Goal: Task Accomplishment & Management: Use online tool/utility

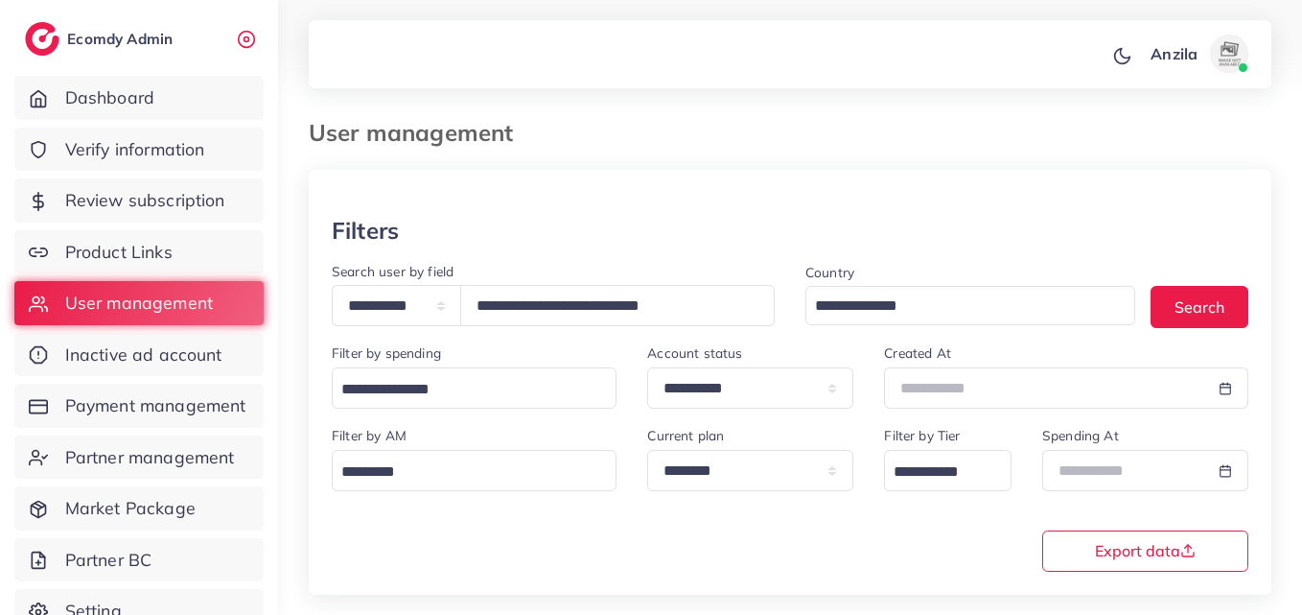
select select "*****"
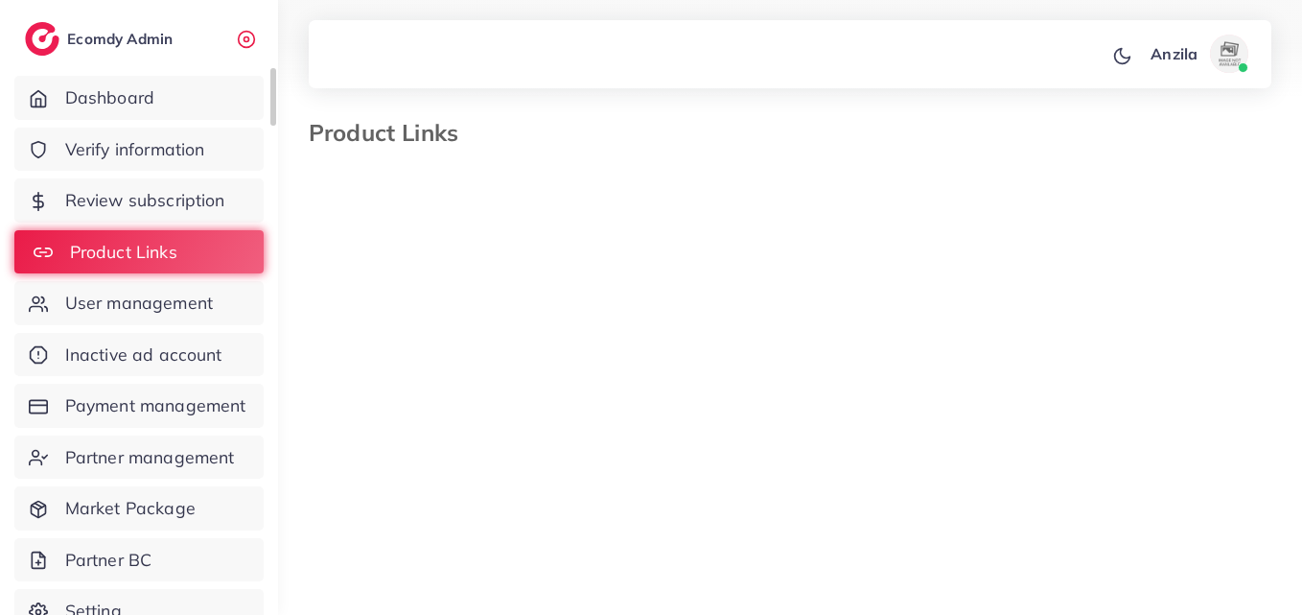
select select "*********"
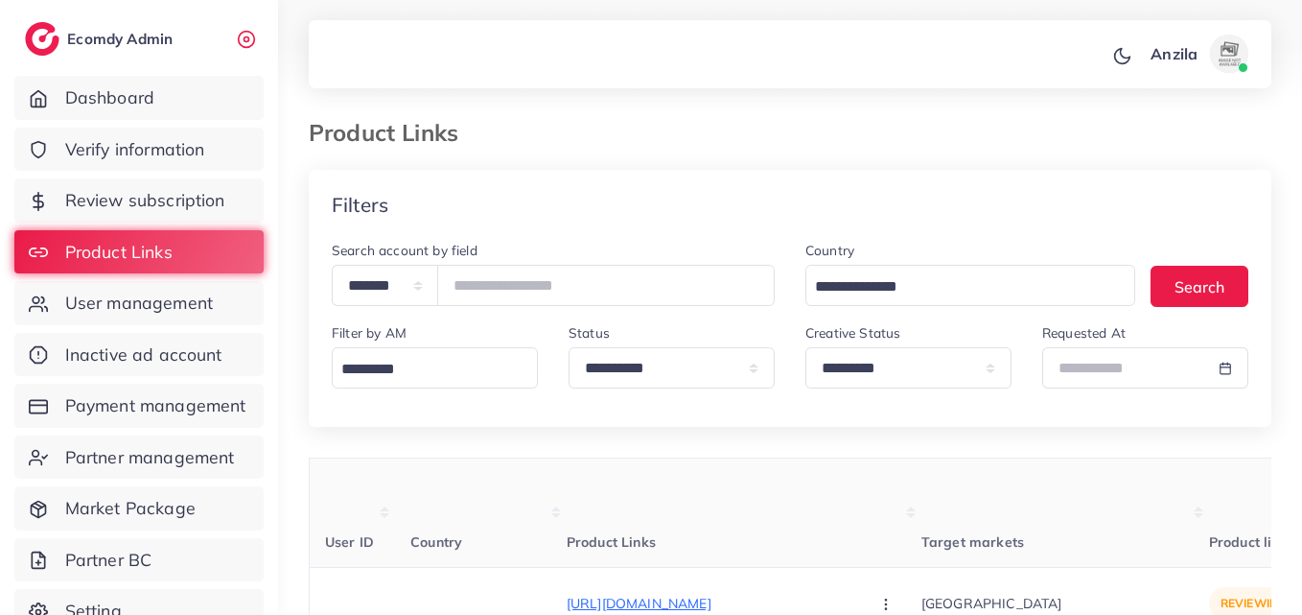
click at [655, 508] on th "Product Links" at bounding box center [744, 512] width 355 height 109
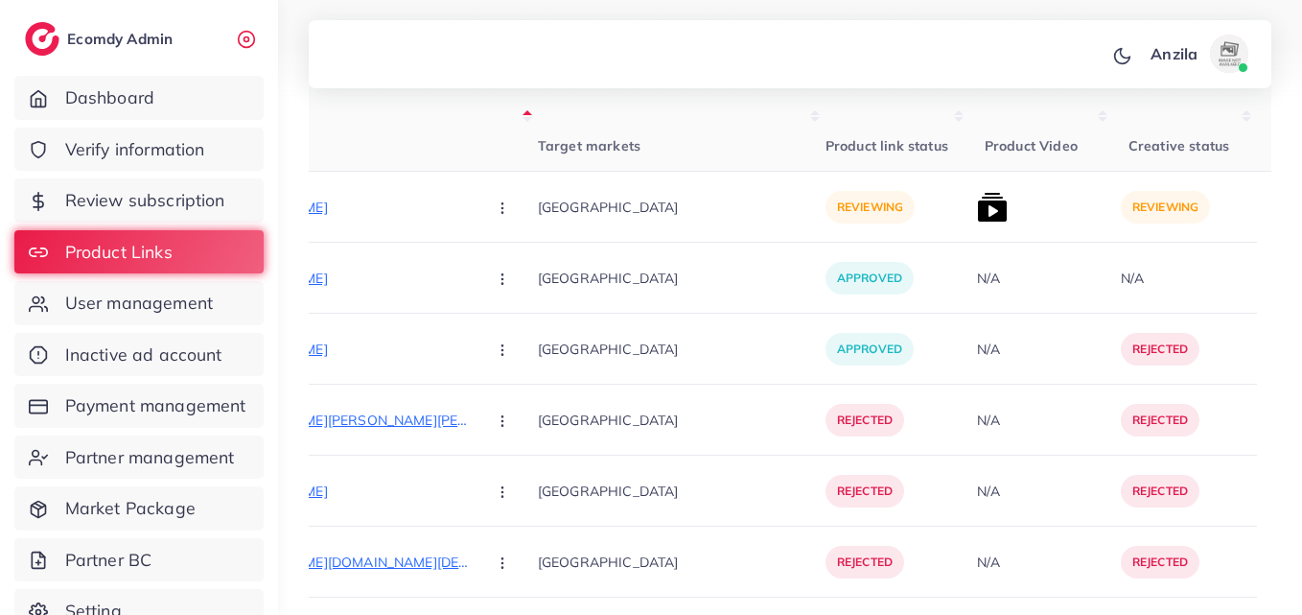
scroll to position [460, 0]
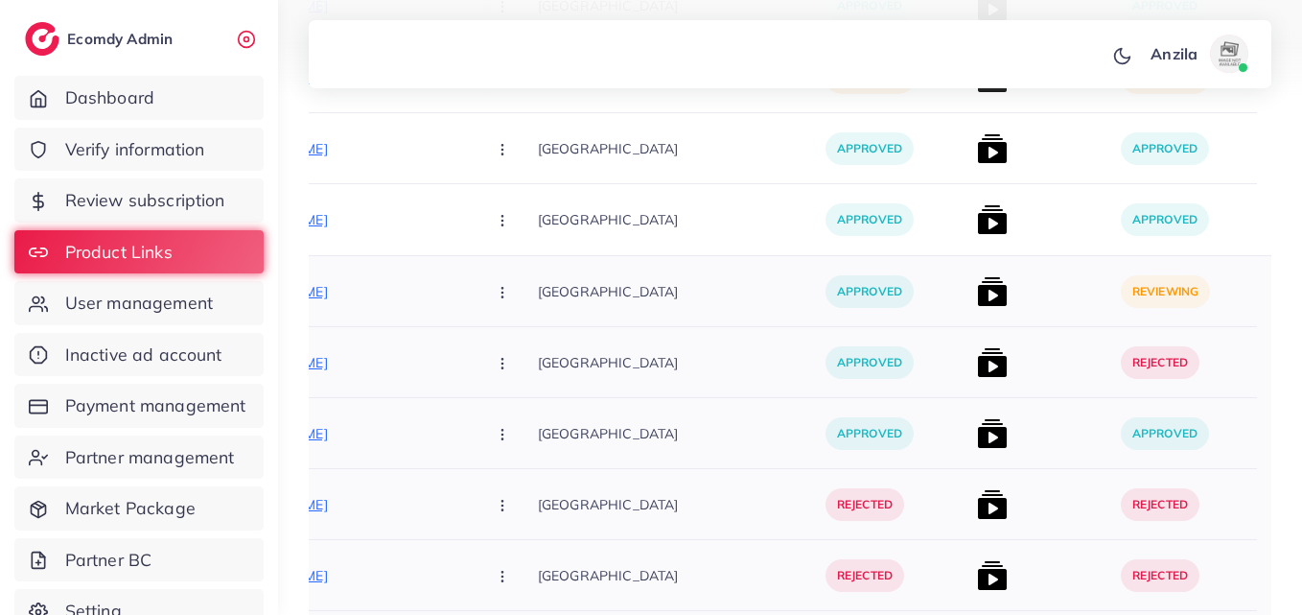
scroll to position [7006, 0]
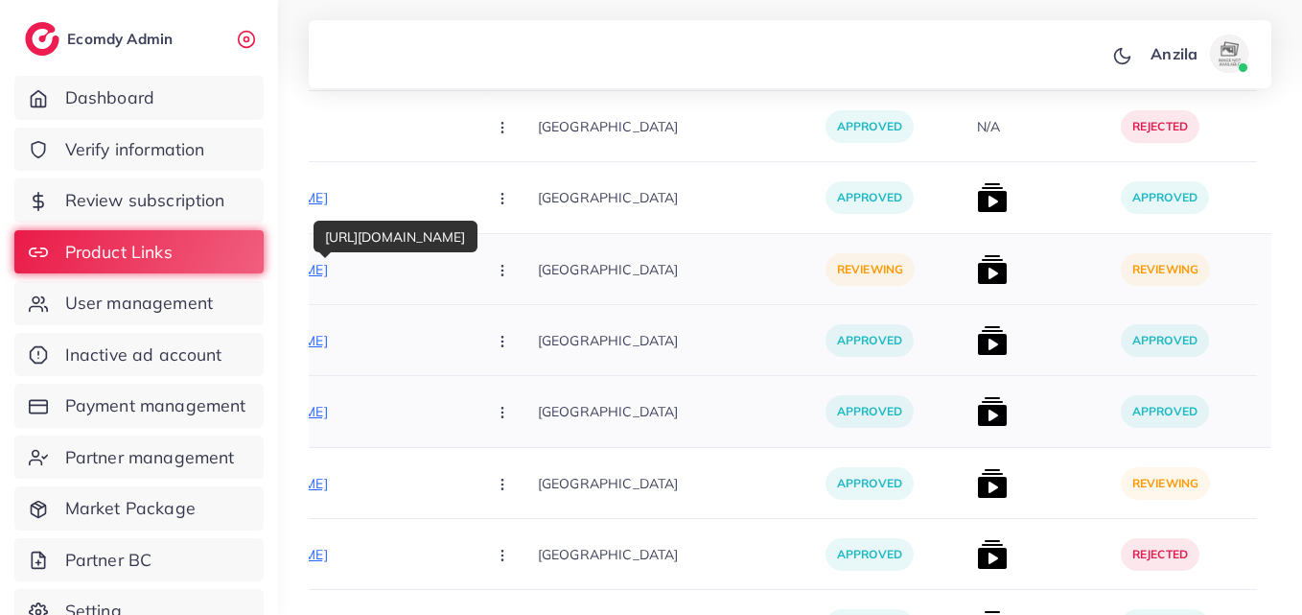
click at [351, 271] on p "[URL][DOMAIN_NAME]" at bounding box center [327, 269] width 288 height 23
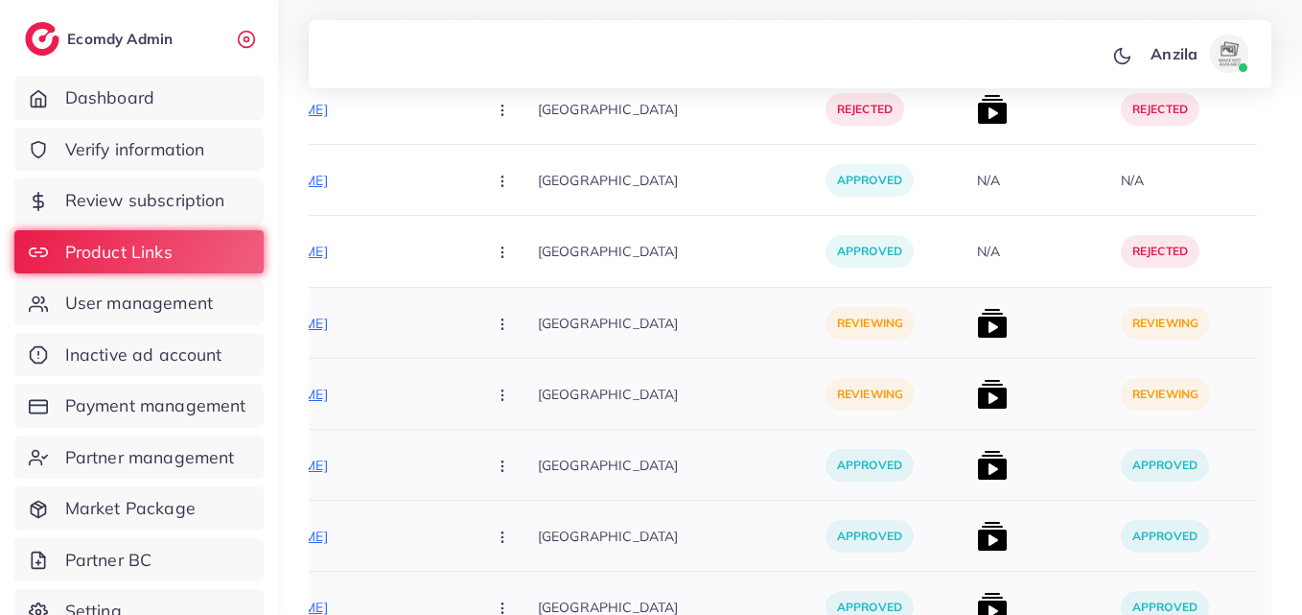
scroll to position [6239, 0]
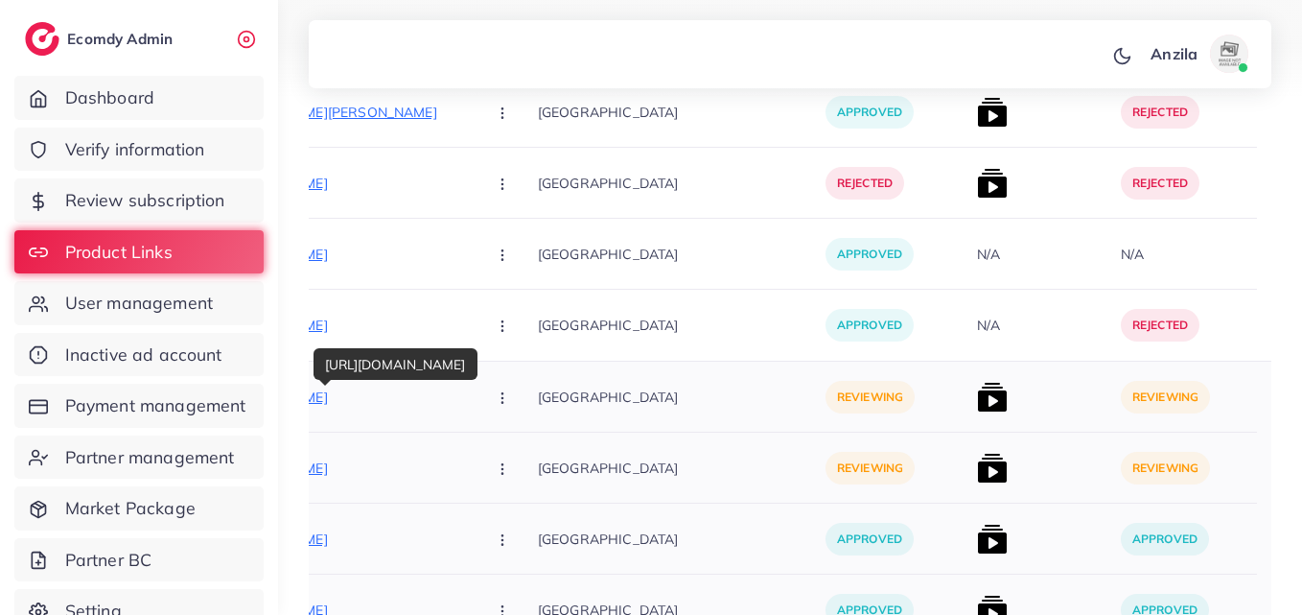
click at [377, 395] on p "[URL][DOMAIN_NAME]" at bounding box center [327, 396] width 288 height 23
click at [381, 399] on p "[URL][DOMAIN_NAME]" at bounding box center [327, 396] width 288 height 23
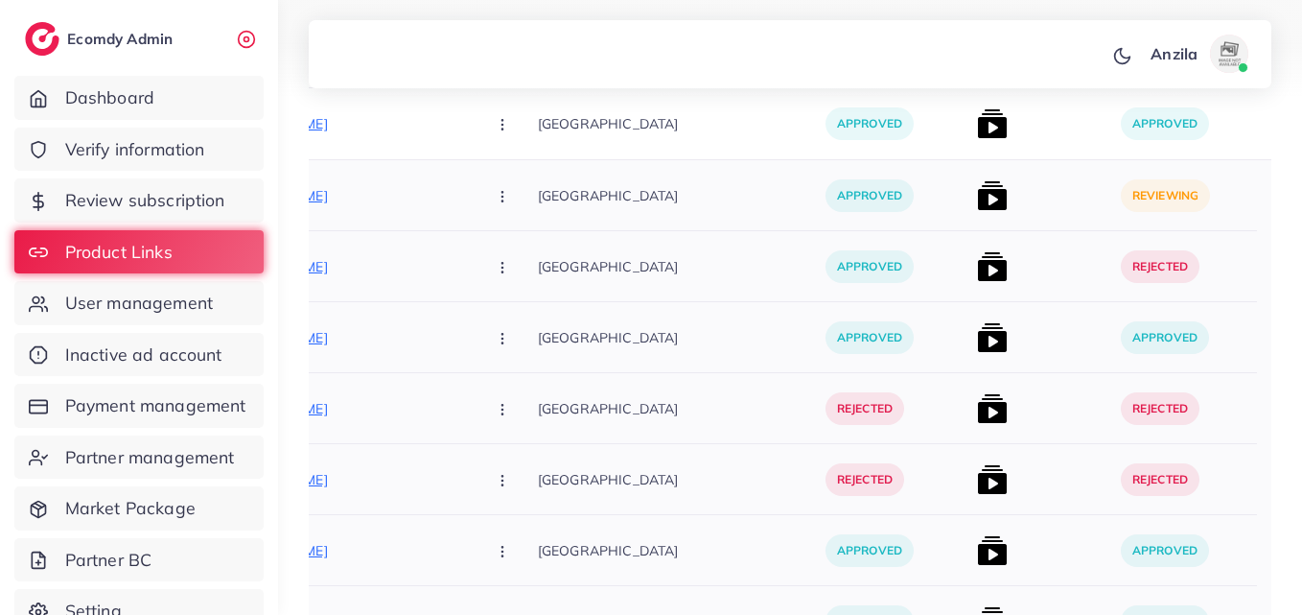
scroll to position [7102, 0]
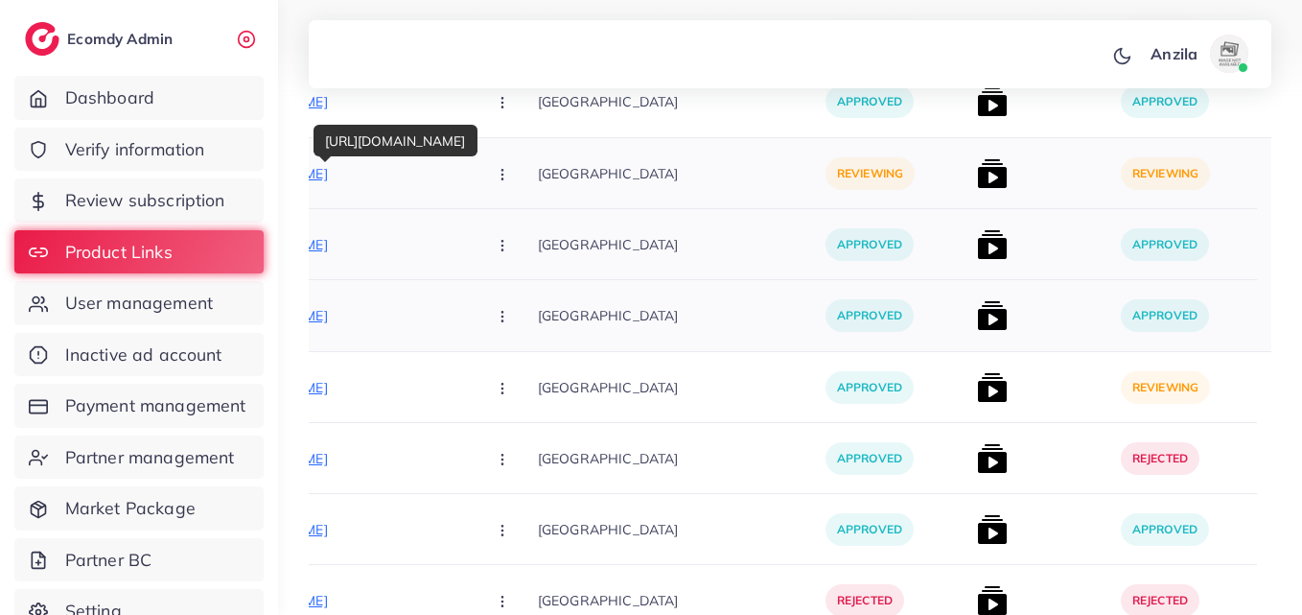
click at [403, 179] on p "[URL][DOMAIN_NAME]" at bounding box center [327, 173] width 288 height 23
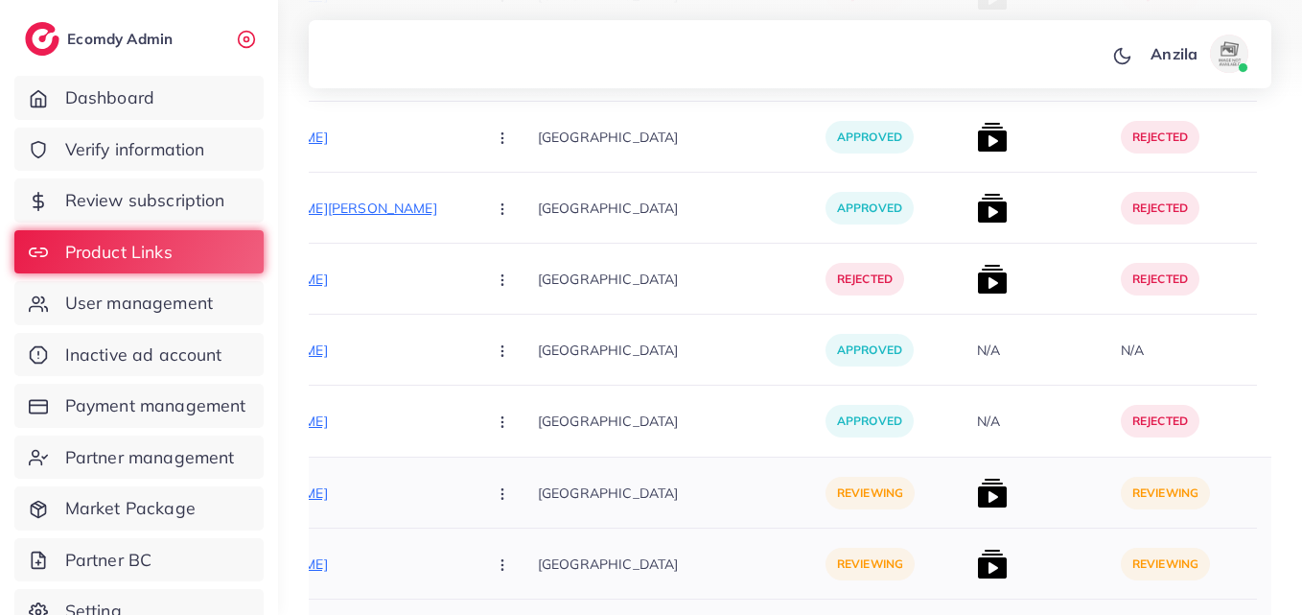
scroll to position [6335, 0]
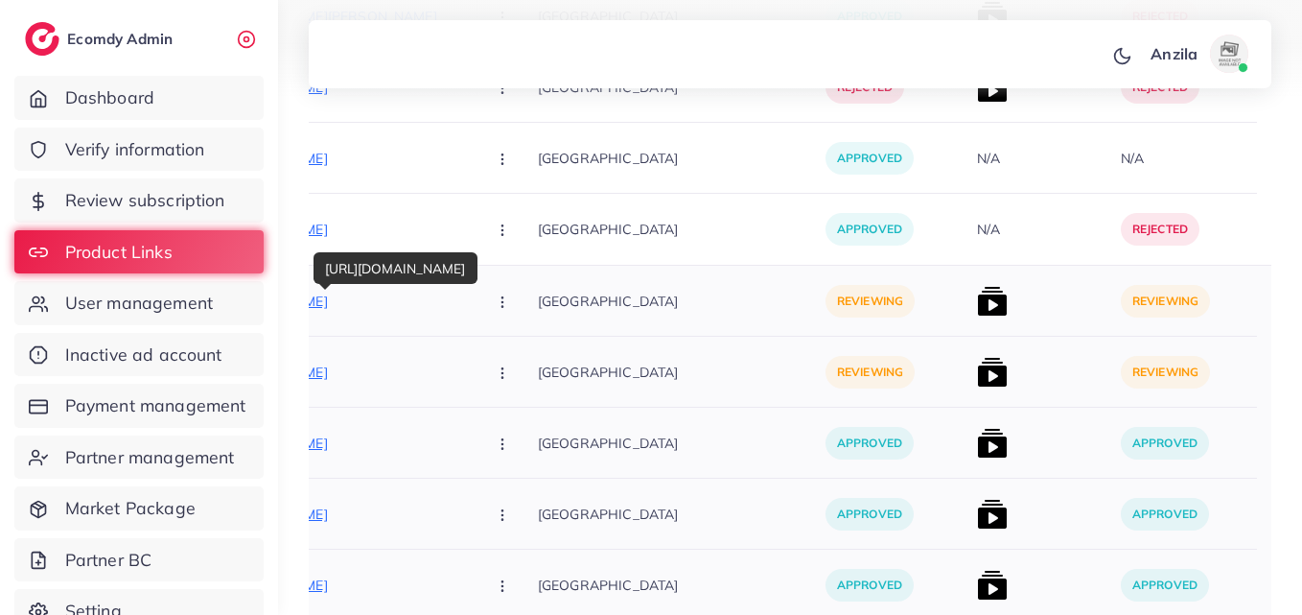
click at [368, 307] on p "[URL][DOMAIN_NAME]" at bounding box center [327, 301] width 288 height 23
click at [757, 270] on div "[GEOGRAPHIC_DATA]" at bounding box center [682, 301] width 288 height 71
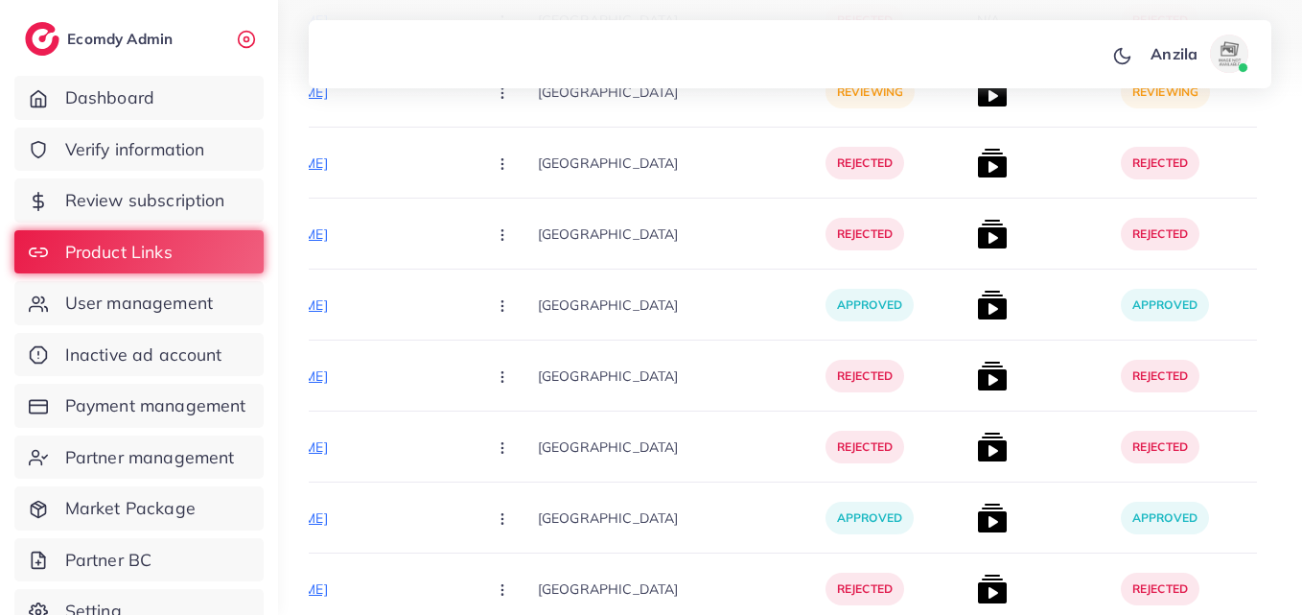
scroll to position [0, 0]
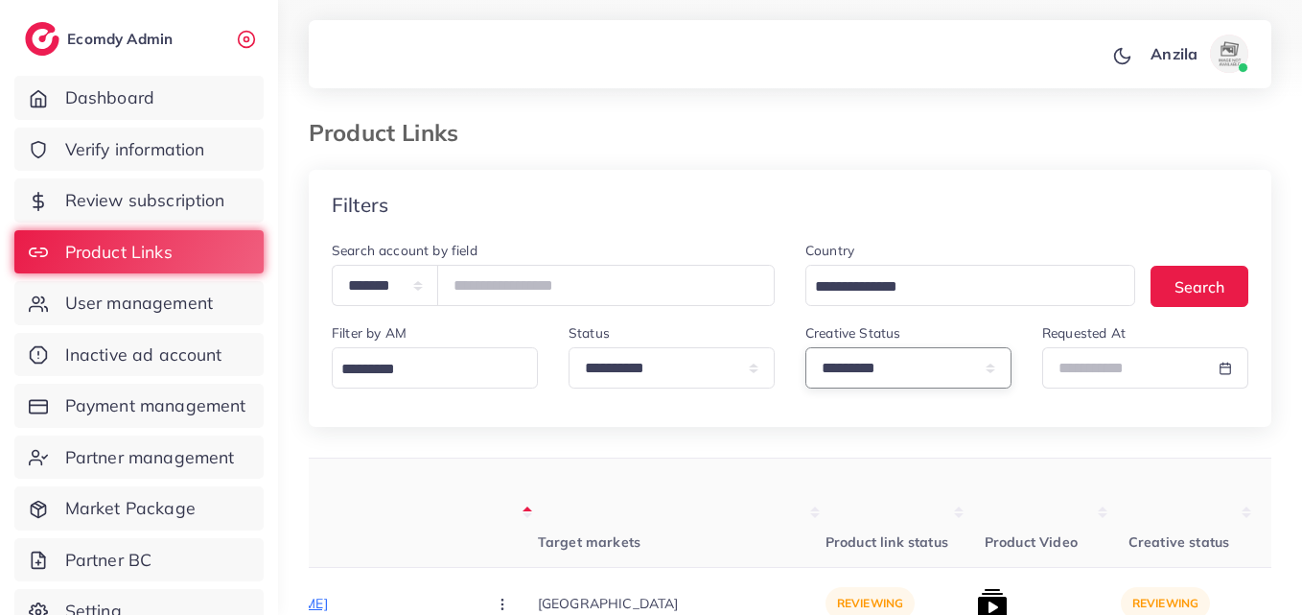
drag, startPoint x: 938, startPoint y: 362, endPoint x: 898, endPoint y: 384, distance: 45.1
click at [942, 363] on select "**********" at bounding box center [908, 367] width 206 height 41
click at [805, 347] on select "**********" at bounding box center [908, 367] width 206 height 41
click at [910, 363] on select "**********" at bounding box center [908, 367] width 206 height 41
select select "*********"
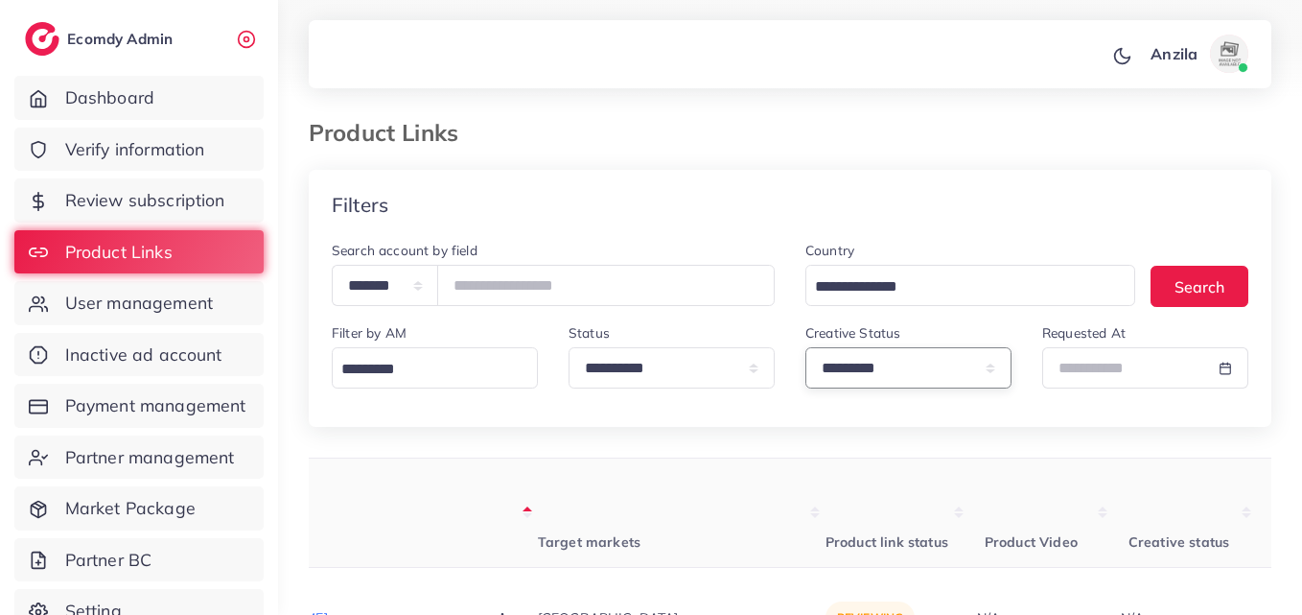
click at [805, 347] on select "**********" at bounding box center [908, 367] width 206 height 41
click at [825, 499] on th "Product link status" at bounding box center [897, 512] width 144 height 109
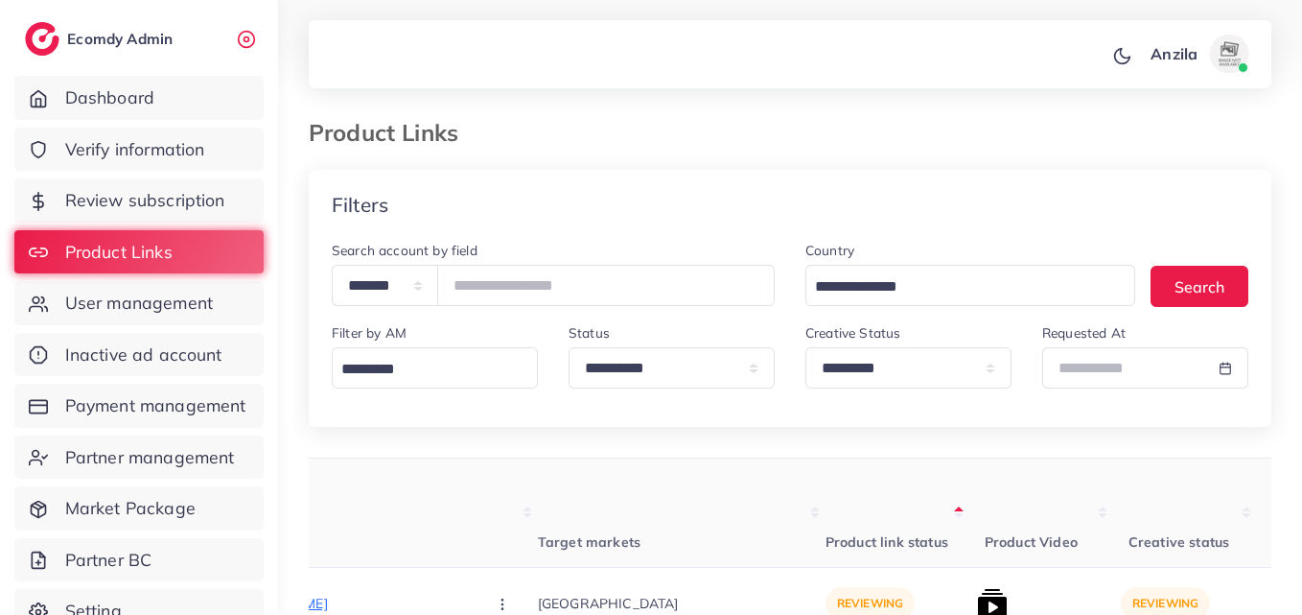
scroll to position [192, 0]
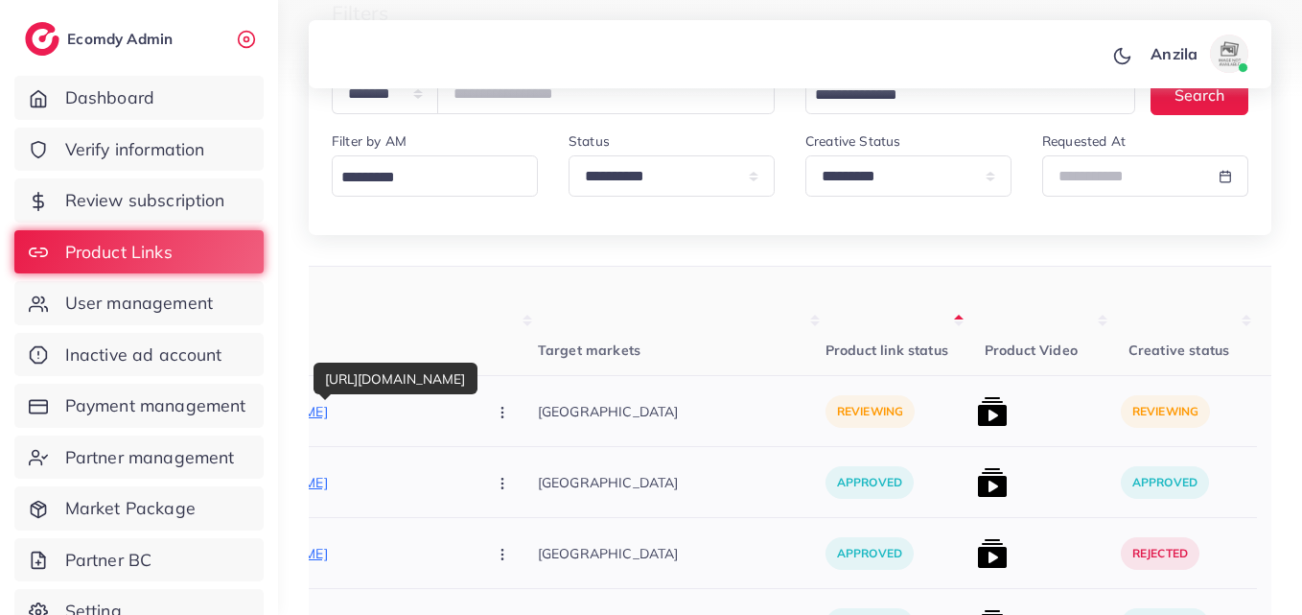
click at [387, 405] on p "[URL][DOMAIN_NAME]" at bounding box center [327, 411] width 288 height 23
click at [576, 316] on th "Target markets" at bounding box center [682, 321] width 288 height 109
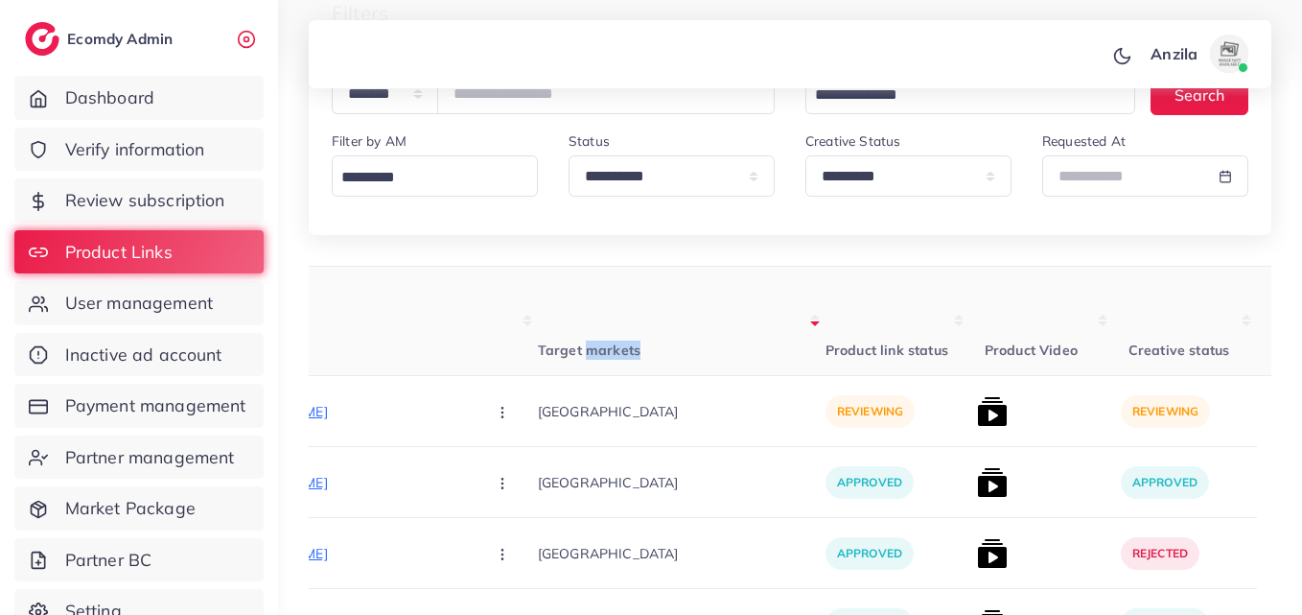
click at [646, 304] on th "Target markets" at bounding box center [682, 321] width 288 height 109
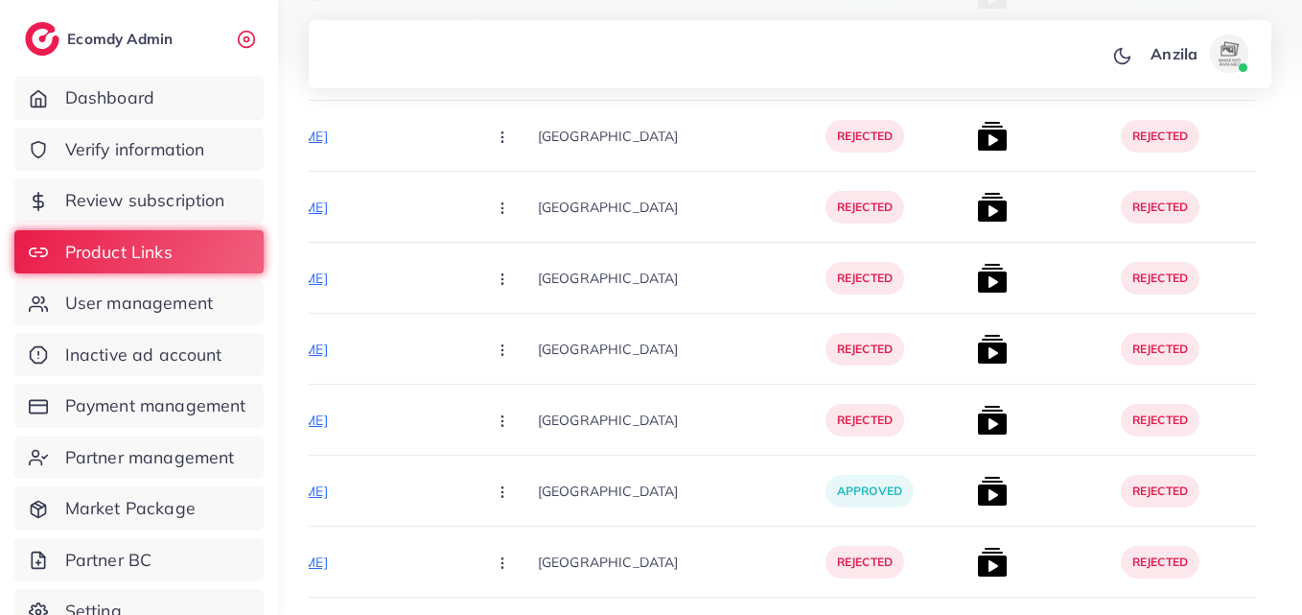
scroll to position [15941, 0]
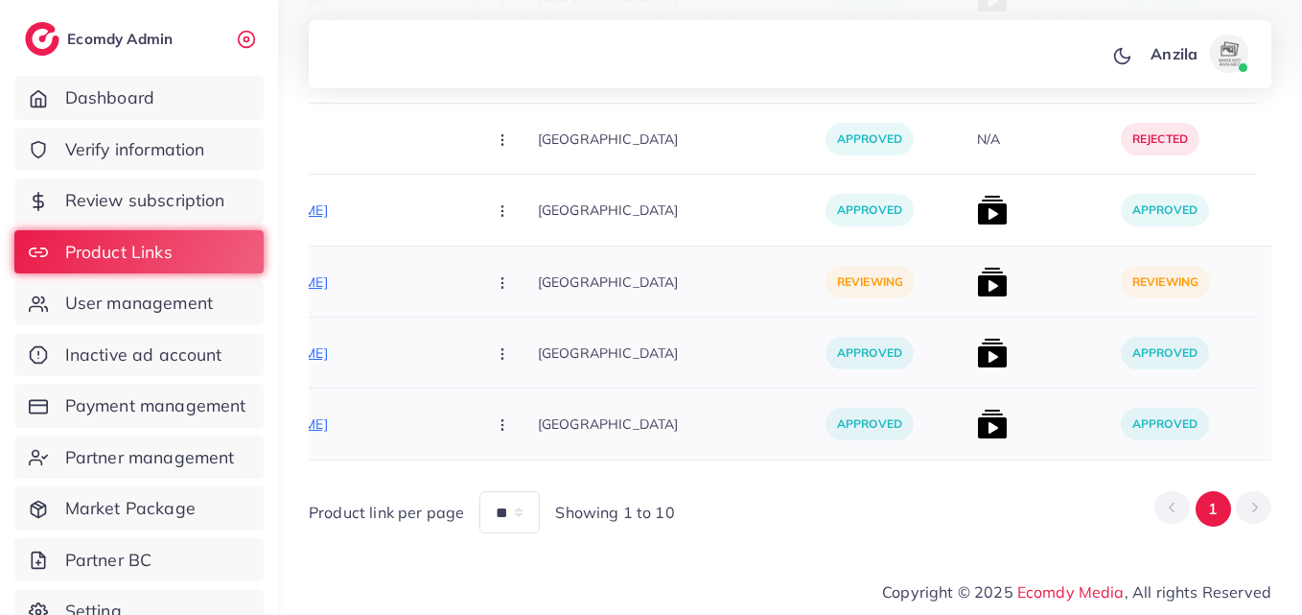
click at [353, 282] on p "[URL][DOMAIN_NAME]" at bounding box center [327, 281] width 288 height 23
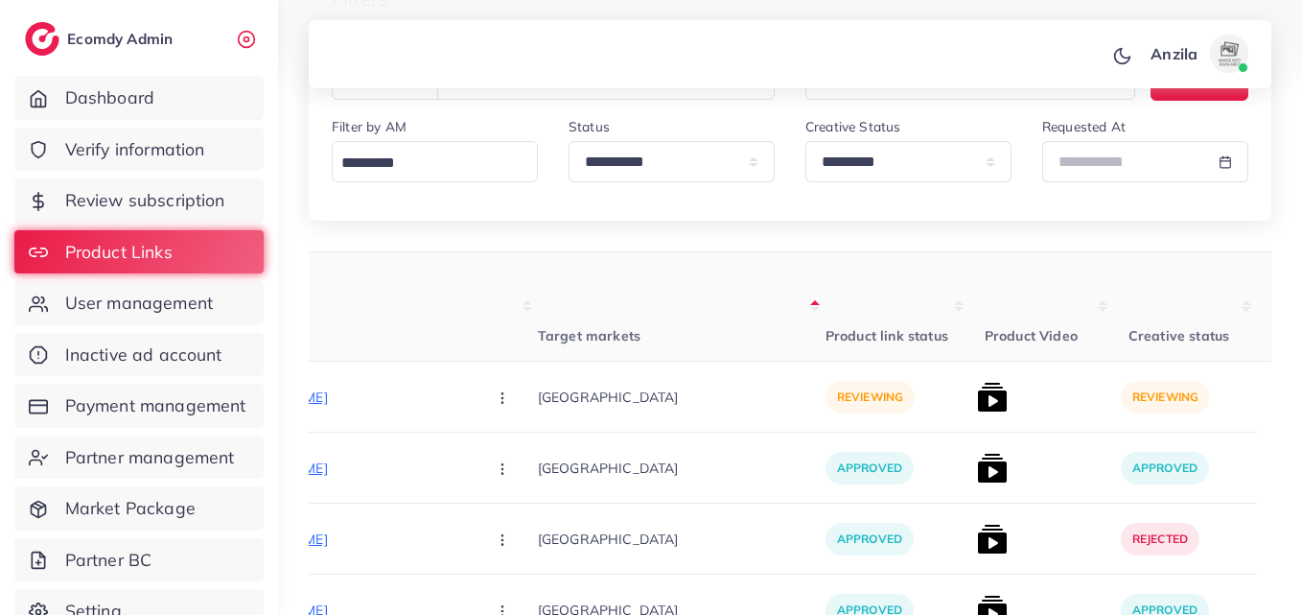
scroll to position [155, 0]
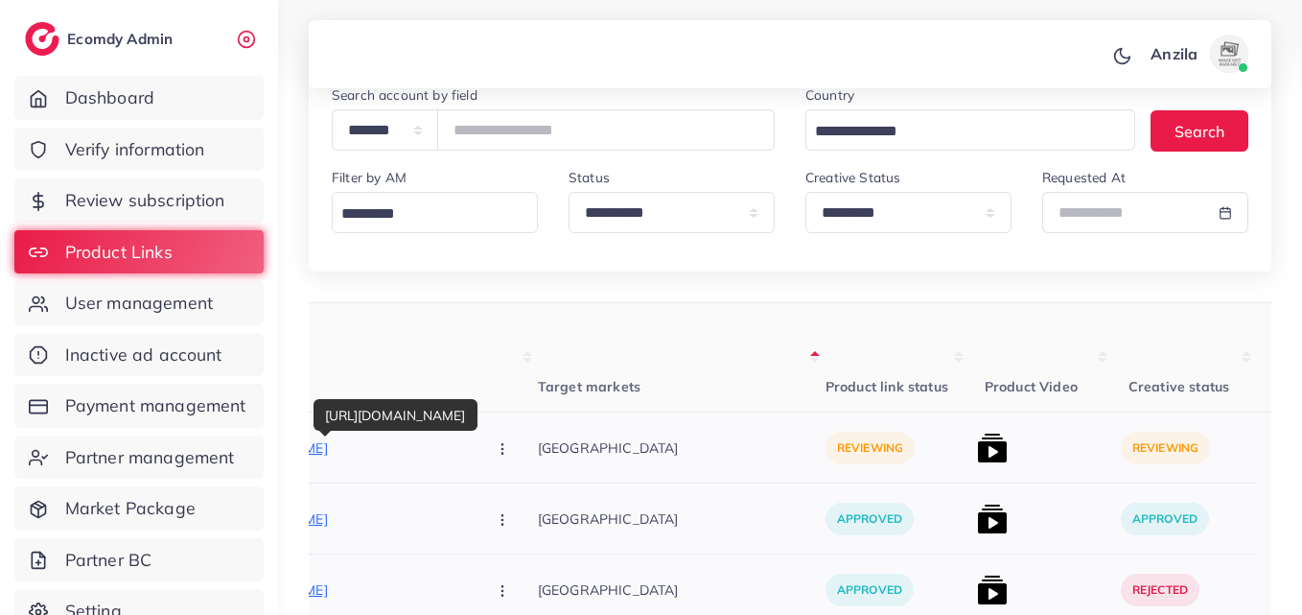
click at [369, 448] on p "[URL][DOMAIN_NAME]" at bounding box center [327, 447] width 288 height 23
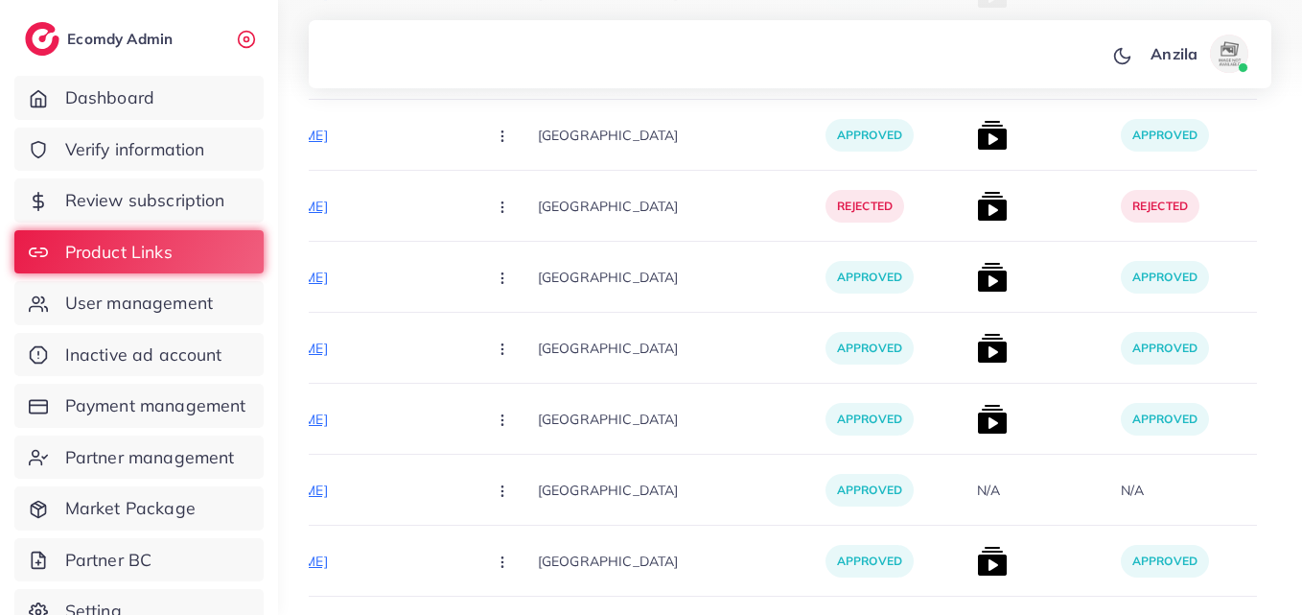
scroll to position [15941, 0]
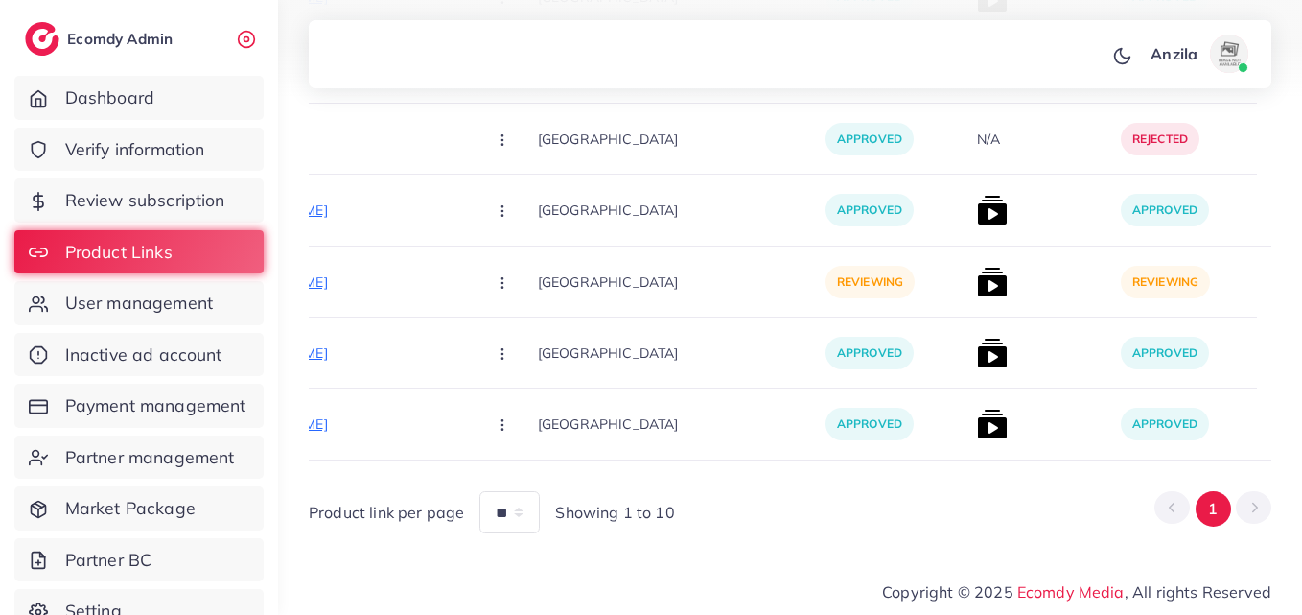
drag, startPoint x: 1301, startPoint y: 605, endPoint x: 1309, endPoint y: 580, distance: 26.1
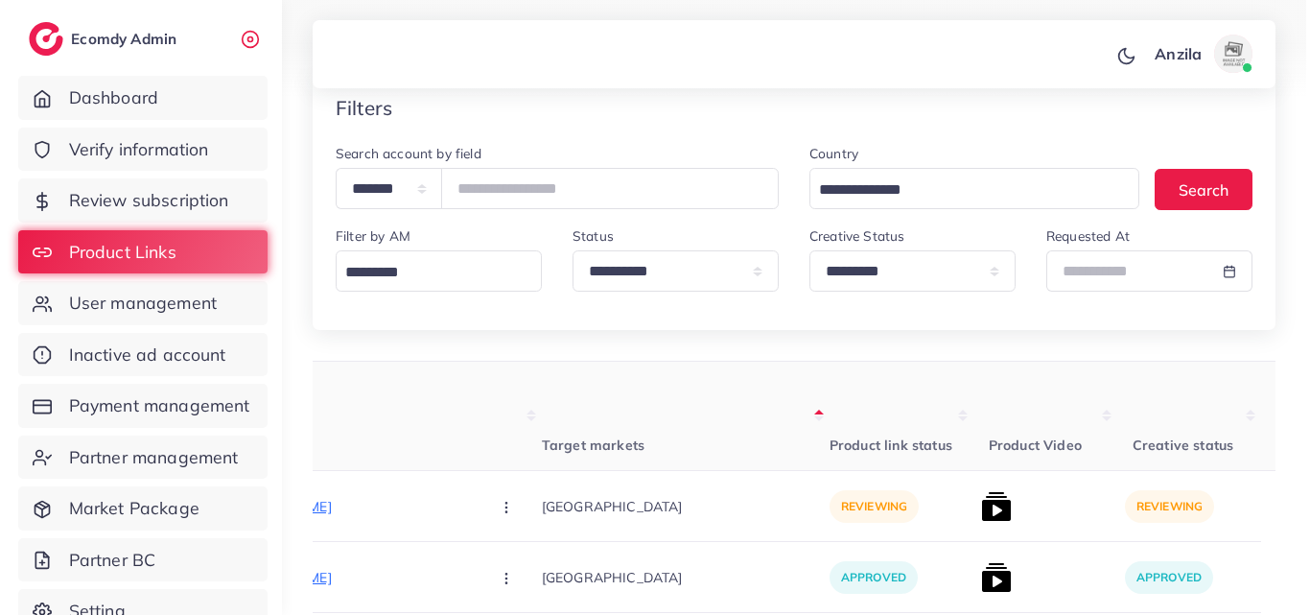
scroll to position [192, 0]
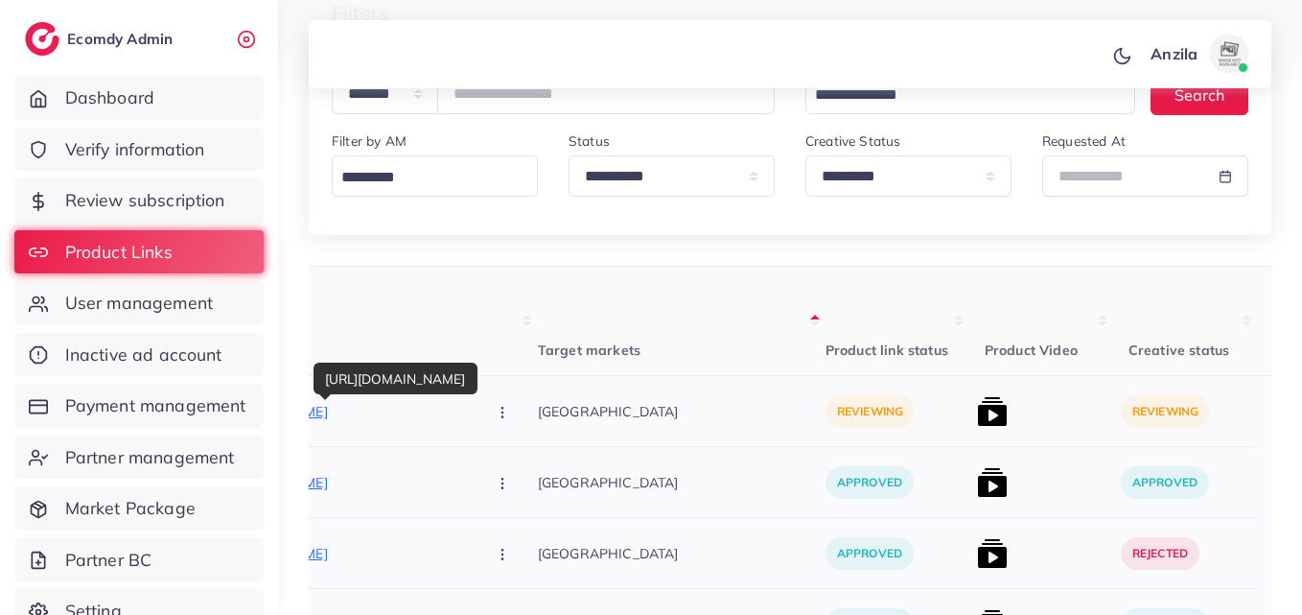
drag, startPoint x: 351, startPoint y: 410, endPoint x: 406, endPoint y: 433, distance: 60.2
click at [409, 440] on div "[URL][DOMAIN_NAME] Approve Reject" at bounding box center [360, 411] width 355 height 71
click at [388, 411] on p "[URL][DOMAIN_NAME]" at bounding box center [327, 411] width 288 height 23
click at [687, 342] on th "Target markets" at bounding box center [682, 321] width 288 height 109
click at [495, 409] on icon "button" at bounding box center [502, 412] width 15 height 15
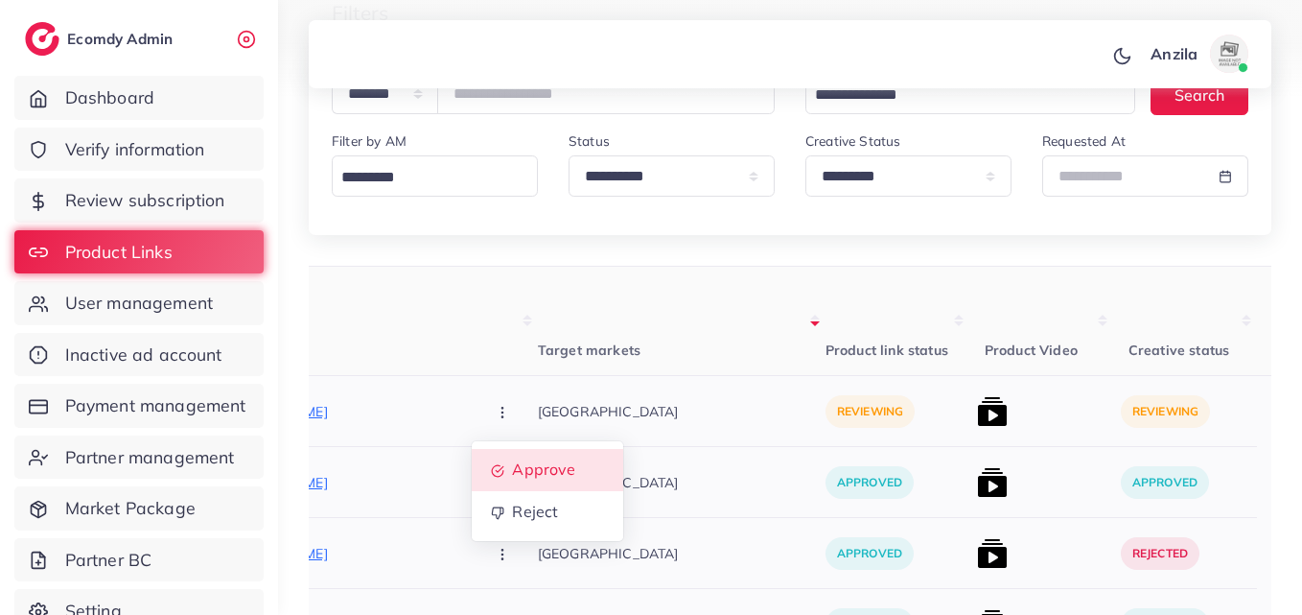
click at [512, 464] on span "Approve" at bounding box center [543, 469] width 63 height 19
click at [977, 415] on img at bounding box center [992, 411] width 31 height 31
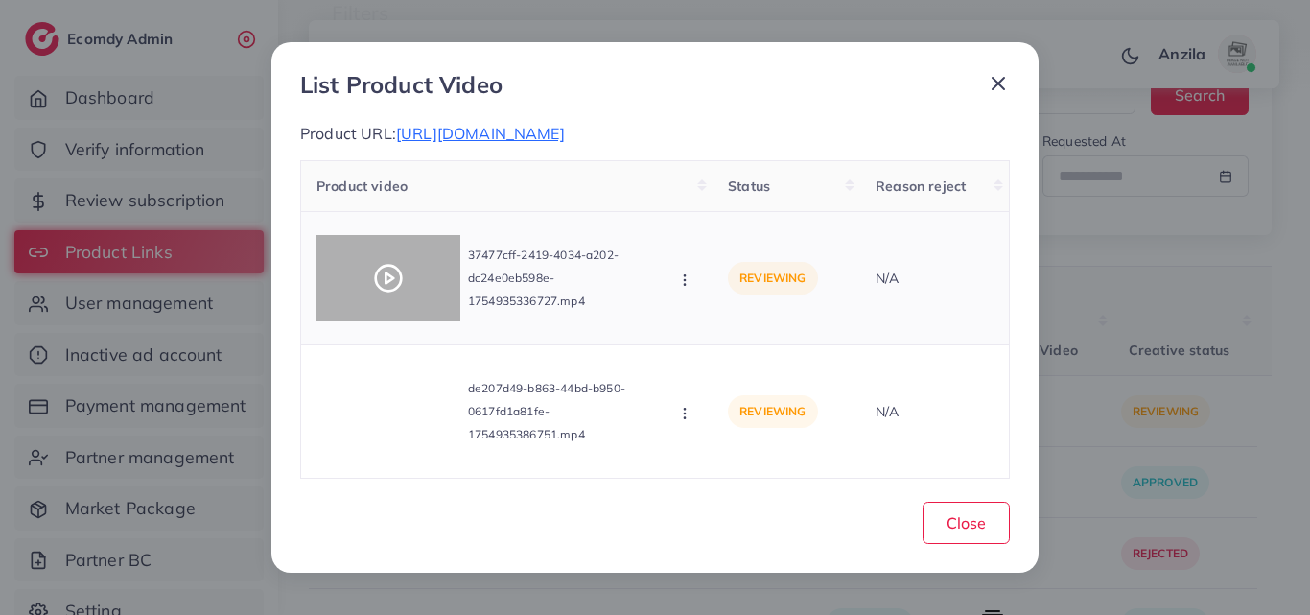
click at [390, 290] on icon at bounding box center [388, 278] width 31 height 31
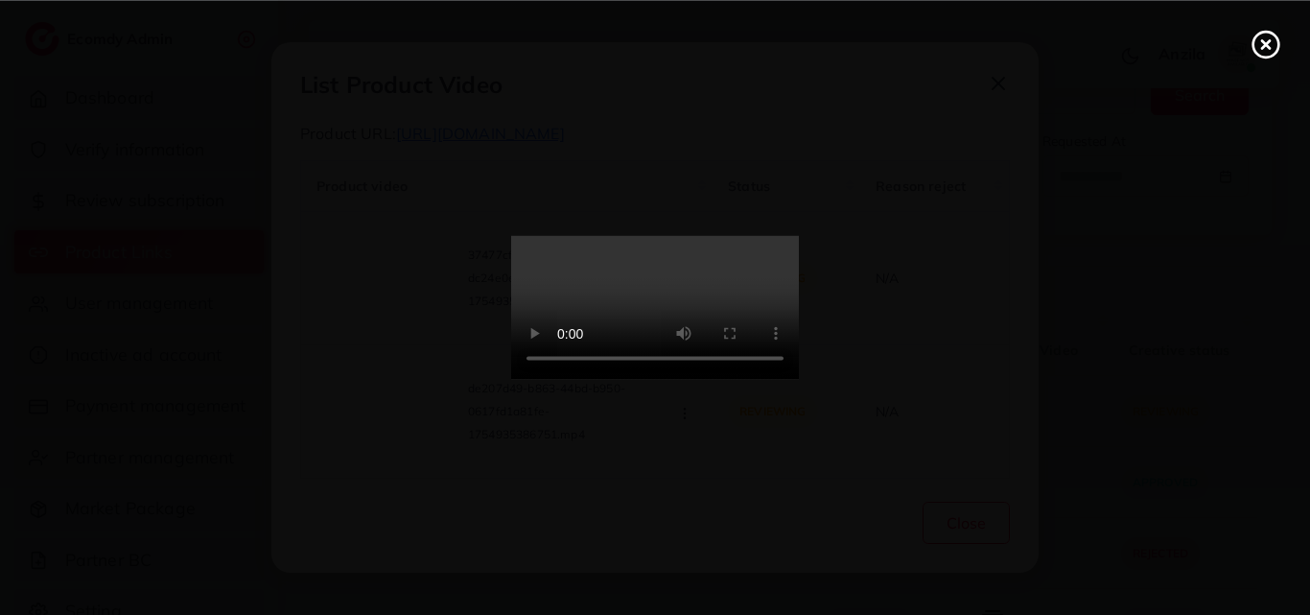
click at [624, 282] on video at bounding box center [655, 308] width 288 height 144
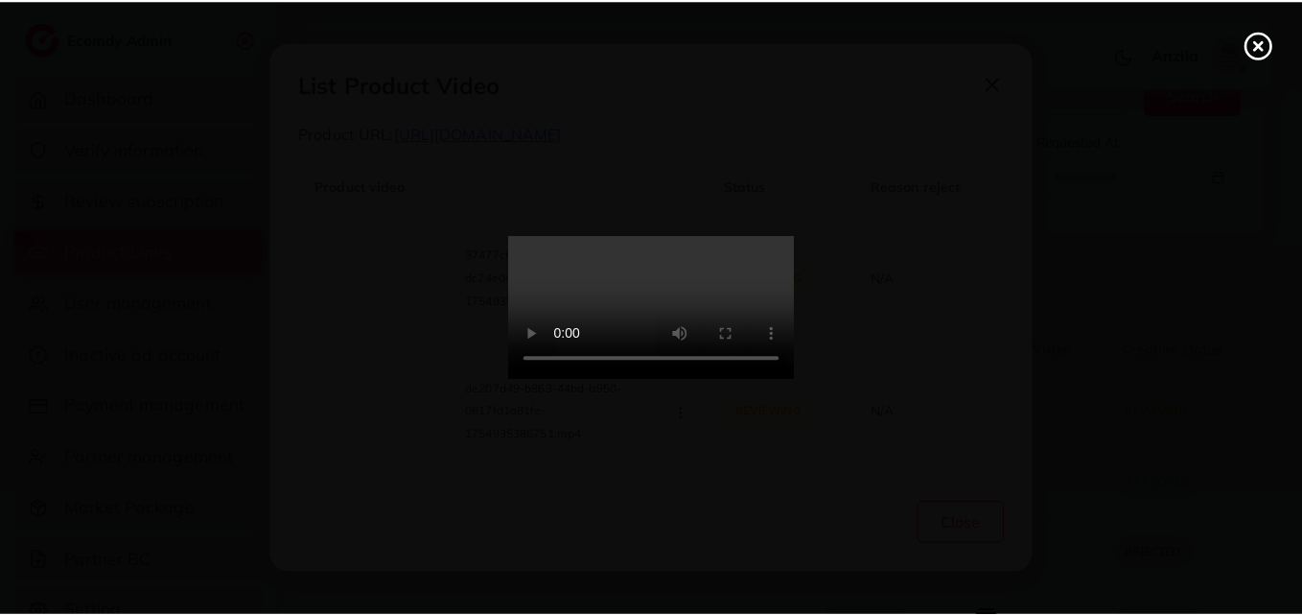
scroll to position [0, 0]
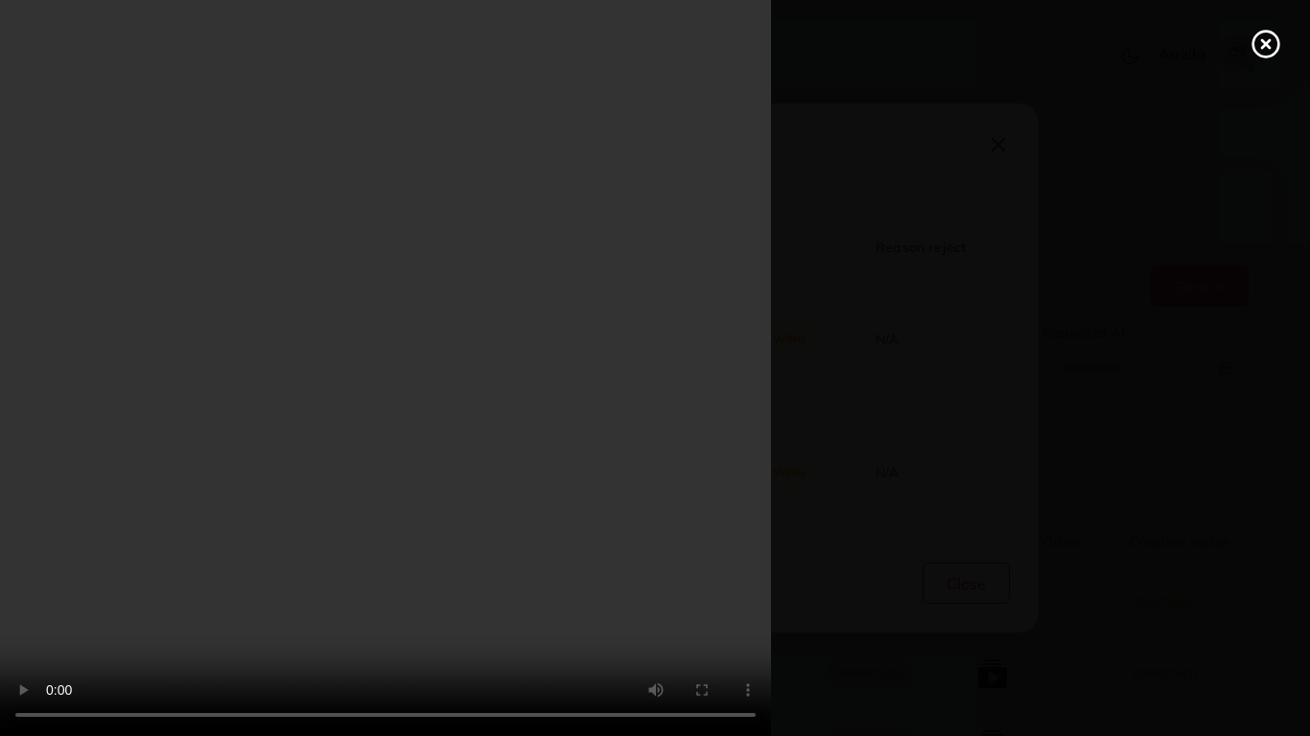
click at [645, 402] on video at bounding box center [655, 368] width 1310 height 736
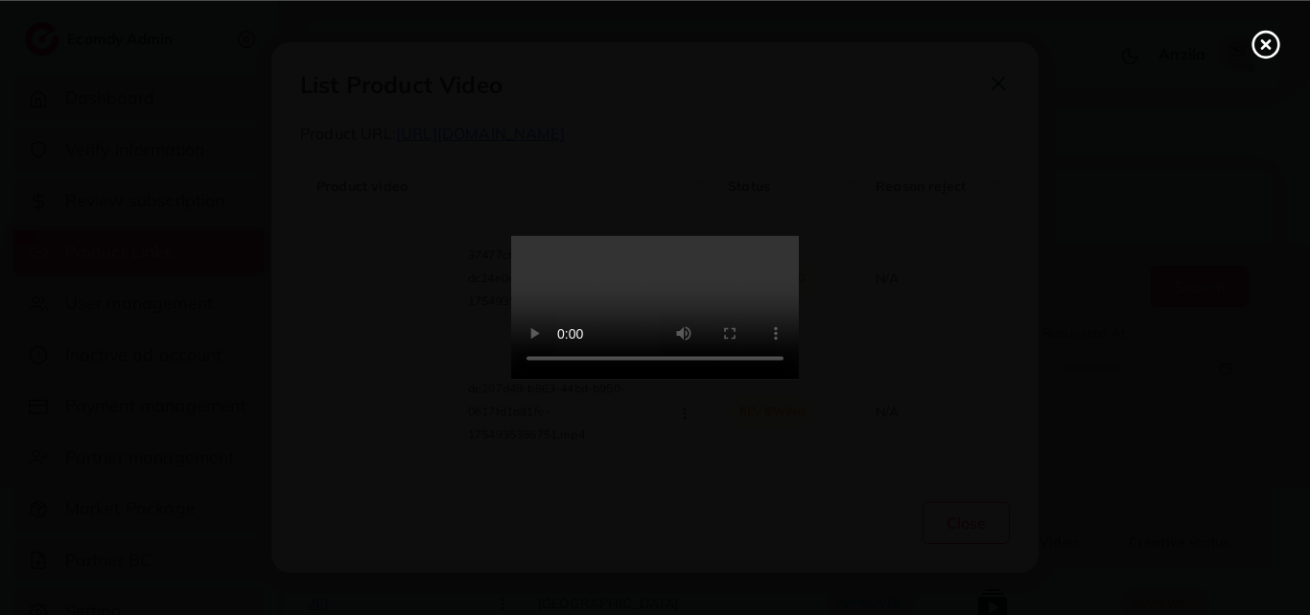
click at [1272, 50] on icon at bounding box center [1265, 44] width 31 height 31
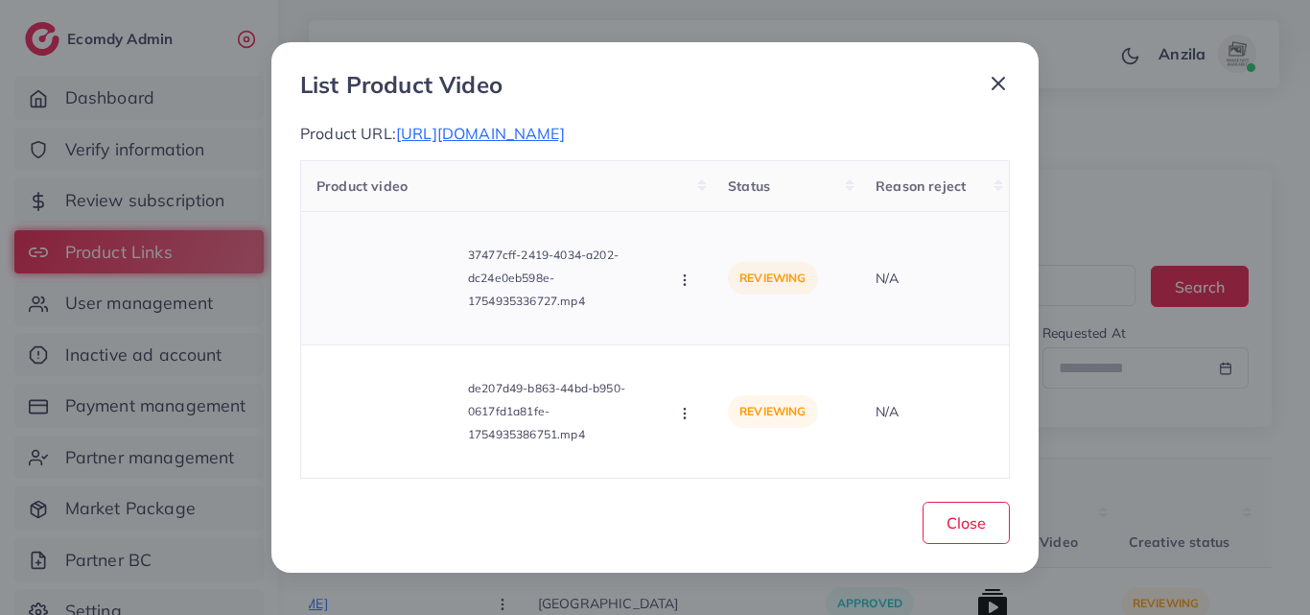
click at [694, 289] on button "button" at bounding box center [686, 278] width 21 height 19
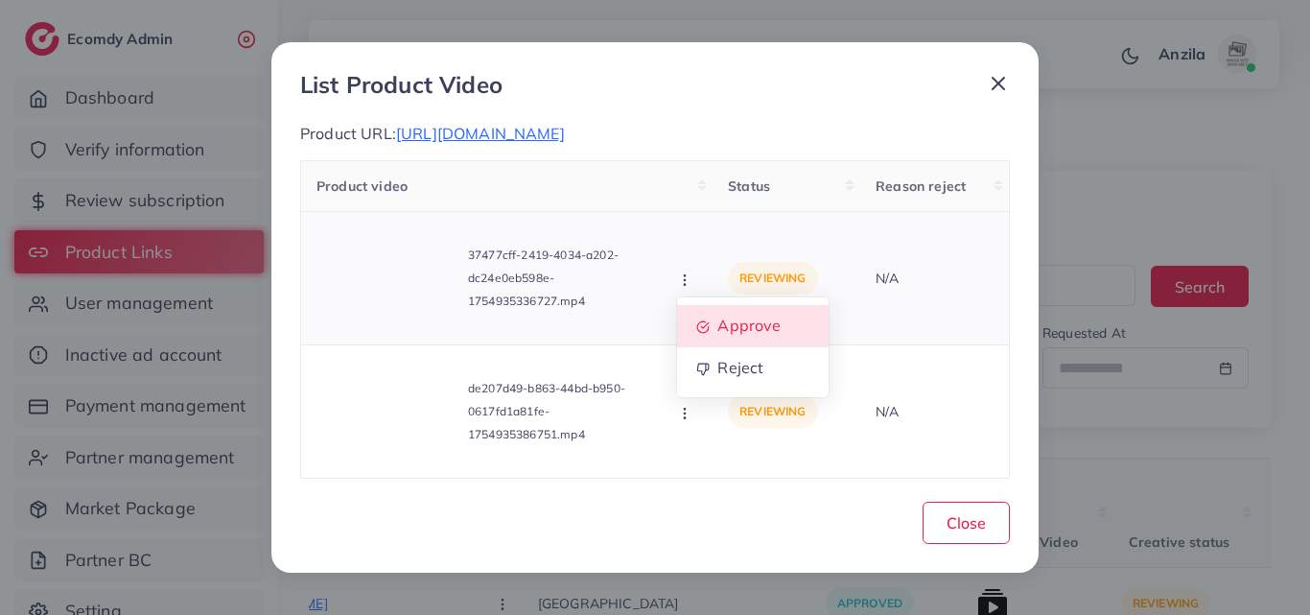
click at [720, 336] on span "Approve" at bounding box center [749, 325] width 63 height 19
click at [720, 343] on div "Product video Status Reason reject 37477cff-2419-4034-a202-dc24e0eb598e-1754935…" at bounding box center [654, 319] width 709 height 318
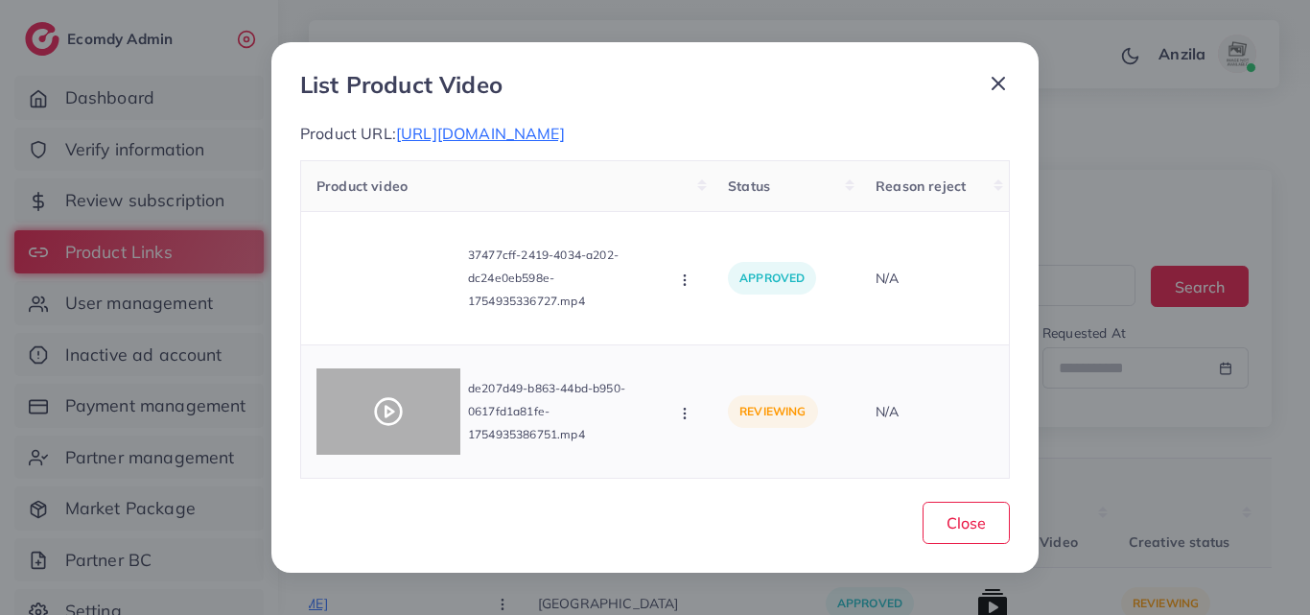
click at [385, 417] on polygon at bounding box center [389, 411] width 8 height 11
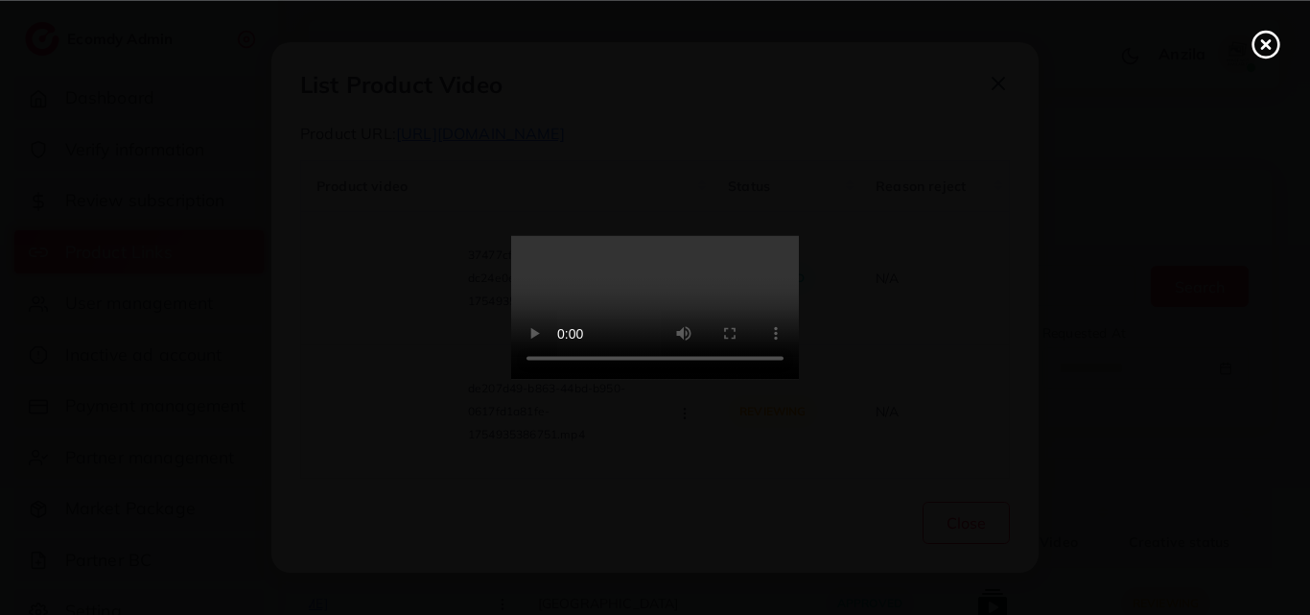
click at [752, 325] on video at bounding box center [655, 308] width 288 height 144
drag, startPoint x: 752, startPoint y: 325, endPoint x: 752, endPoint y: 408, distance: 83.4
click at [752, 380] on video at bounding box center [655, 308] width 288 height 144
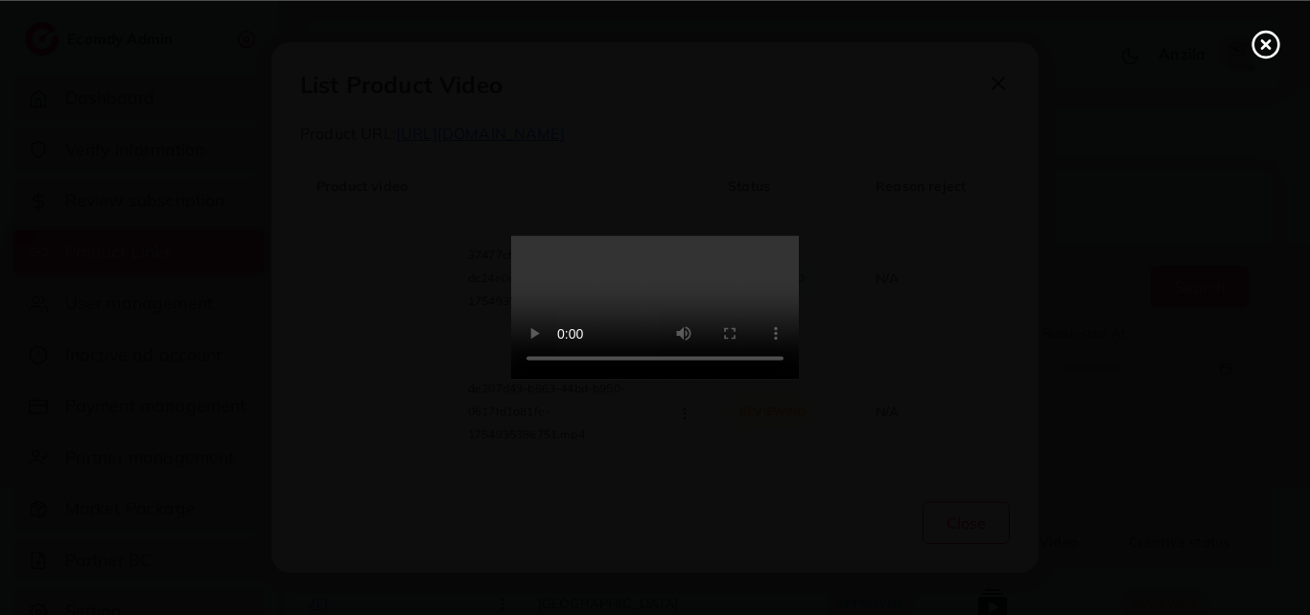
click at [1266, 51] on icon at bounding box center [1265, 44] width 31 height 31
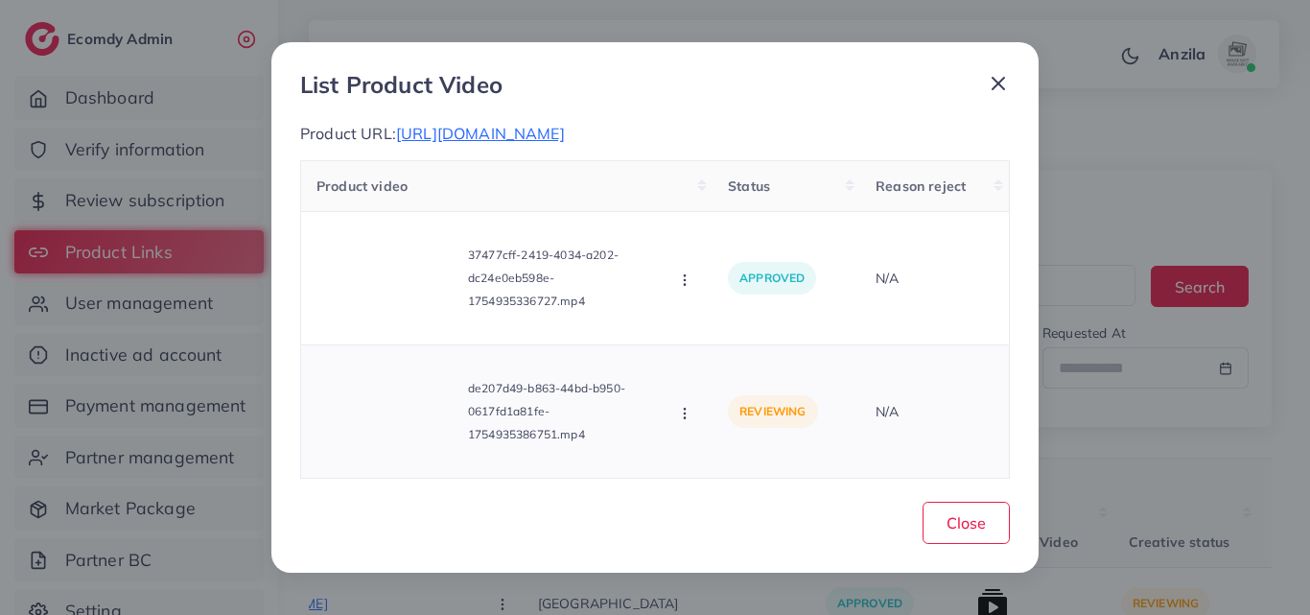
click at [688, 421] on icon "button" at bounding box center [684, 413] width 15 height 15
click at [721, 324] on span "Approve" at bounding box center [749, 322] width 63 height 19
click at [979, 528] on span "Close" at bounding box center [965, 522] width 39 height 19
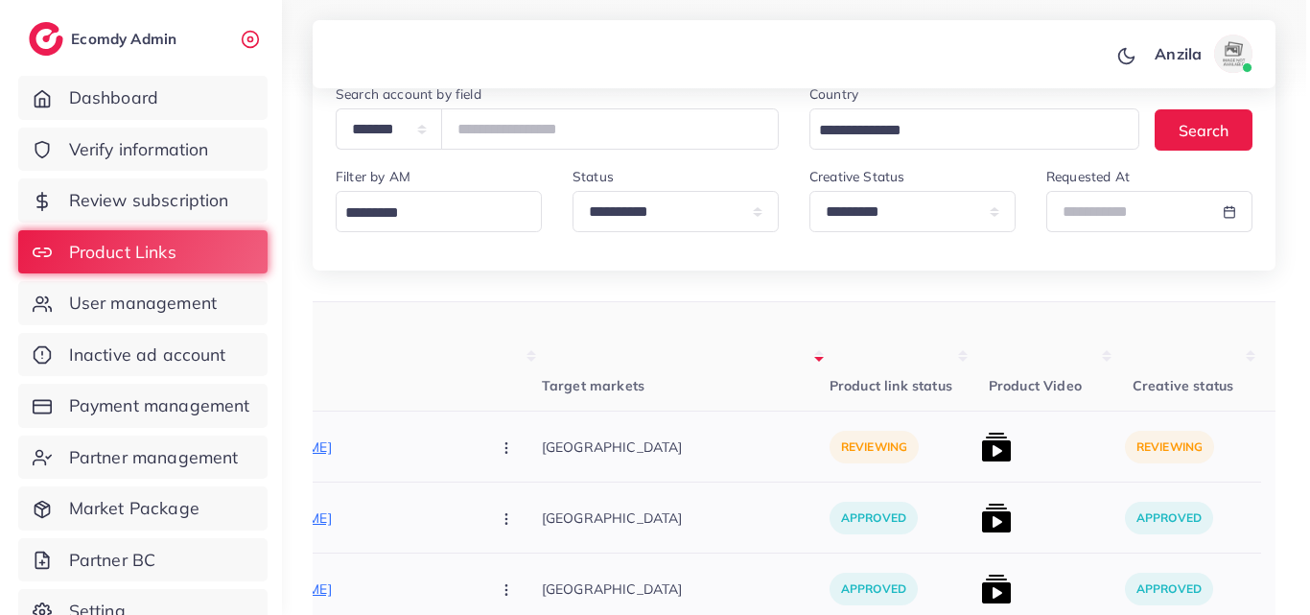
scroll to position [288, 0]
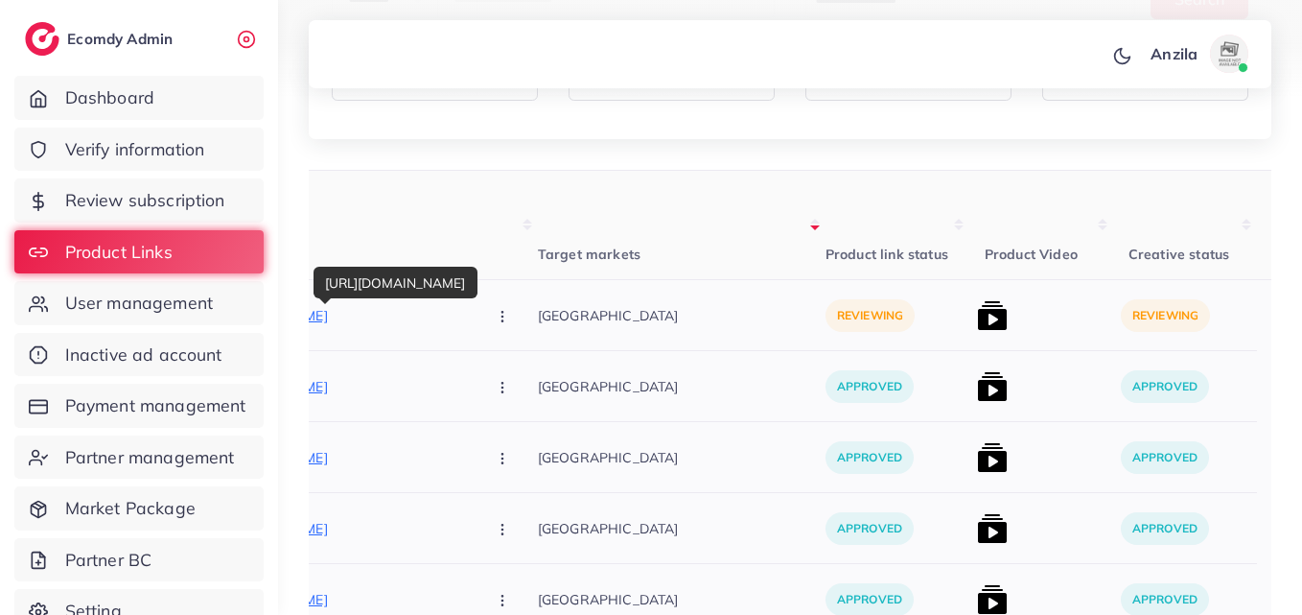
click at [380, 320] on p "[URL][DOMAIN_NAME]" at bounding box center [327, 315] width 288 height 23
click at [501, 312] on circle "button" at bounding box center [501, 312] width 1 height 1
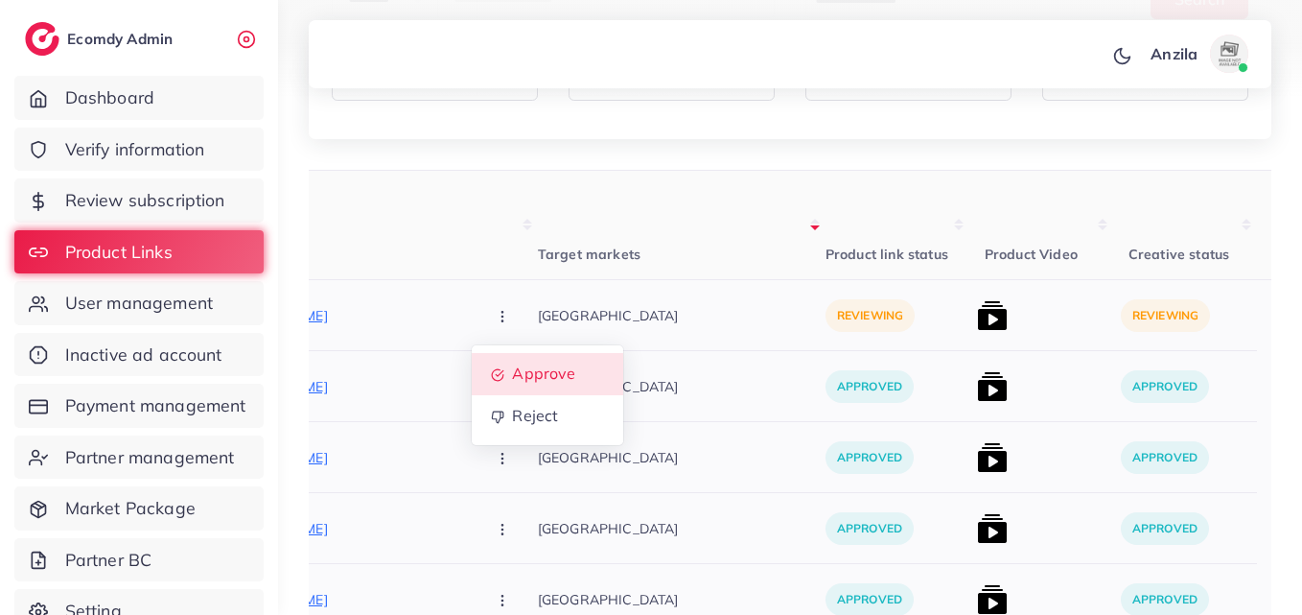
click at [527, 378] on link "Approve" at bounding box center [547, 374] width 151 height 42
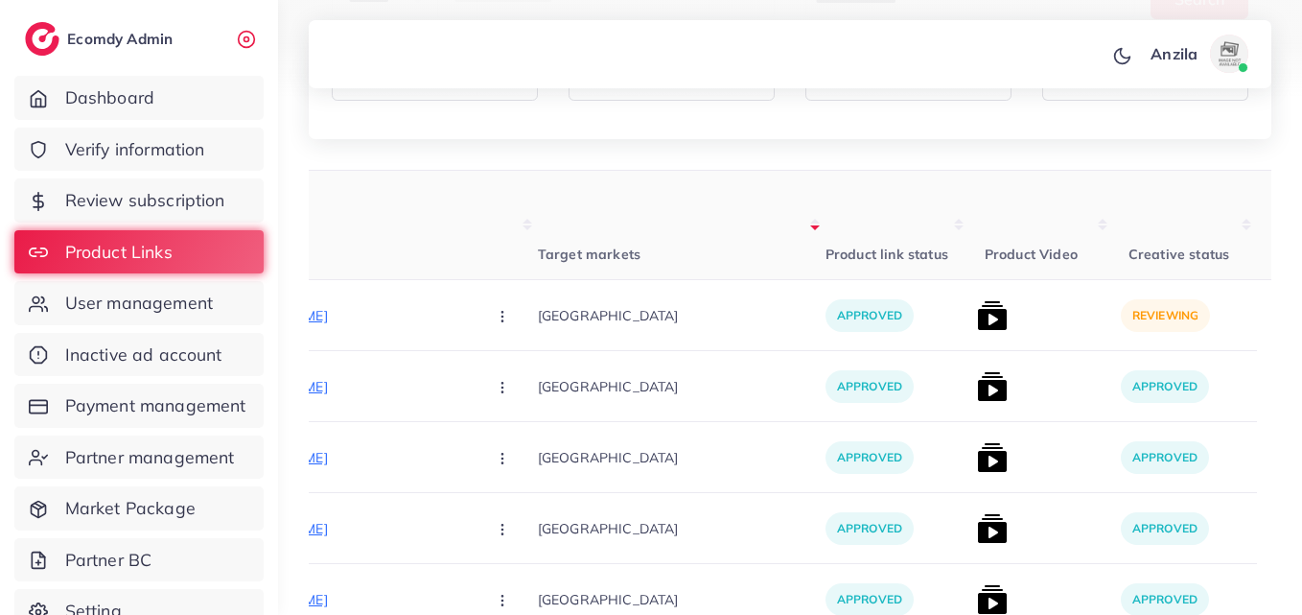
click at [977, 322] on img at bounding box center [992, 315] width 31 height 31
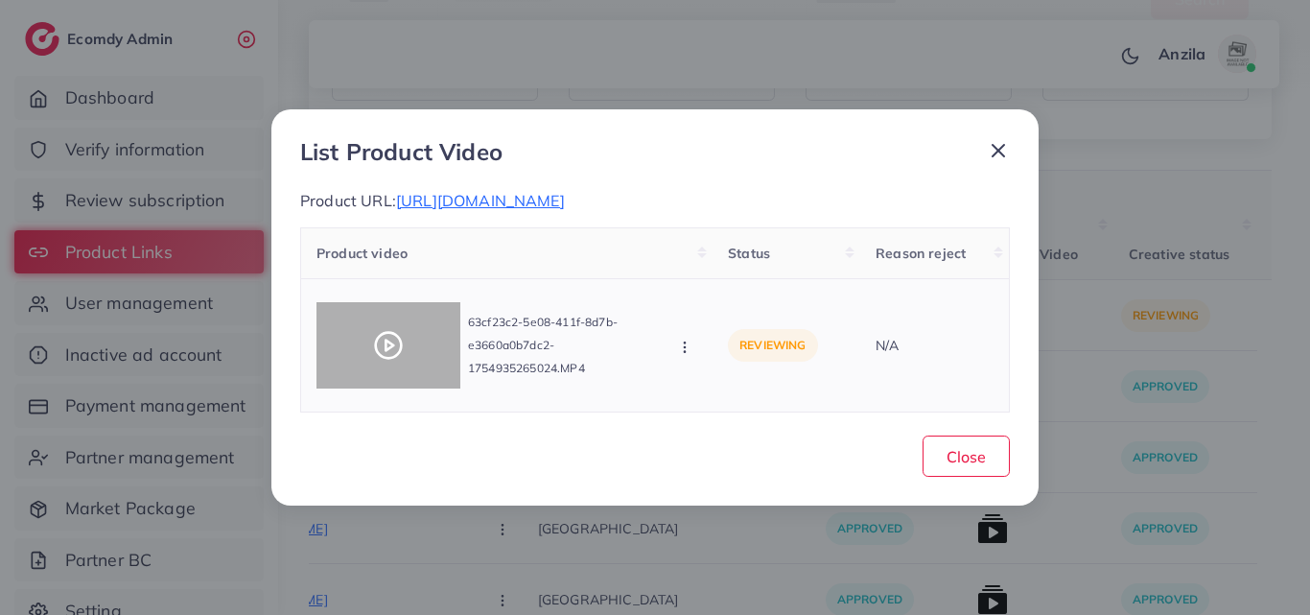
click at [386, 340] on polygon at bounding box center [389, 345] width 8 height 11
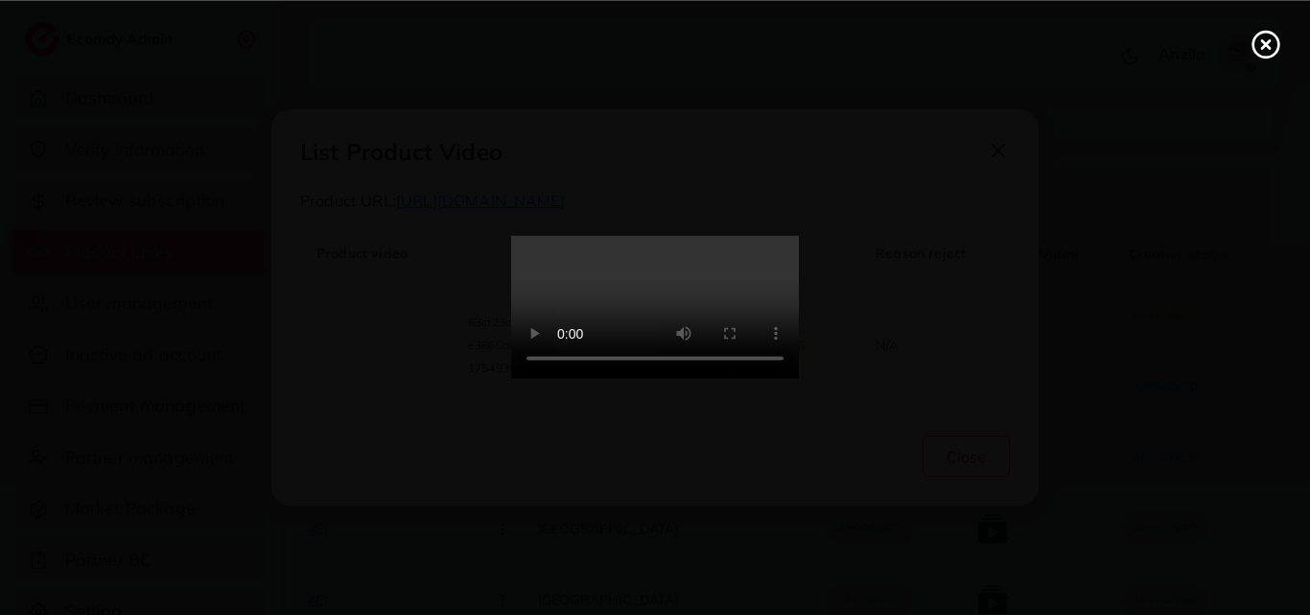
click at [621, 344] on video at bounding box center [655, 308] width 288 height 144
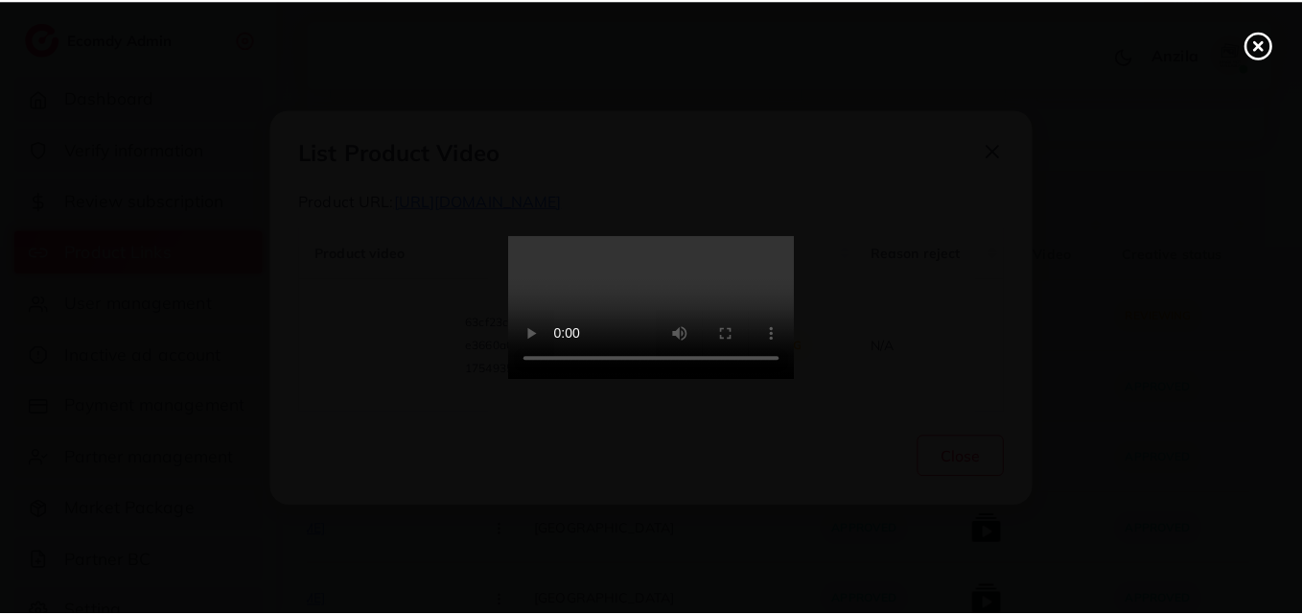
scroll to position [0, 0]
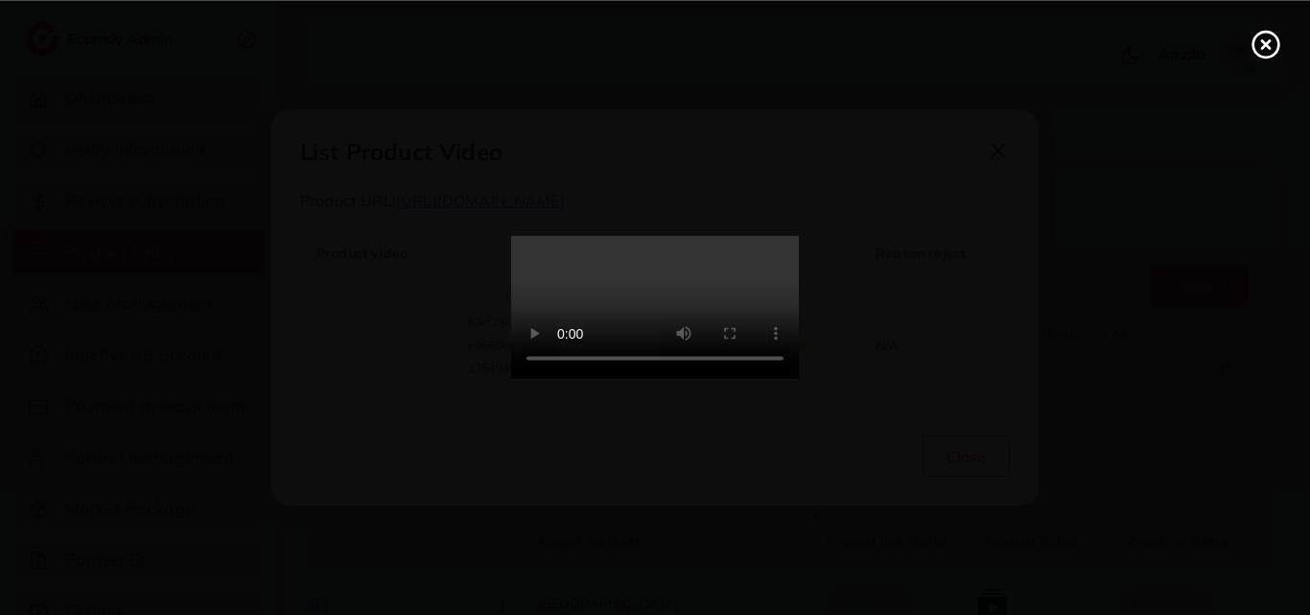
click at [1260, 50] on icon at bounding box center [1265, 44] width 31 height 31
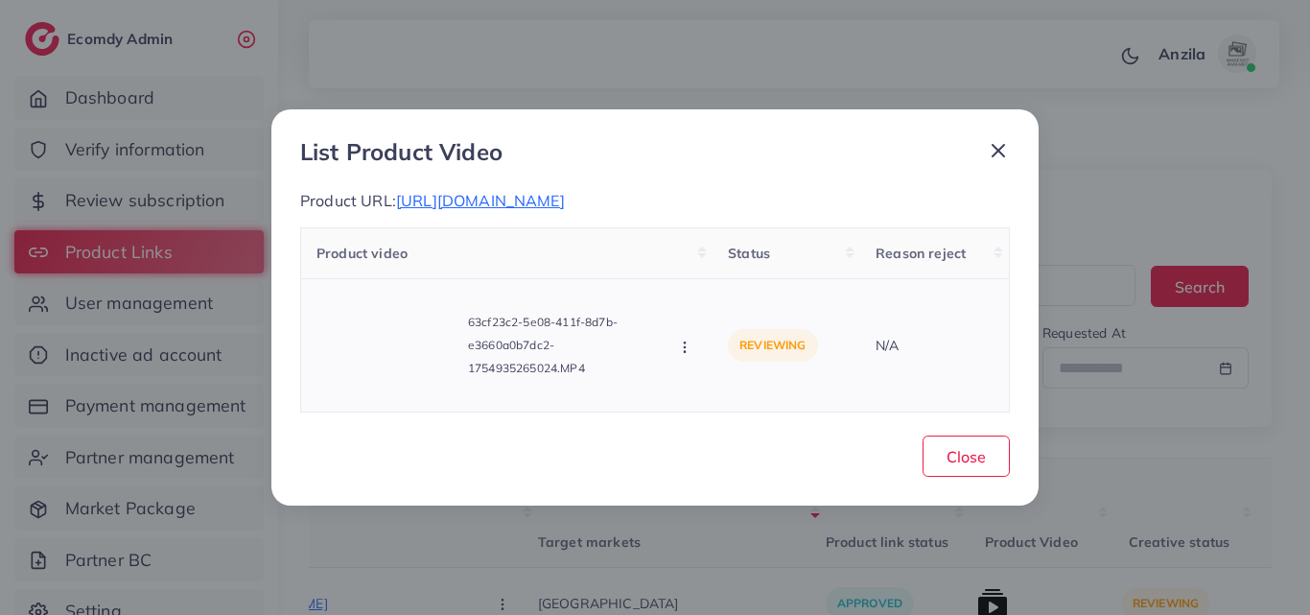
click at [685, 329] on div "63cf23c2-5e08-411f-8d7b-e3660a0b7dc2-1754935265024.MP4 Approve Reject" at bounding box center [506, 345] width 381 height 102
click at [685, 340] on icon "button" at bounding box center [684, 346] width 15 height 15
click at [706, 257] on icon at bounding box center [703, 262] width 13 height 13
click at [966, 464] on span "Close" at bounding box center [965, 456] width 39 height 19
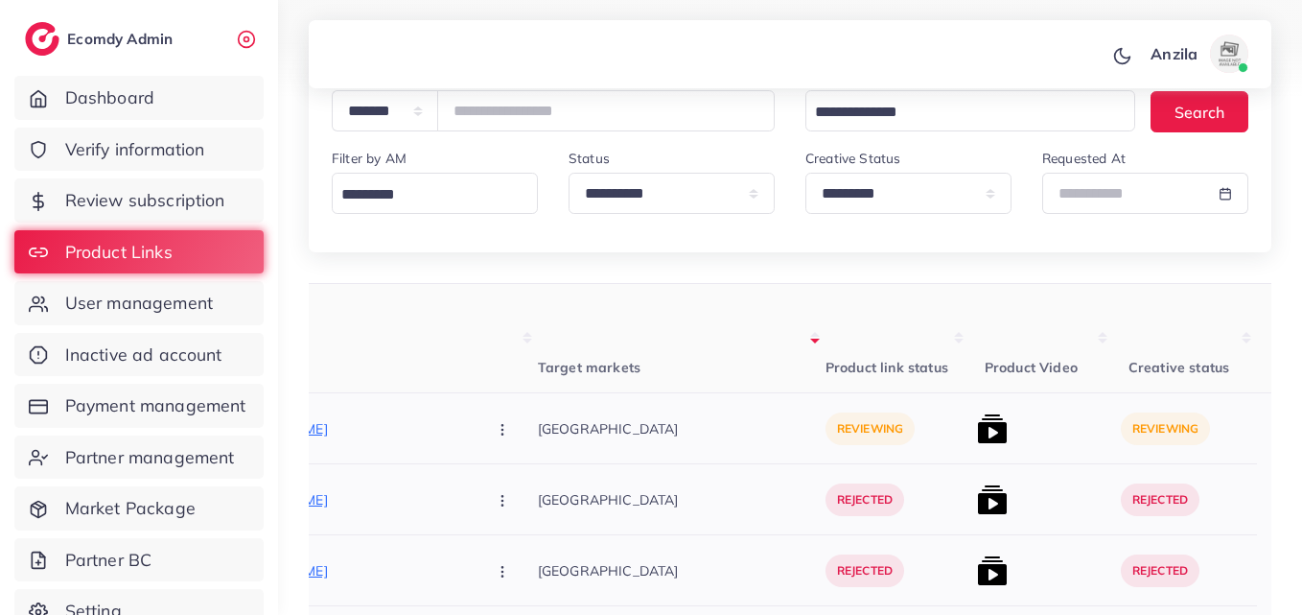
scroll to position [288, 0]
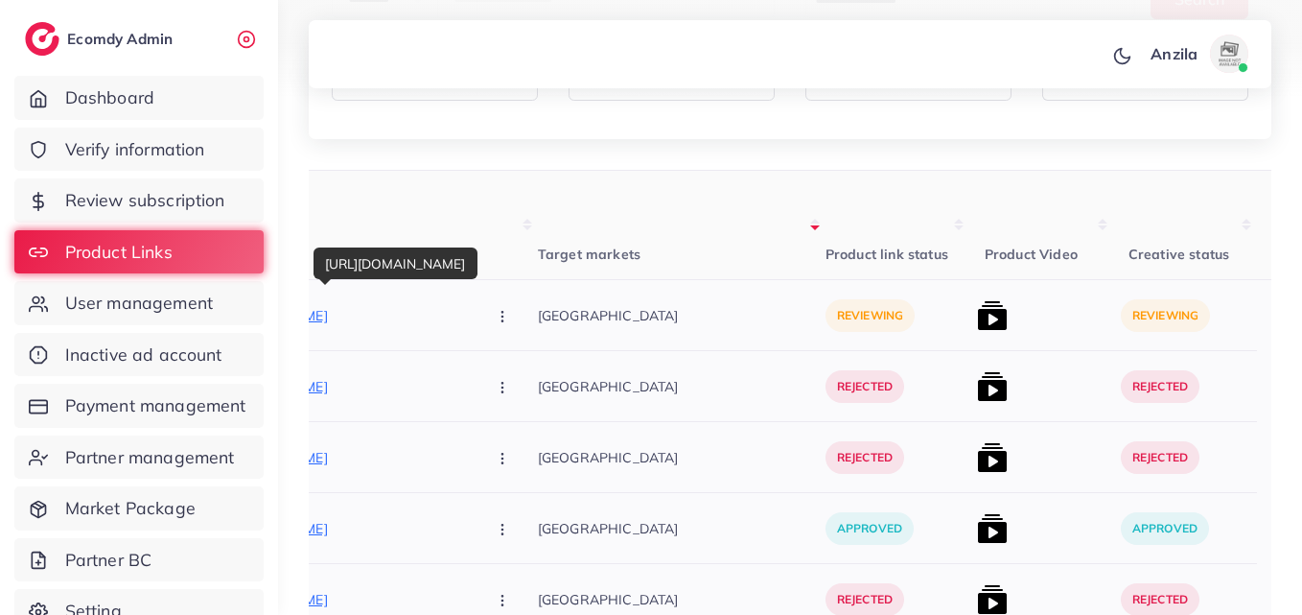
click at [338, 318] on p "[URL][DOMAIN_NAME]" at bounding box center [327, 315] width 288 height 23
click at [773, 132] on div "**********" at bounding box center [790, 45] width 963 height 188
click at [471, 315] on button "button" at bounding box center [504, 314] width 67 height 43
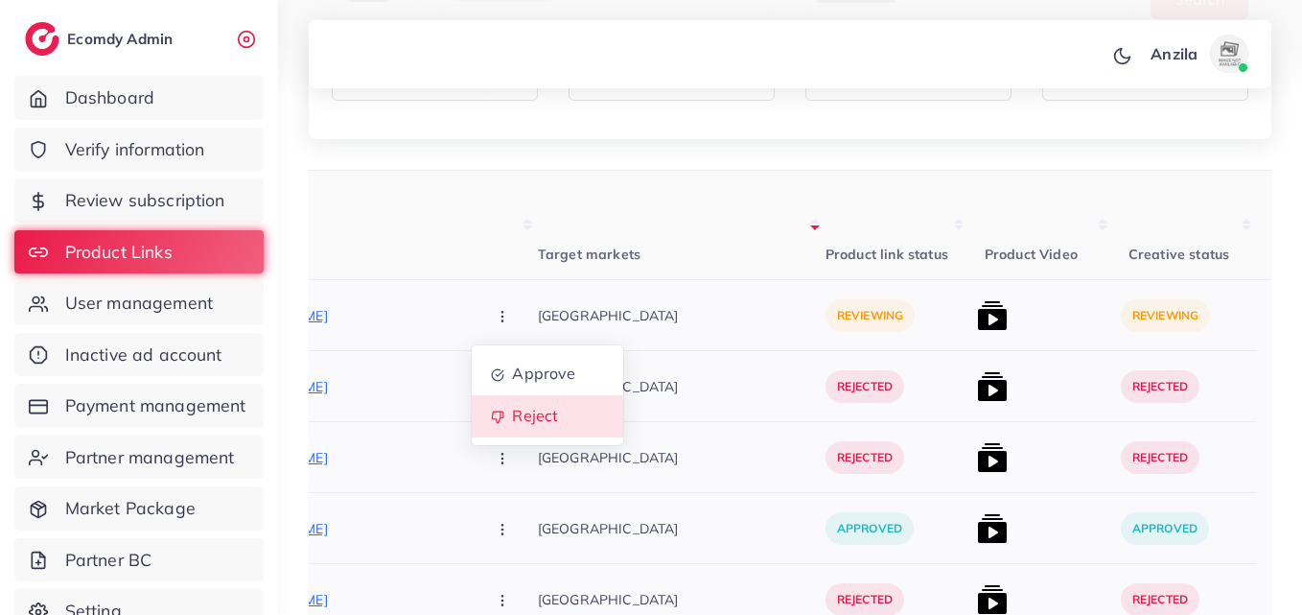
click at [512, 416] on span "Reject" at bounding box center [535, 415] width 46 height 19
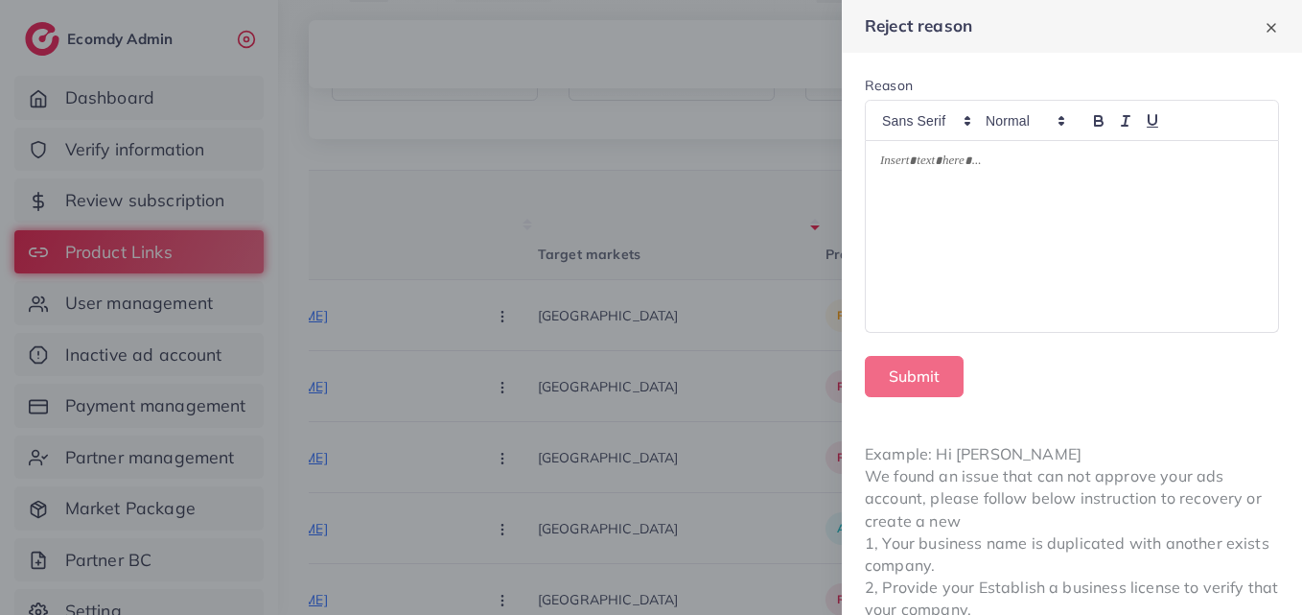
click at [945, 214] on div at bounding box center [1072, 236] width 412 height 191
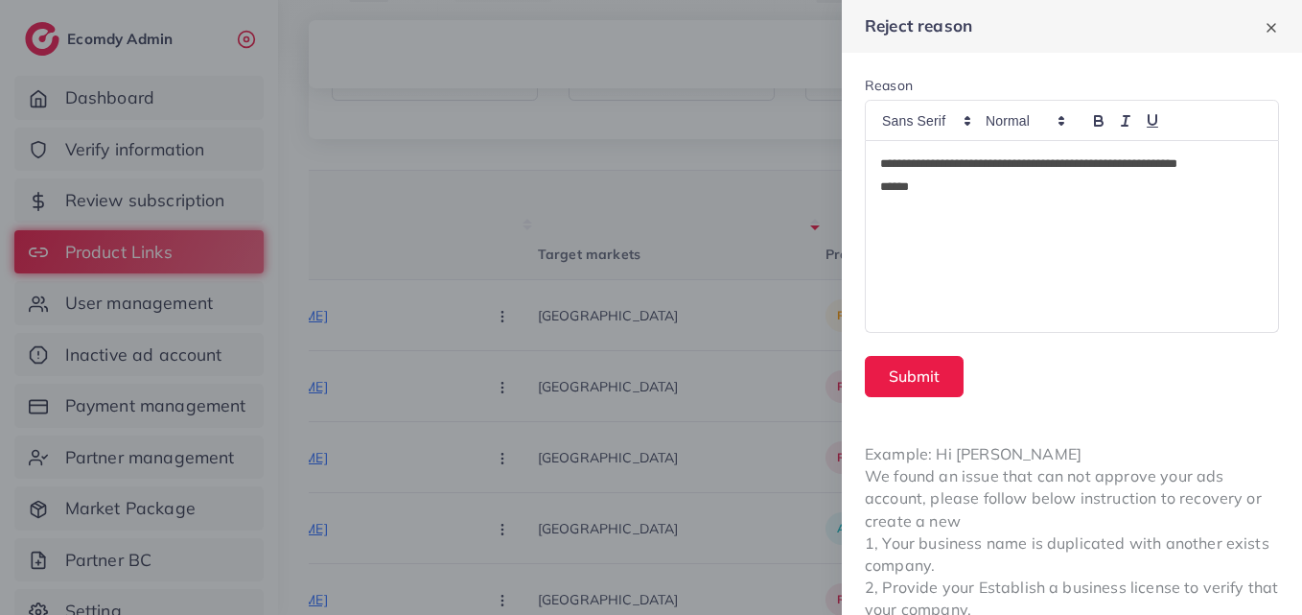
drag, startPoint x: 892, startPoint y: 191, endPoint x: 1164, endPoint y: 243, distance: 277.2
click at [1161, 242] on div "**********" at bounding box center [1072, 236] width 412 height 191
click at [912, 187] on p "******" at bounding box center [1068, 186] width 376 height 23
click at [896, 186] on p "******" at bounding box center [1068, 186] width 376 height 23
click at [1085, 169] on p "**********" at bounding box center [1068, 163] width 376 height 23
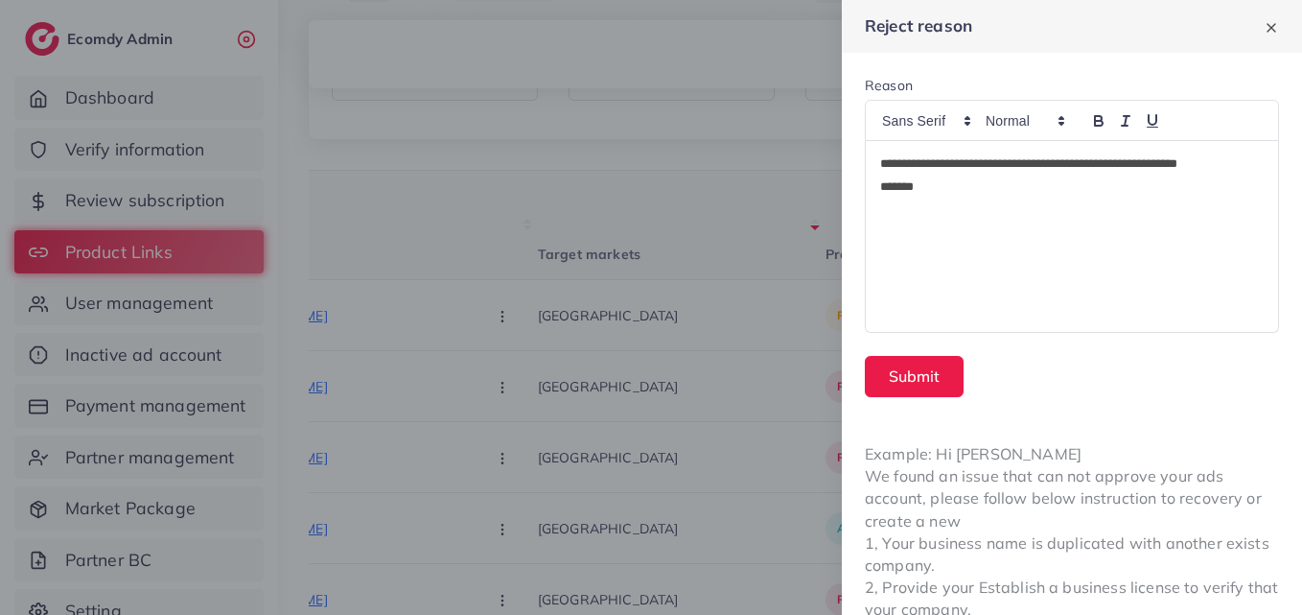
drag, startPoint x: 1085, startPoint y: 169, endPoint x: 1103, endPoint y: 208, distance: 43.3
click at [1103, 208] on div "**********" at bounding box center [1072, 236] width 412 height 191
click at [1001, 493] on div "Example: Hi [PERSON_NAME] We found an issue that can not approve your ads accou…" at bounding box center [1072, 532] width 460 height 224
click at [997, 493] on div "Example: Hi [PERSON_NAME] We found an issue that can not approve your ads accou…" at bounding box center [1072, 532] width 460 height 224
copy div "l"
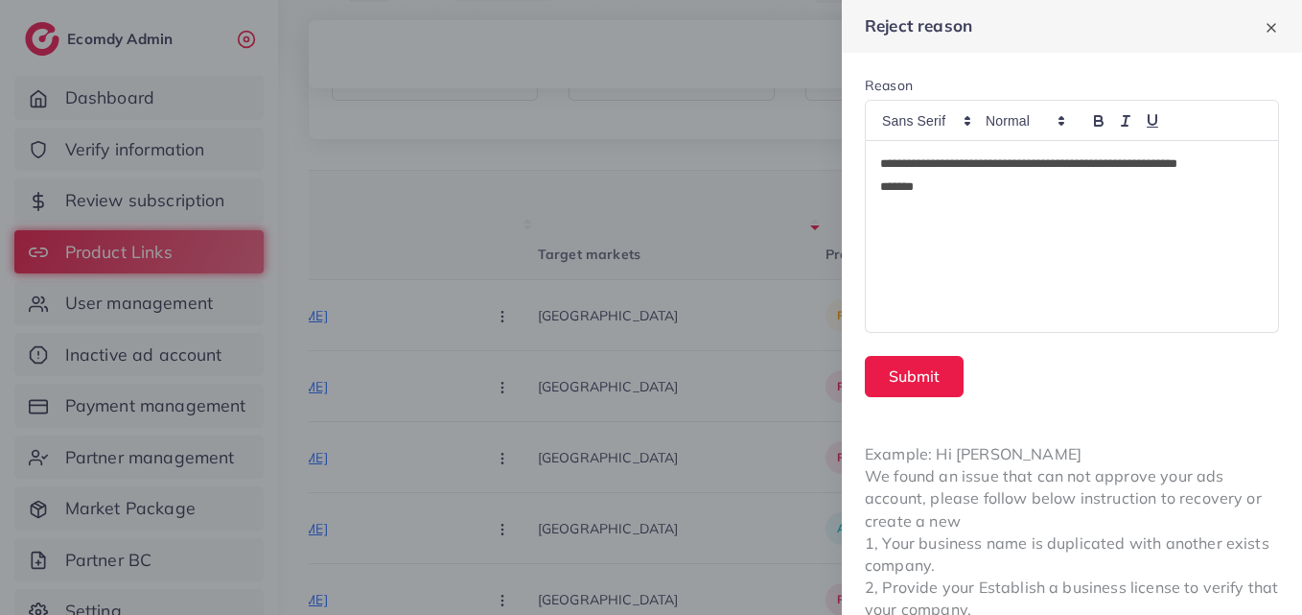
click at [1070, 166] on p "**********" at bounding box center [1068, 163] width 376 height 23
drag, startPoint x: 1070, startPoint y: 166, endPoint x: 1044, endPoint y: 192, distance: 36.6
click at [1044, 192] on p "*******" at bounding box center [1068, 186] width 376 height 23
click at [1070, 162] on p "**********" at bounding box center [1068, 163] width 376 height 23
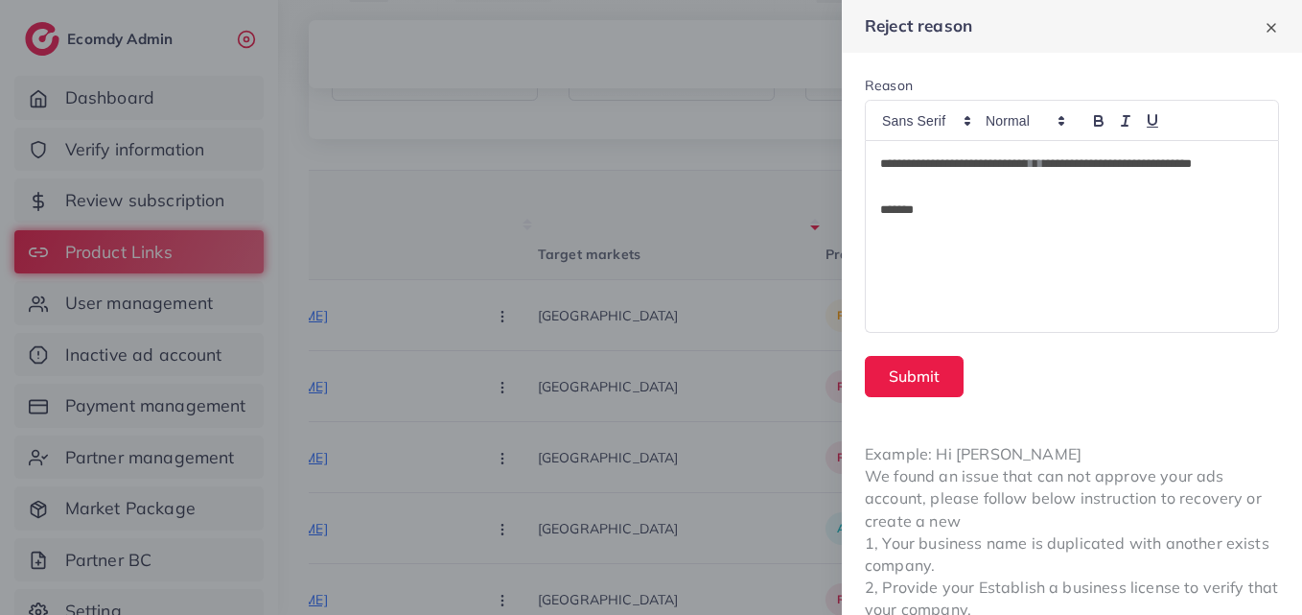
click at [1043, 164] on span "*" at bounding box center [1040, 163] width 5 height 12
click at [889, 185] on p "**********" at bounding box center [1068, 175] width 376 height 46
drag, startPoint x: 885, startPoint y: 190, endPoint x: 1139, endPoint y: 210, distance: 254.9
click at [1139, 210] on p "*******" at bounding box center [1068, 209] width 376 height 23
click at [887, 187] on p "**********" at bounding box center [1068, 175] width 376 height 46
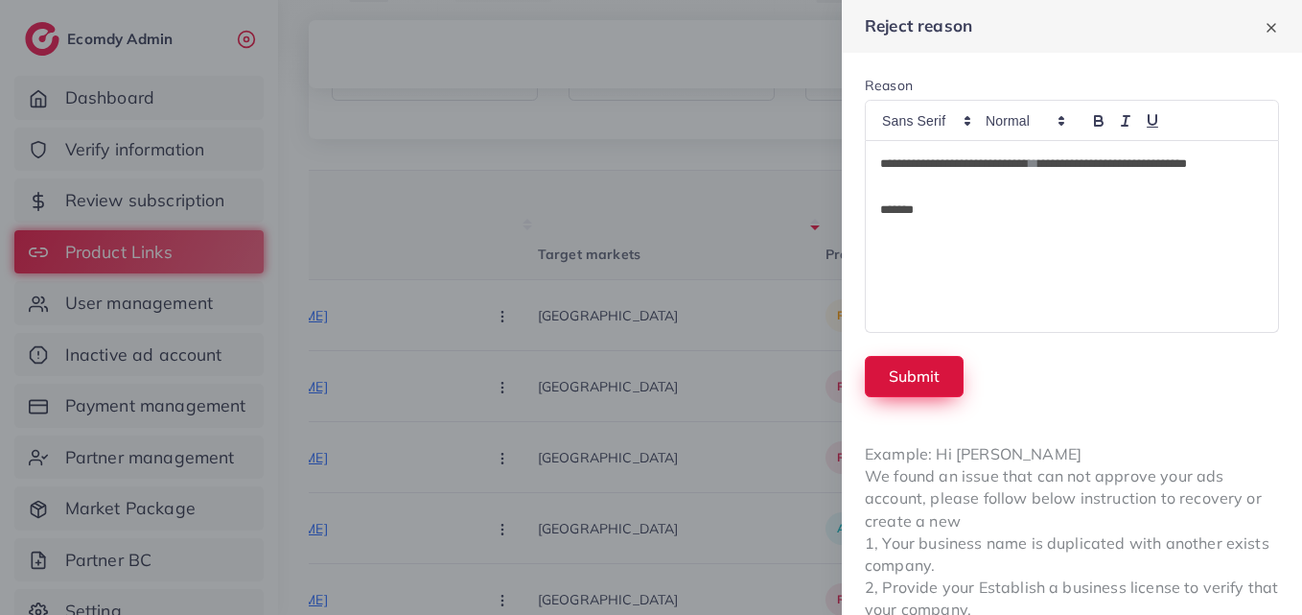
click at [904, 365] on button "Submit" at bounding box center [914, 376] width 99 height 41
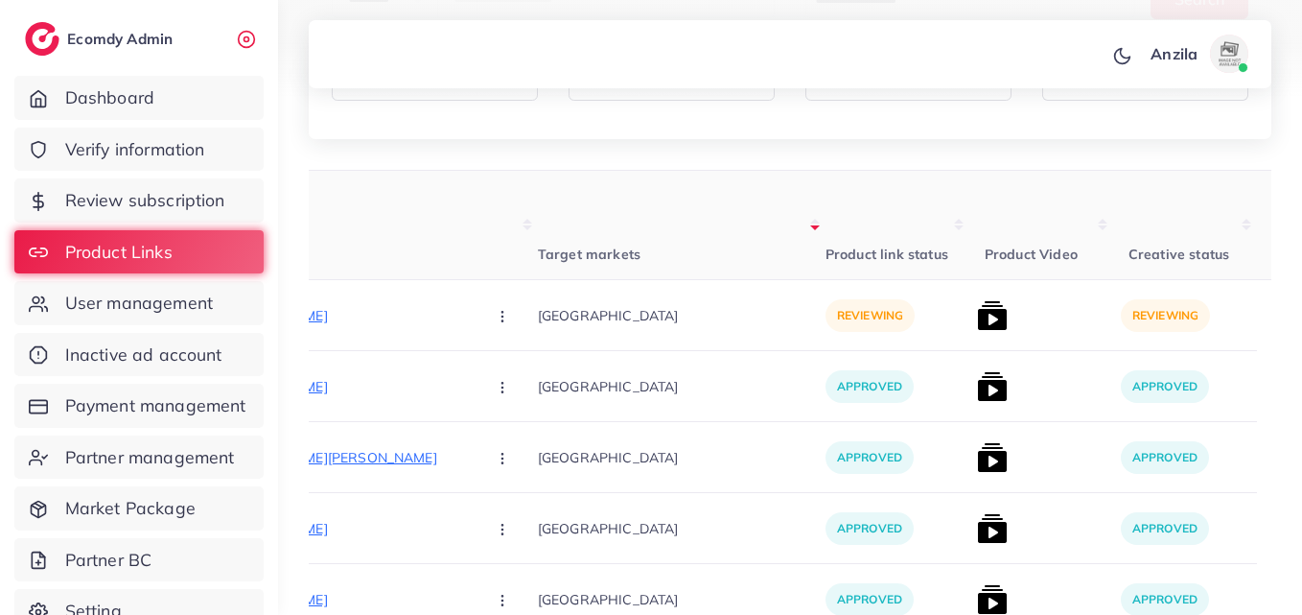
click at [1301, 104] on html "**********" at bounding box center [651, 19] width 1302 height 615
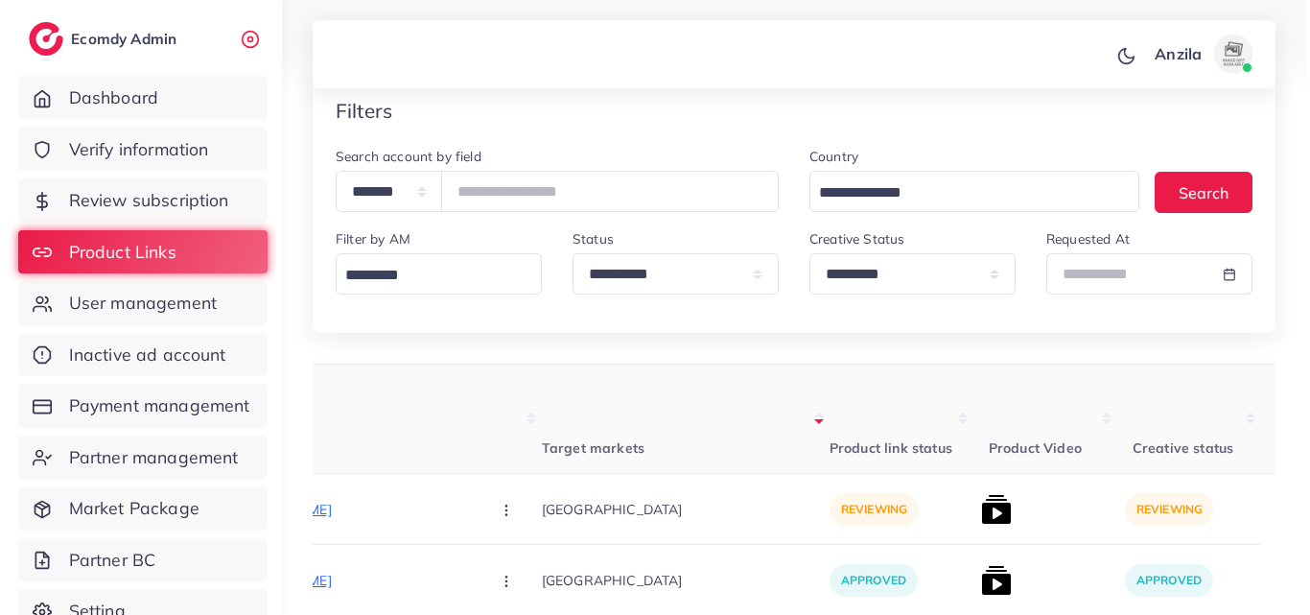
scroll to position [137, 0]
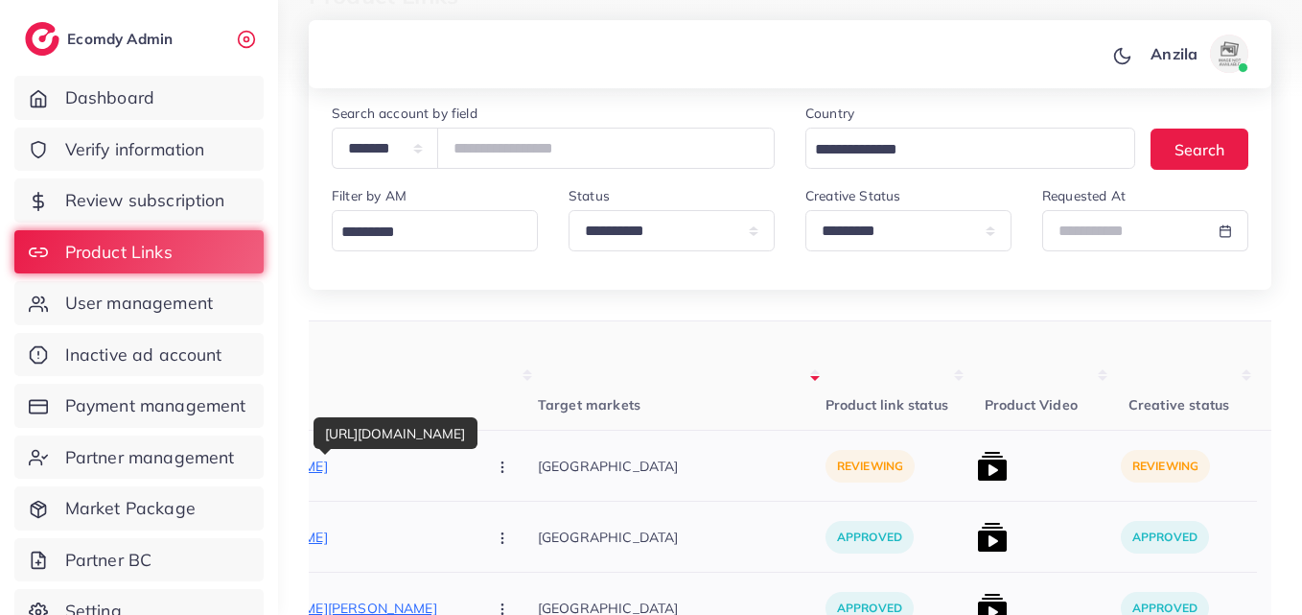
click at [357, 464] on p "[URL][DOMAIN_NAME]" at bounding box center [327, 465] width 288 height 23
click at [471, 474] on button "button" at bounding box center [504, 465] width 67 height 43
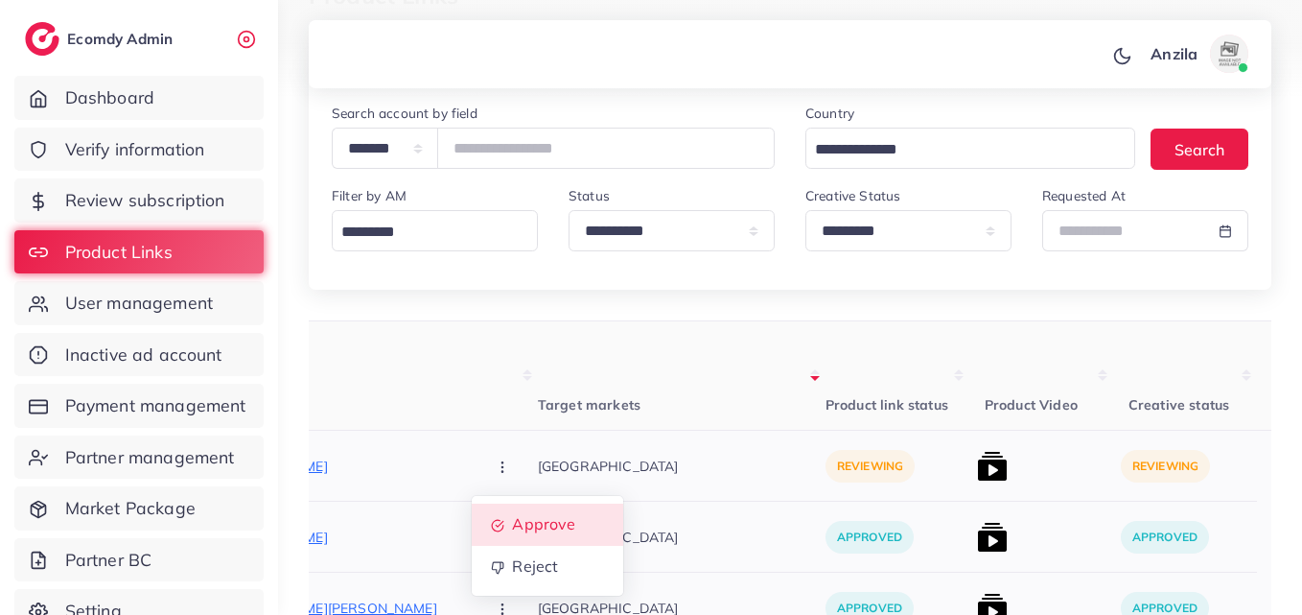
click at [486, 506] on link "Approve" at bounding box center [547, 524] width 151 height 42
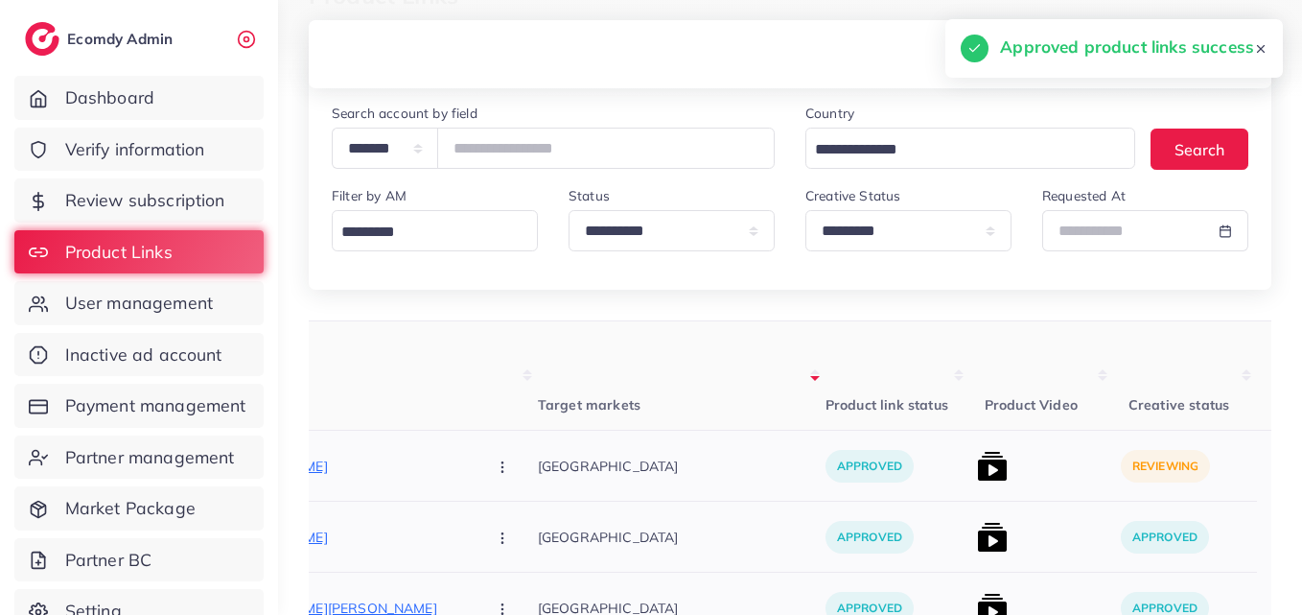
click at [977, 470] on img at bounding box center [992, 466] width 31 height 31
click at [977, 465] on img at bounding box center [992, 466] width 31 height 31
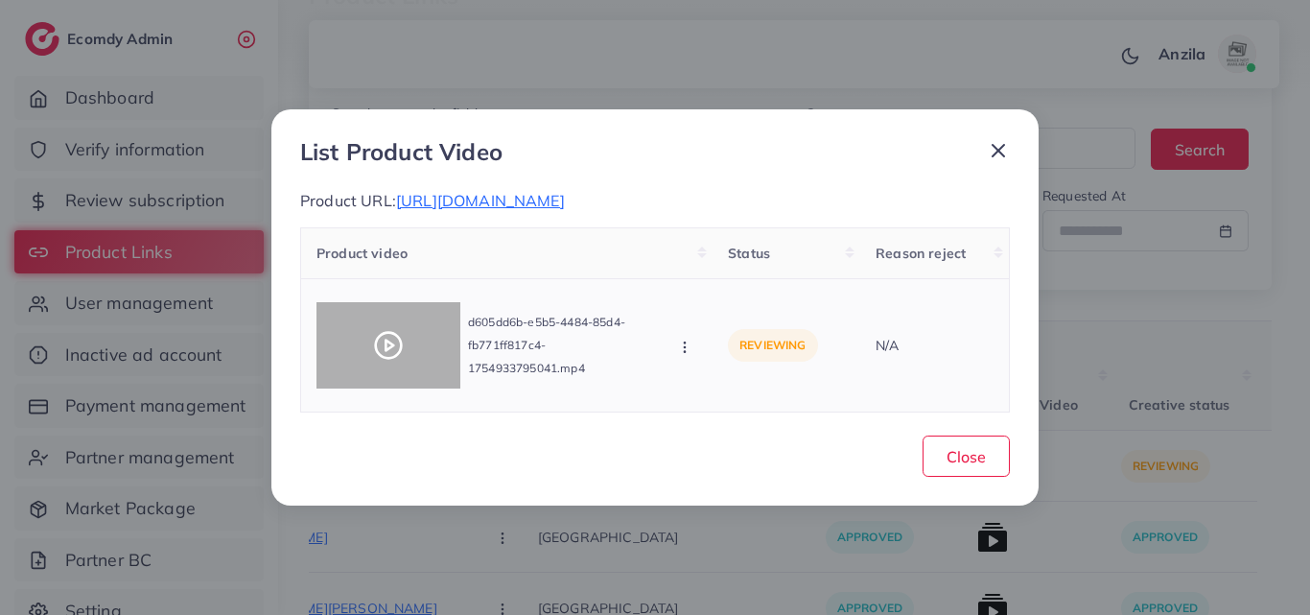
click at [399, 325] on div at bounding box center [388, 345] width 144 height 86
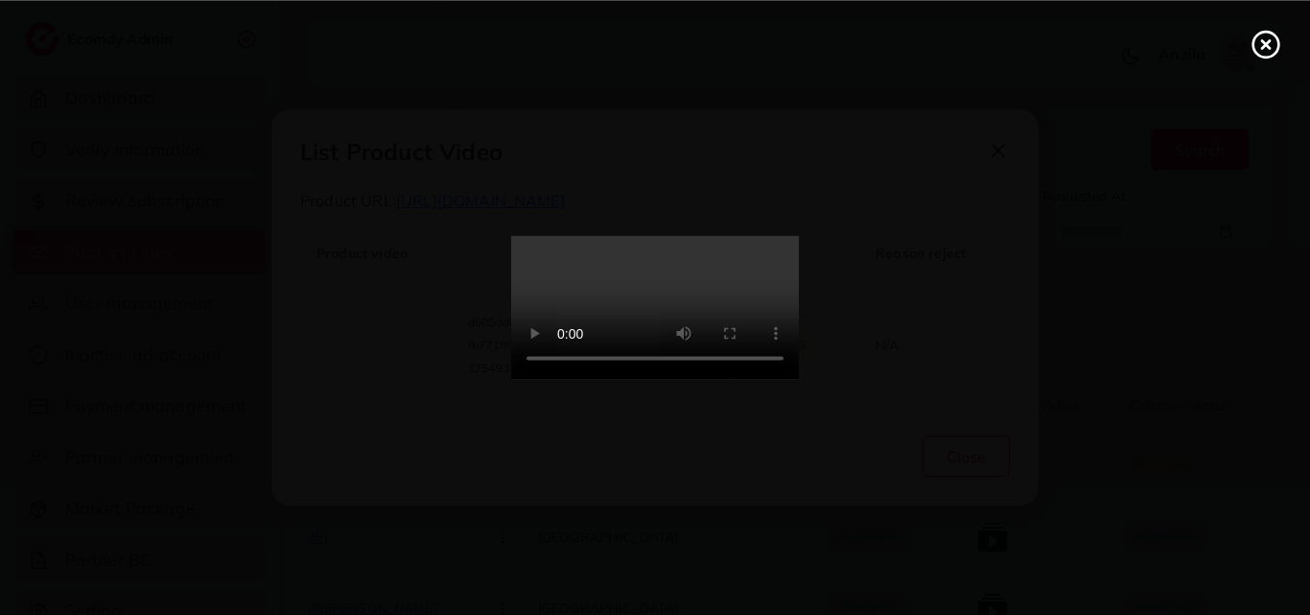
click at [668, 339] on video at bounding box center [655, 308] width 288 height 144
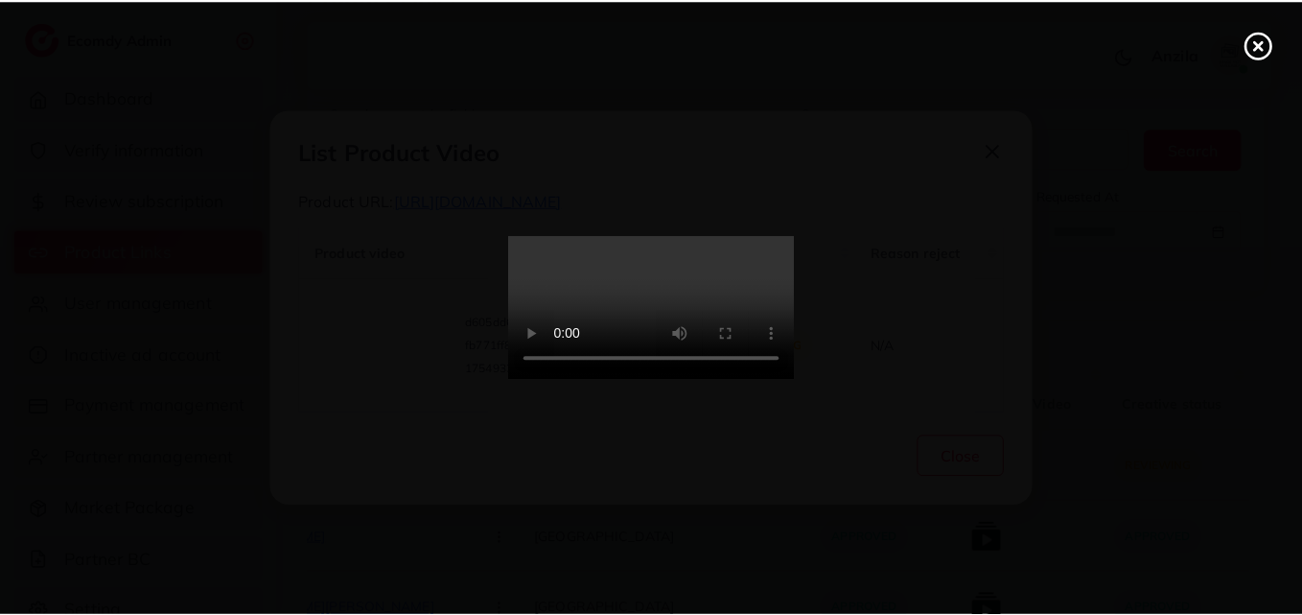
scroll to position [0, 0]
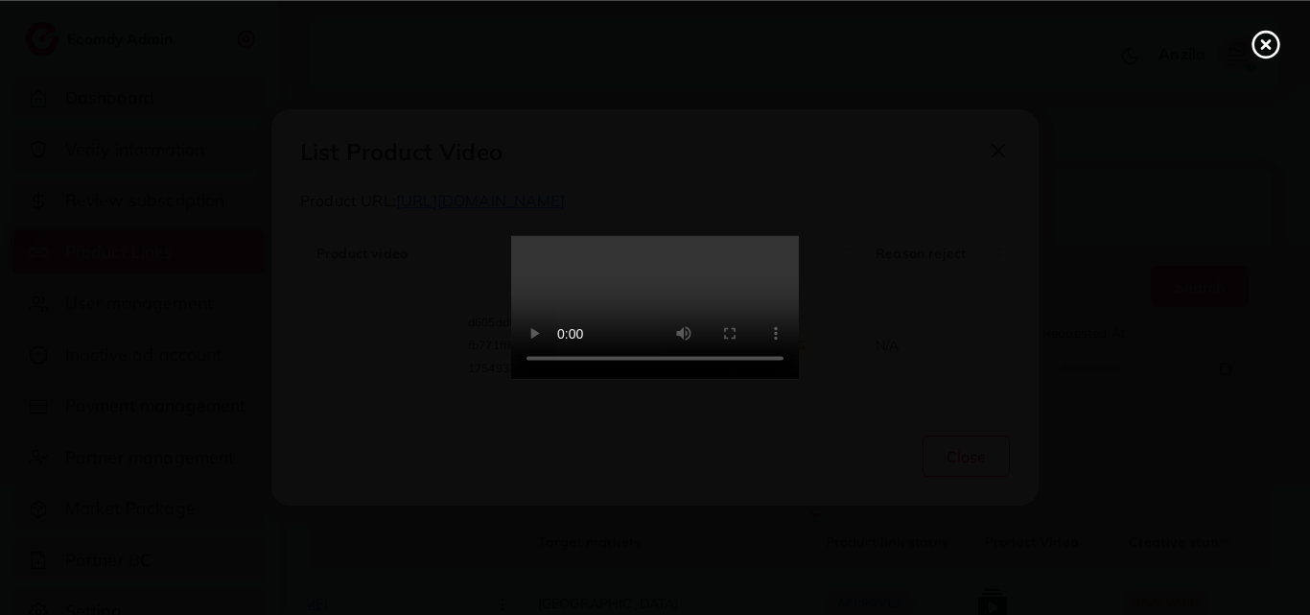
click at [774, 372] on video at bounding box center [655, 308] width 288 height 144
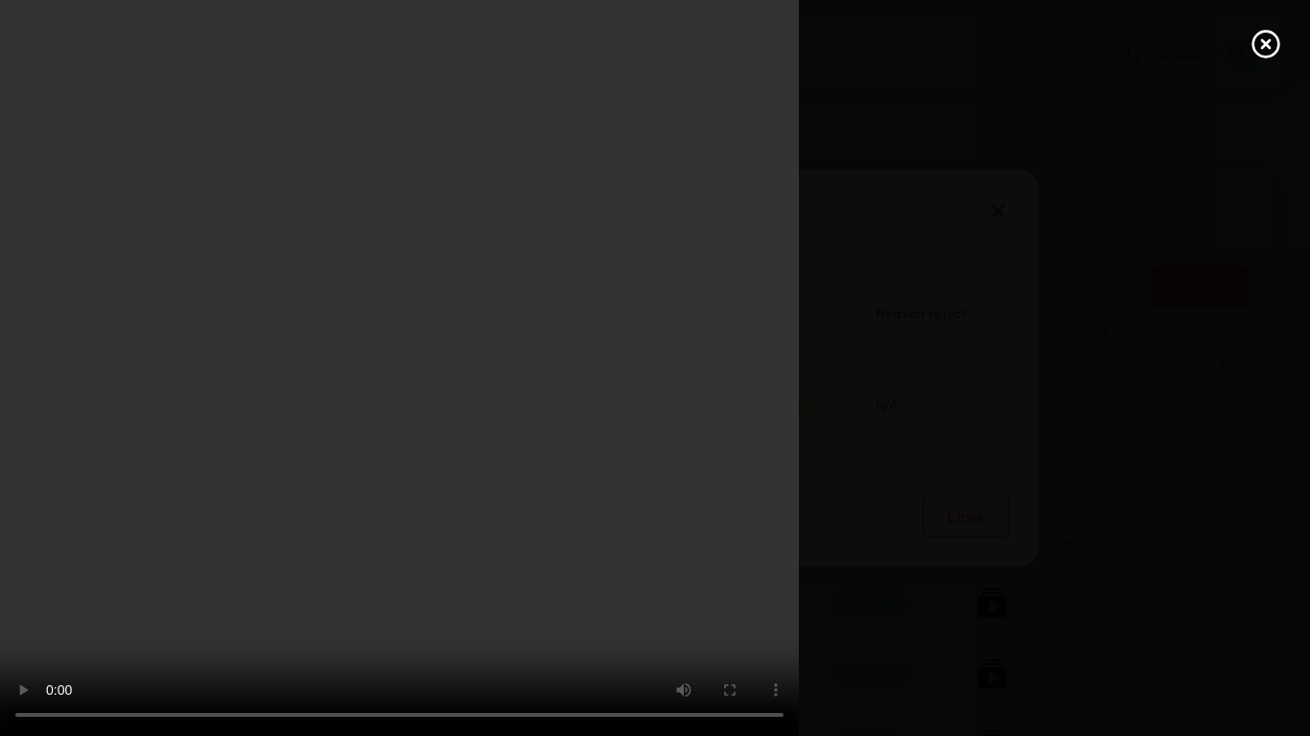
click at [785, 552] on video at bounding box center [655, 368] width 1310 height 736
click at [638, 349] on video at bounding box center [655, 368] width 1310 height 736
click at [638, 352] on video at bounding box center [655, 368] width 1310 height 736
click at [598, 367] on video at bounding box center [655, 368] width 1310 height 736
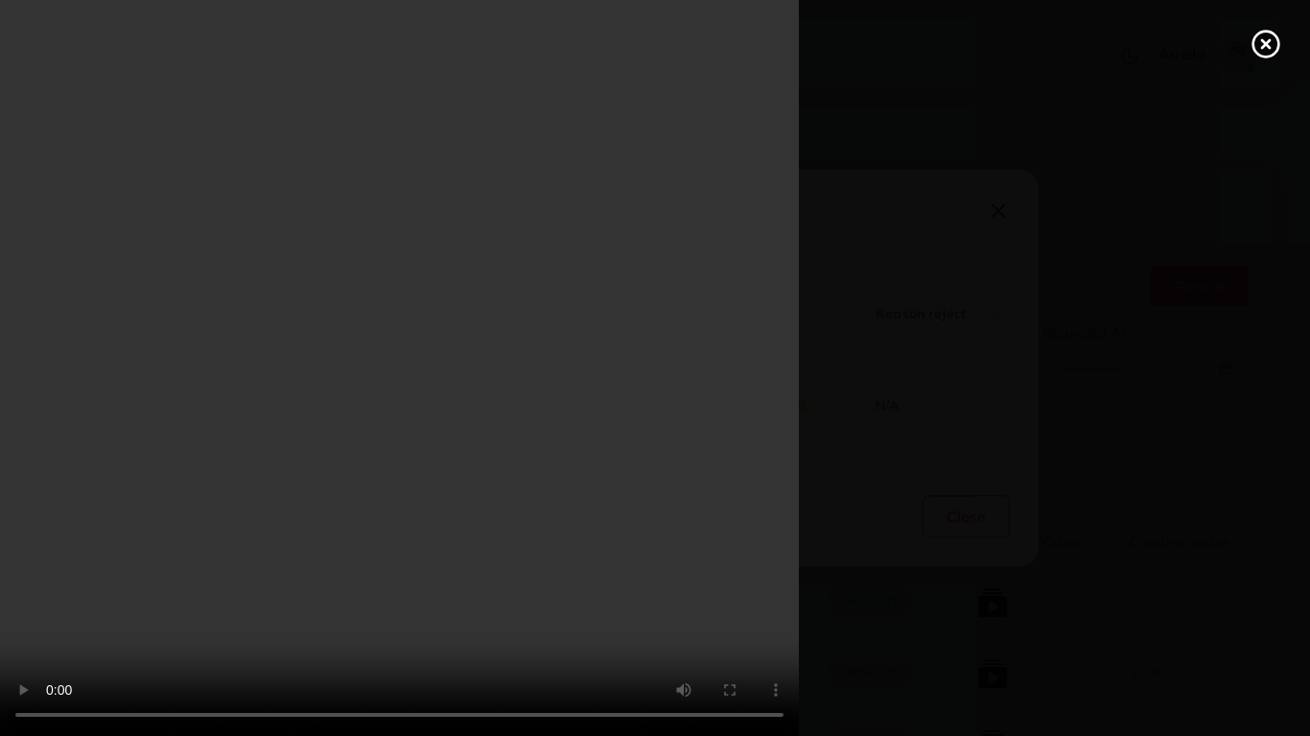
click at [598, 367] on video at bounding box center [655, 368] width 1310 height 736
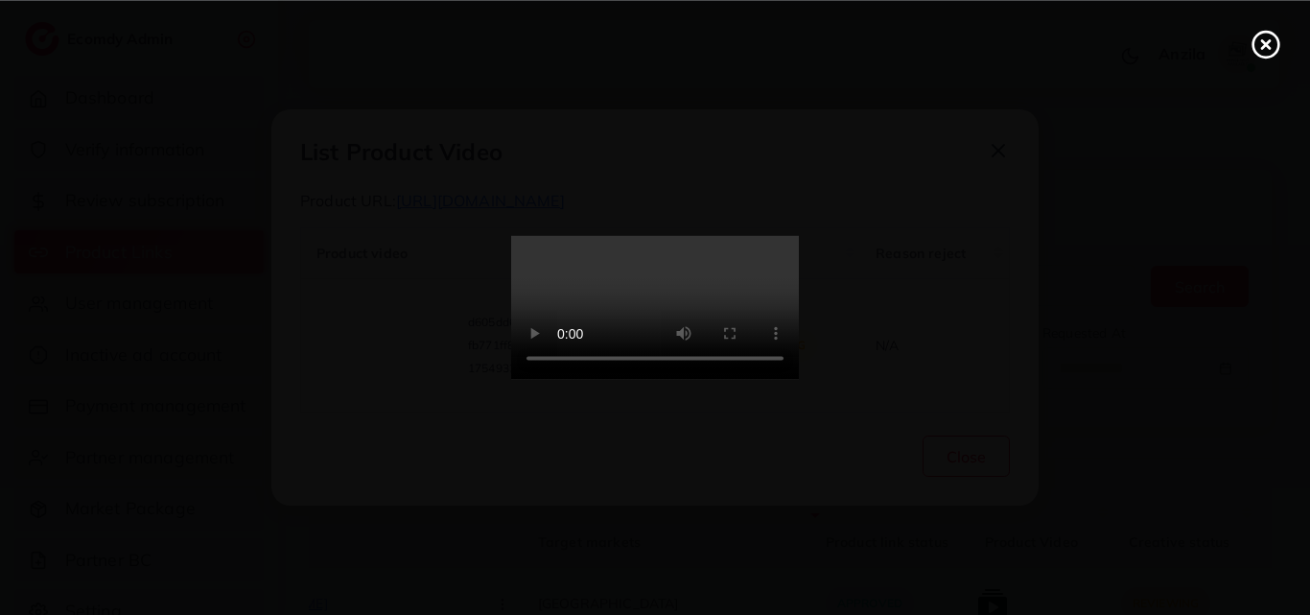
click at [1254, 41] on circle at bounding box center [1266, 45] width 26 height 26
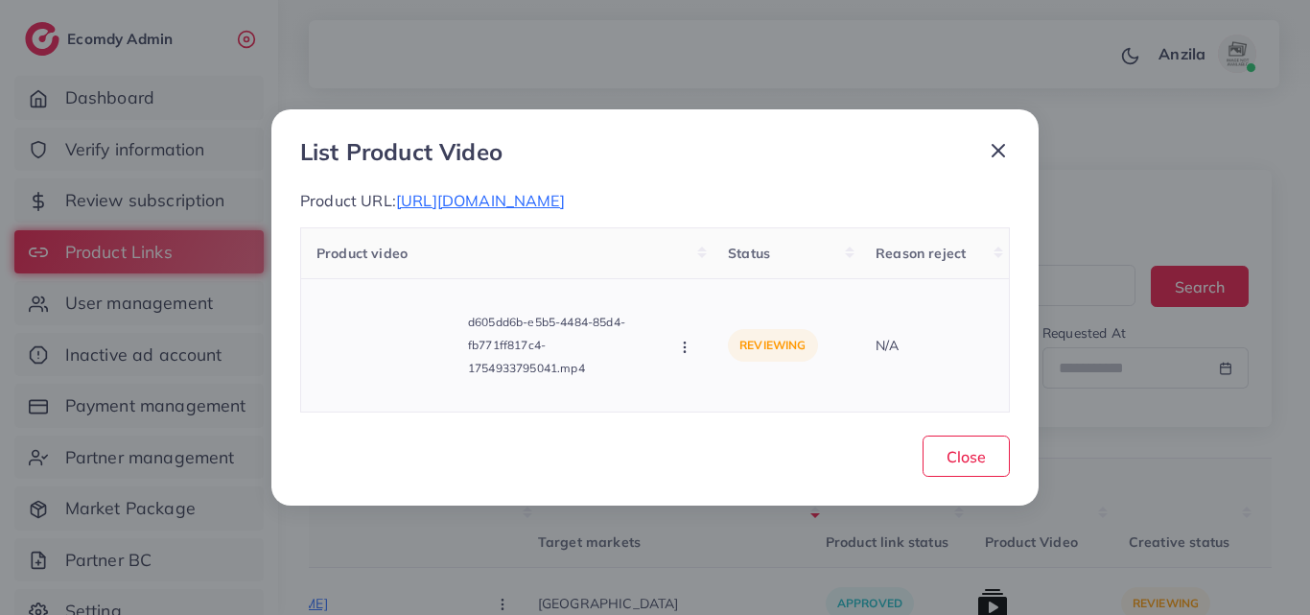
click at [678, 347] on icon "button" at bounding box center [684, 346] width 15 height 15
click at [707, 258] on icon at bounding box center [703, 262] width 13 height 13
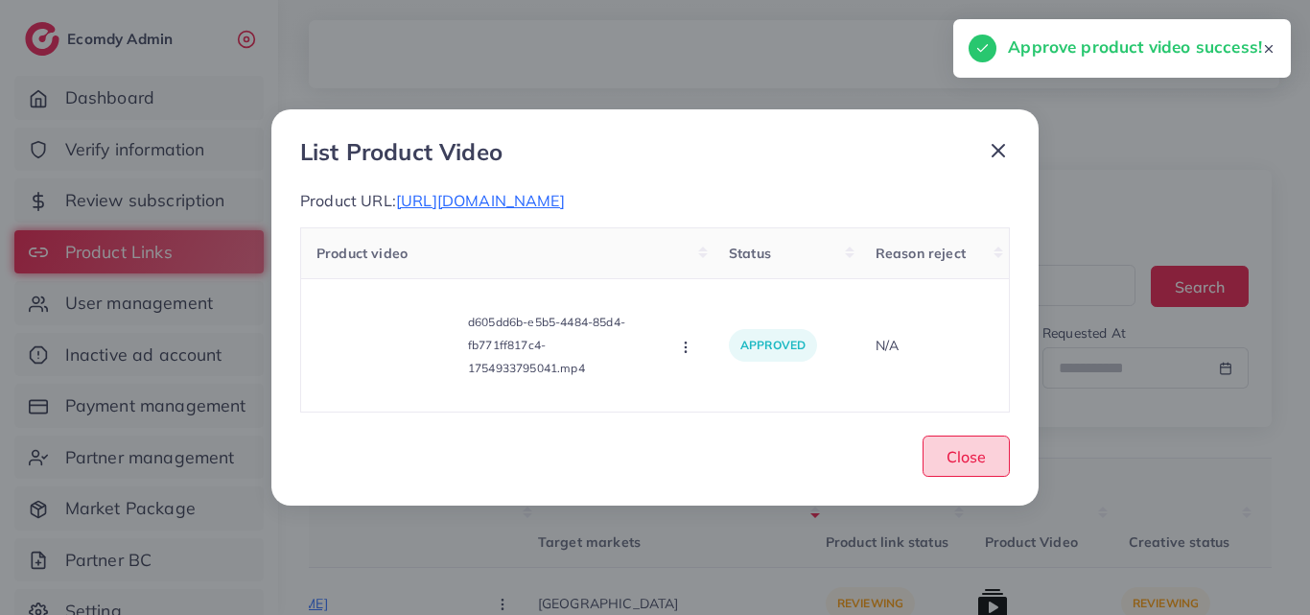
click at [968, 459] on span "Close" at bounding box center [965, 456] width 39 height 19
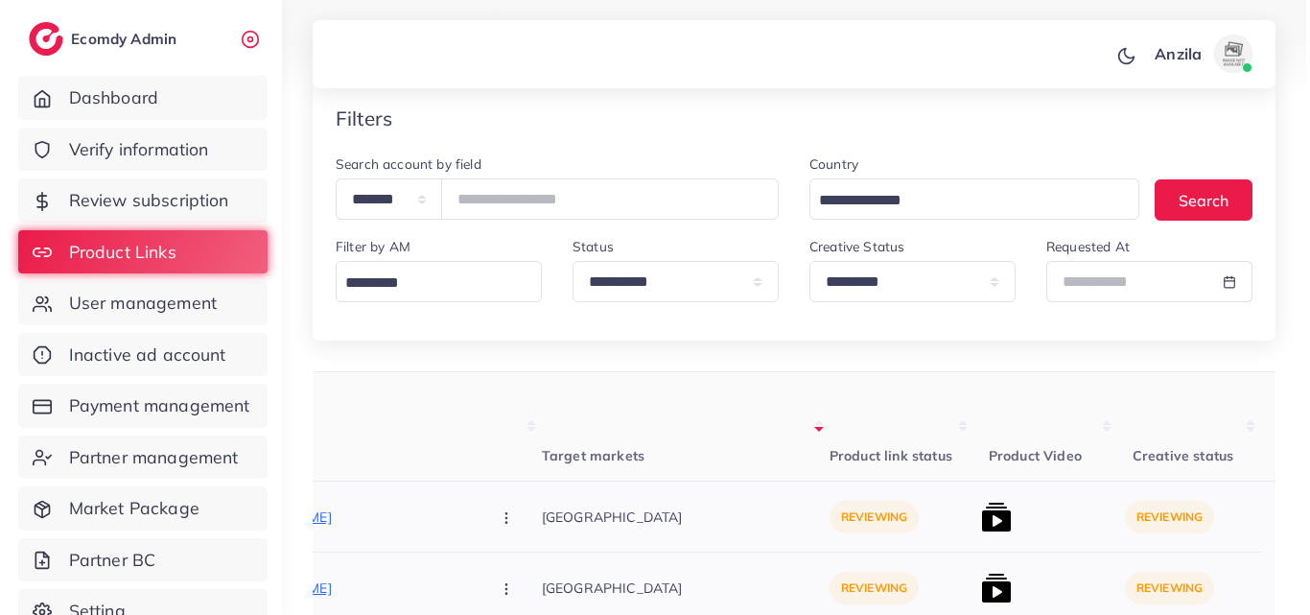
scroll to position [288, 0]
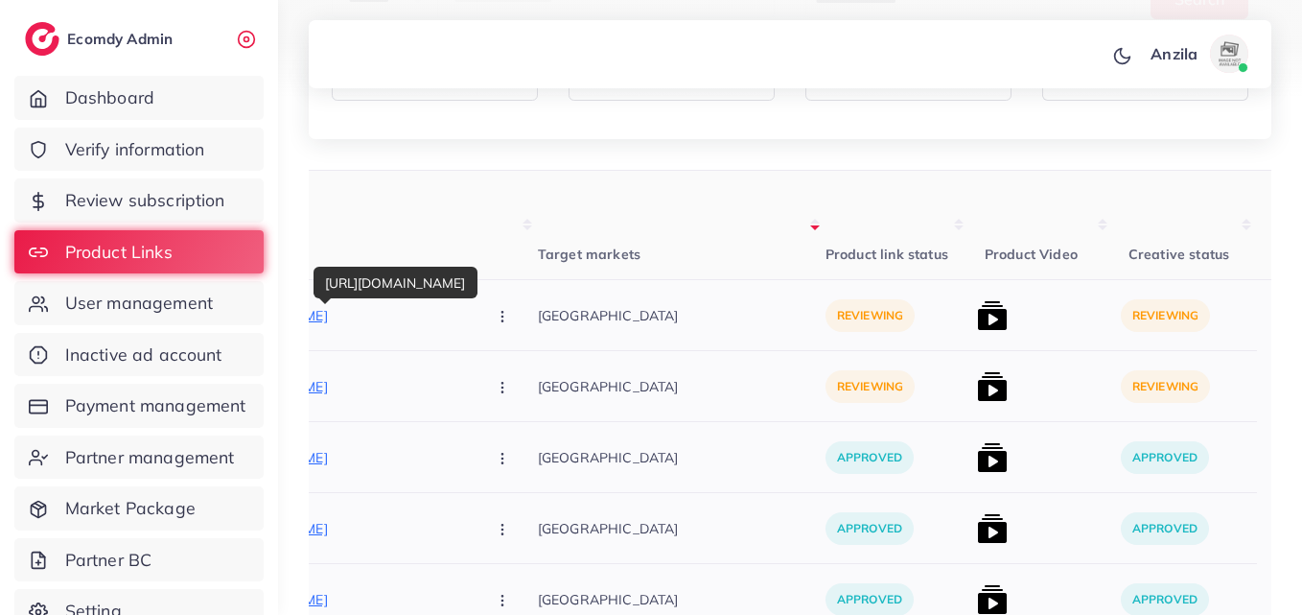
click at [358, 321] on p "[URL][DOMAIN_NAME]" at bounding box center [327, 315] width 288 height 23
click at [495, 309] on icon "button" at bounding box center [502, 316] width 15 height 15
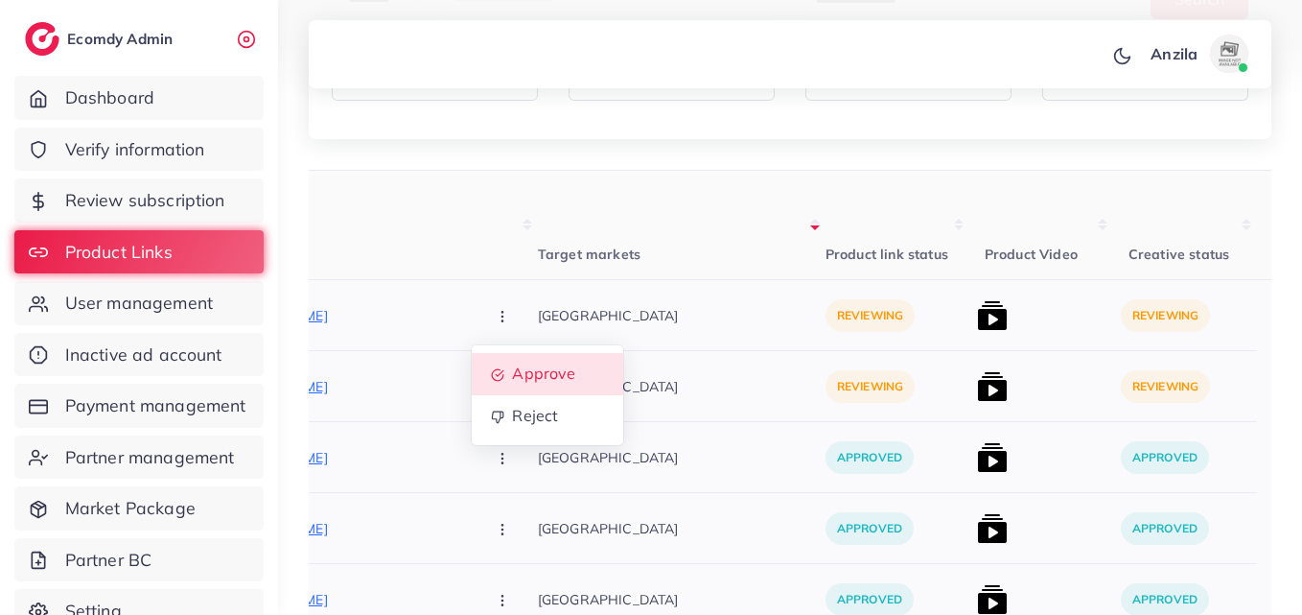
click at [472, 358] on link "Approve" at bounding box center [547, 374] width 151 height 42
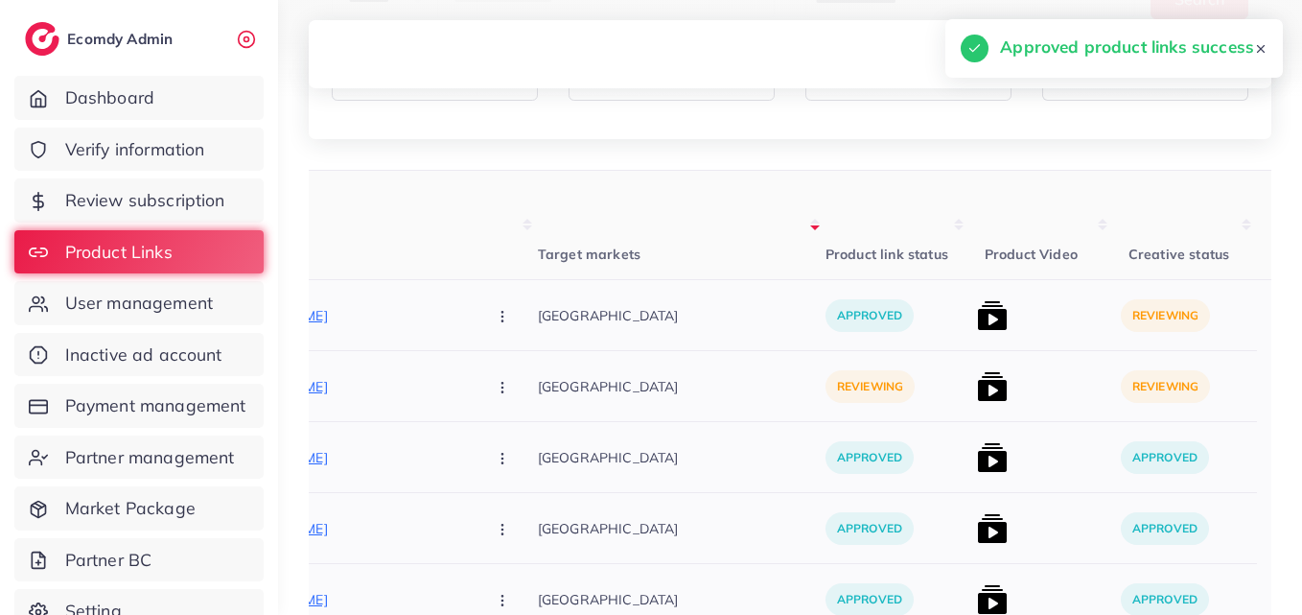
click at [977, 309] on img at bounding box center [992, 315] width 31 height 31
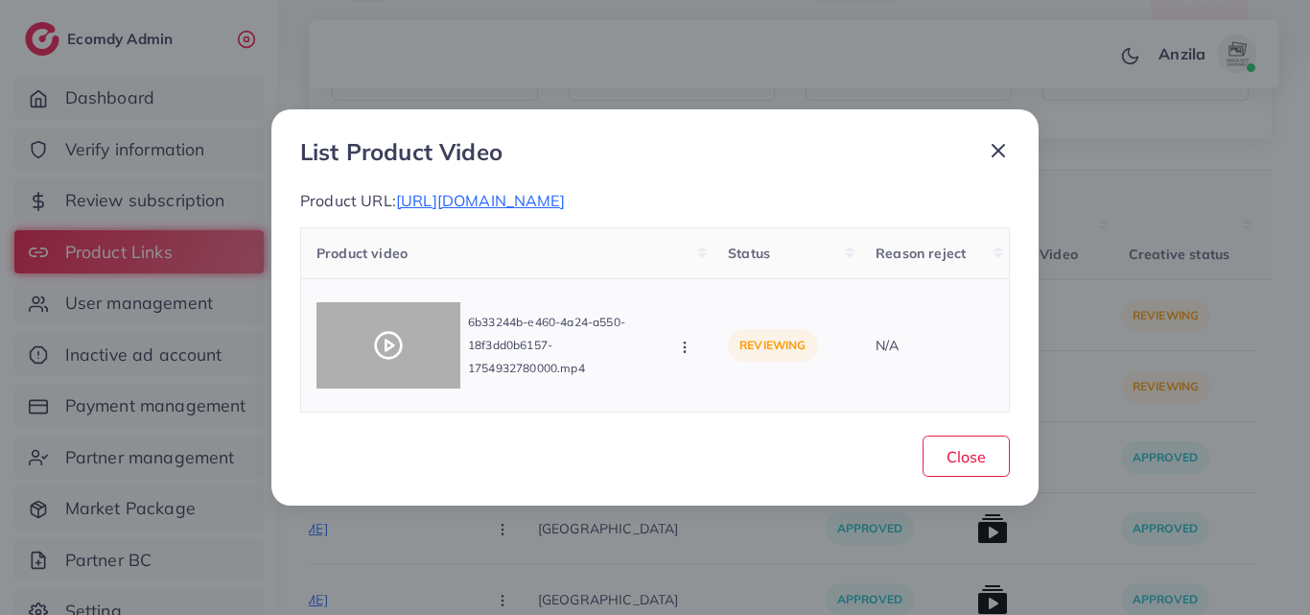
click at [377, 343] on circle at bounding box center [389, 346] width 26 height 26
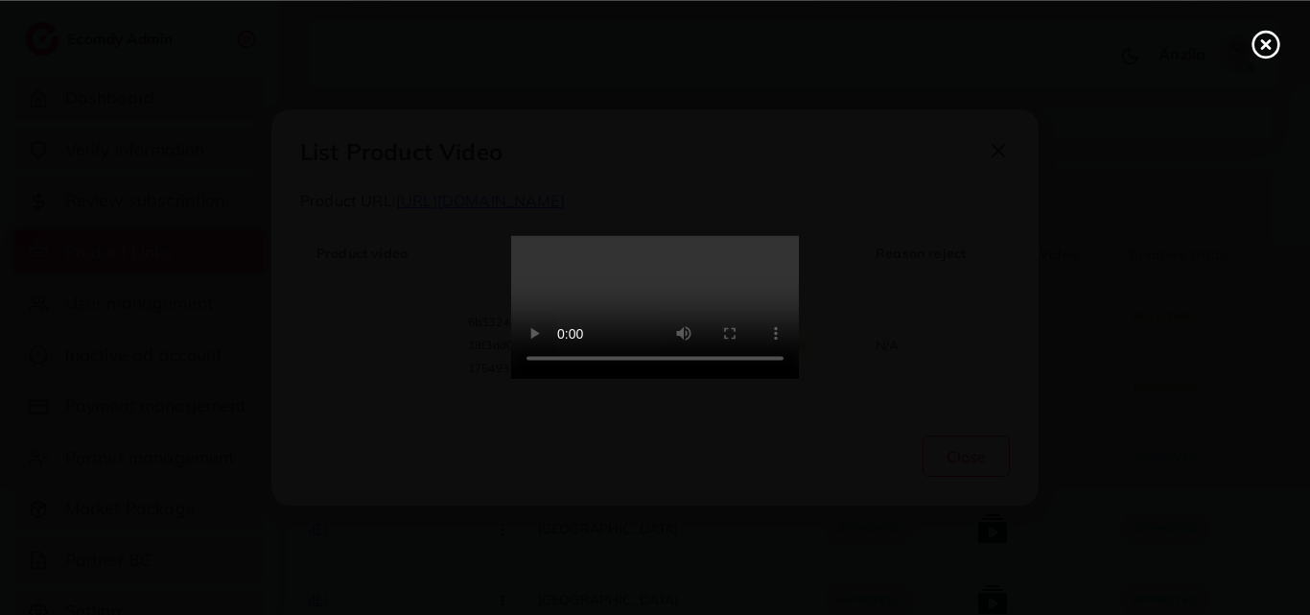
click at [579, 297] on video at bounding box center [655, 308] width 288 height 144
click at [1269, 50] on icon at bounding box center [1265, 44] width 31 height 31
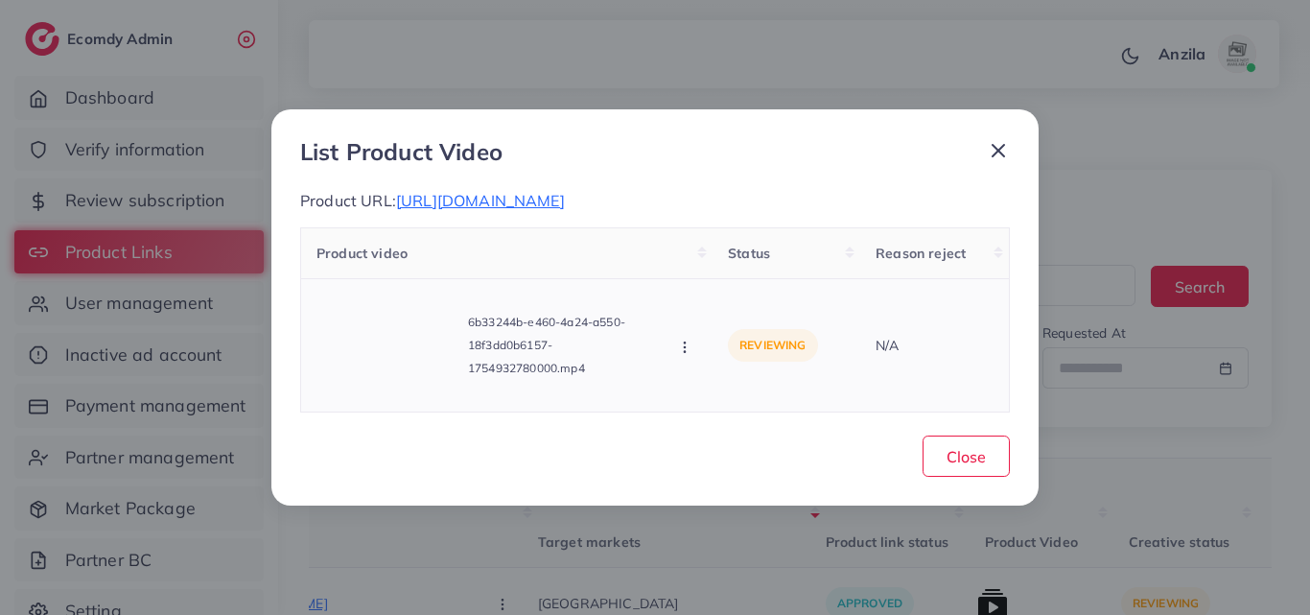
click at [693, 343] on button "button" at bounding box center [686, 346] width 21 height 19
click at [732, 312] on span "Reject" at bounding box center [741, 302] width 46 height 19
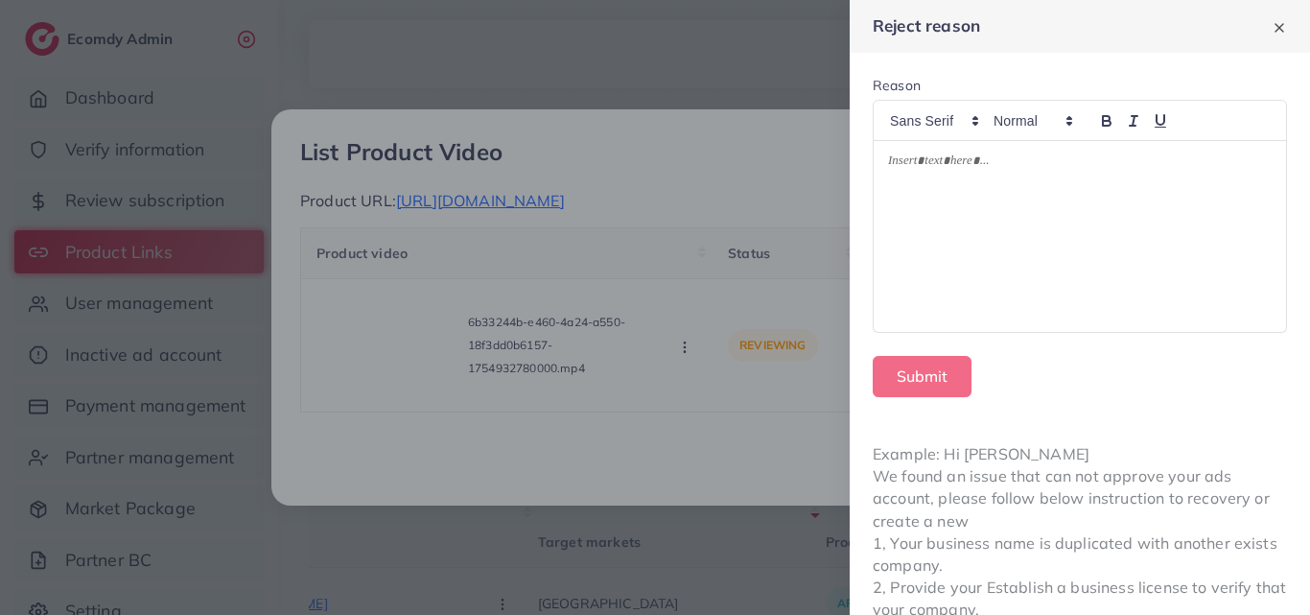
click at [956, 221] on div at bounding box center [1079, 236] width 412 height 191
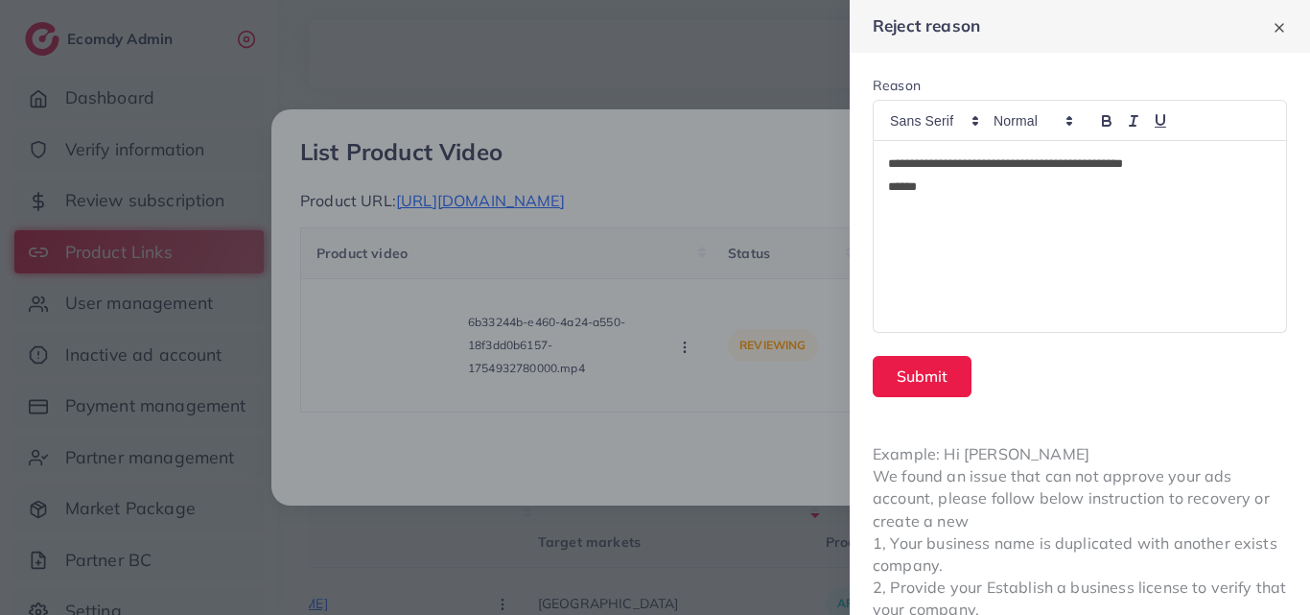
click at [1021, 172] on p "**********" at bounding box center [1076, 163] width 376 height 23
click at [906, 192] on p "******" at bounding box center [1076, 186] width 376 height 23
click at [1055, 496] on div "Example: Hi [PERSON_NAME] We found an issue that can not approve your ads accou…" at bounding box center [1079, 532] width 460 height 224
copy div "l"
click at [894, 164] on p "**********" at bounding box center [1076, 163] width 376 height 23
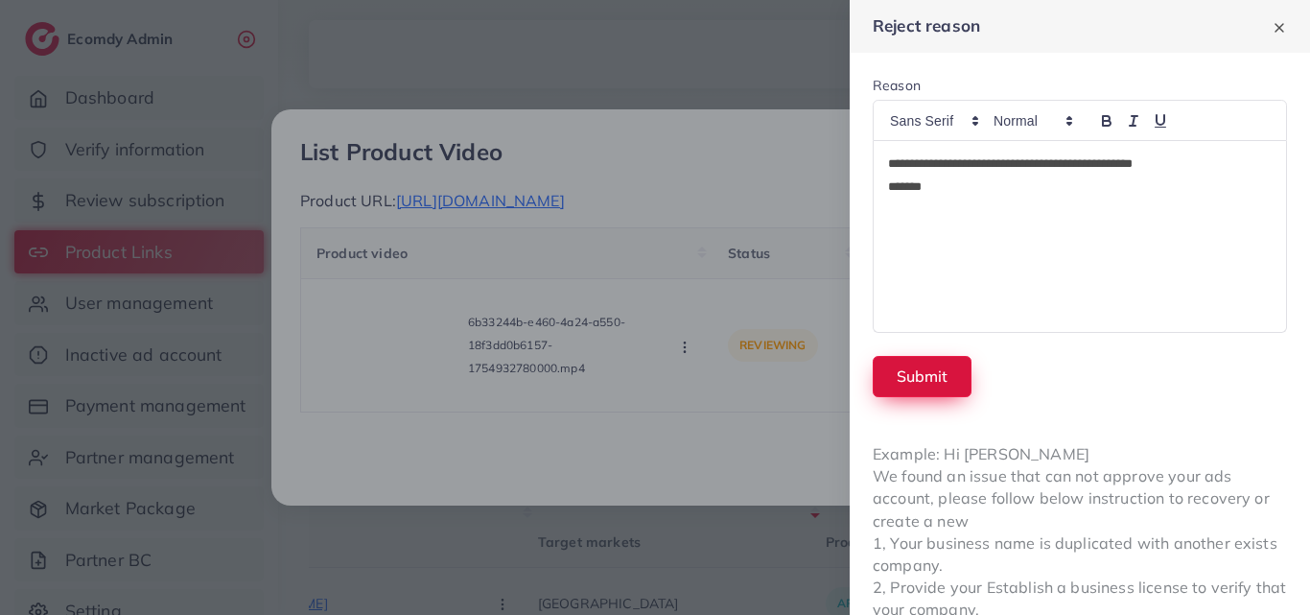
click at [903, 386] on button "Submit" at bounding box center [921, 376] width 99 height 41
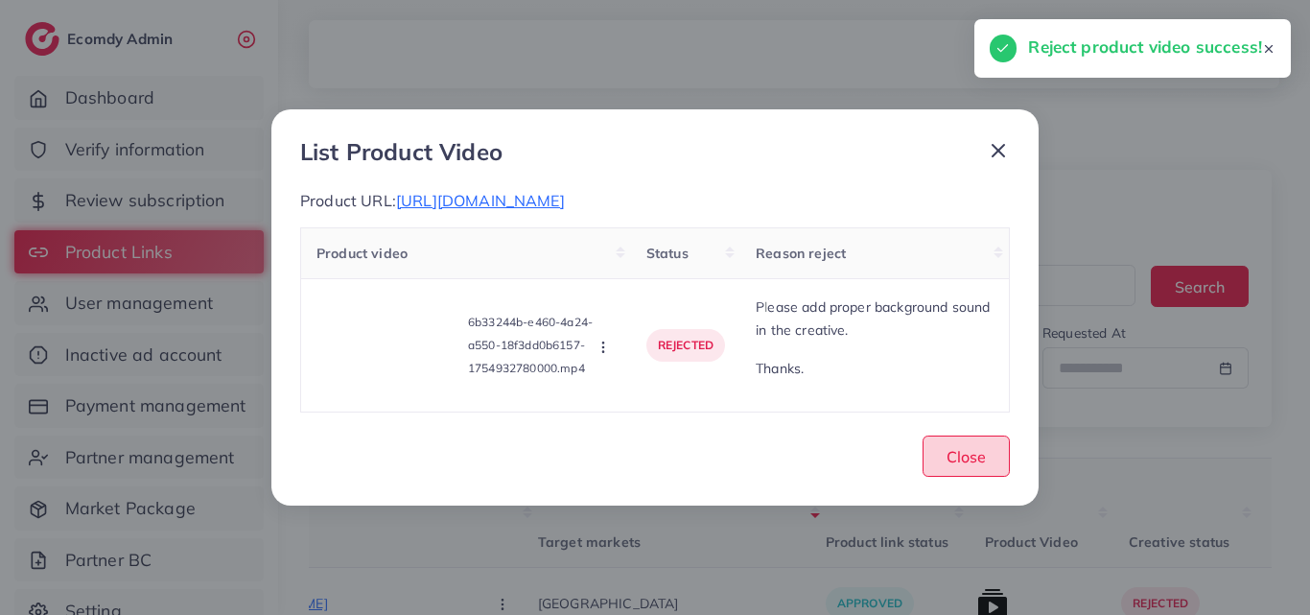
click at [971, 472] on button "Close" at bounding box center [965, 455] width 87 height 41
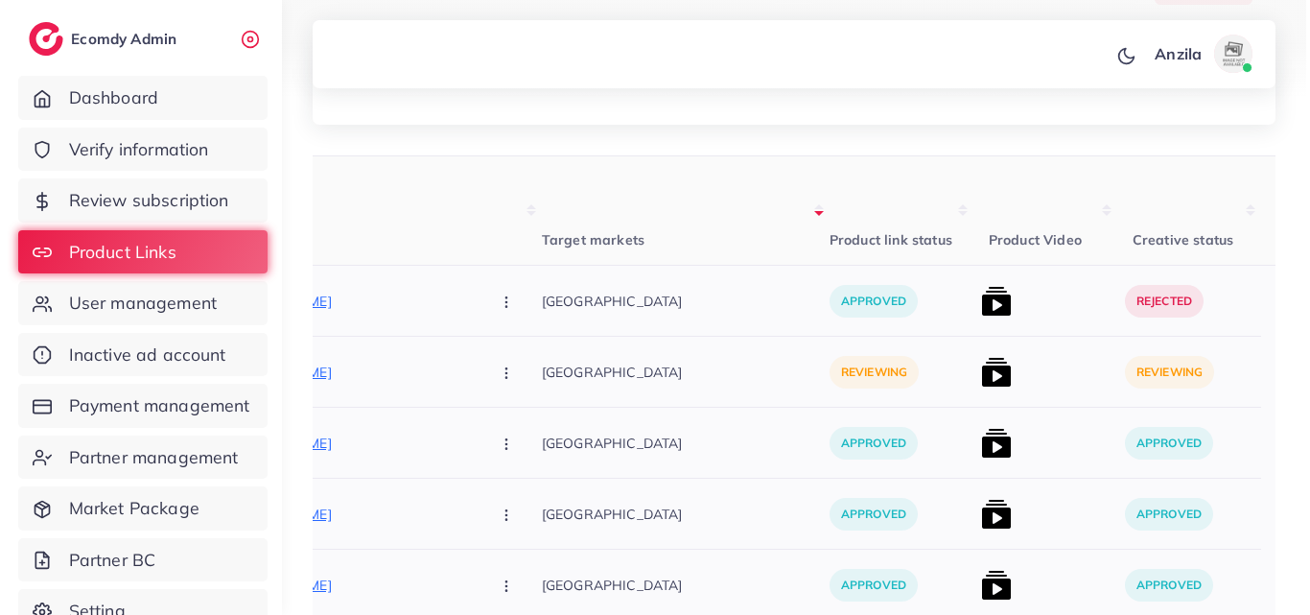
scroll to position [383, 0]
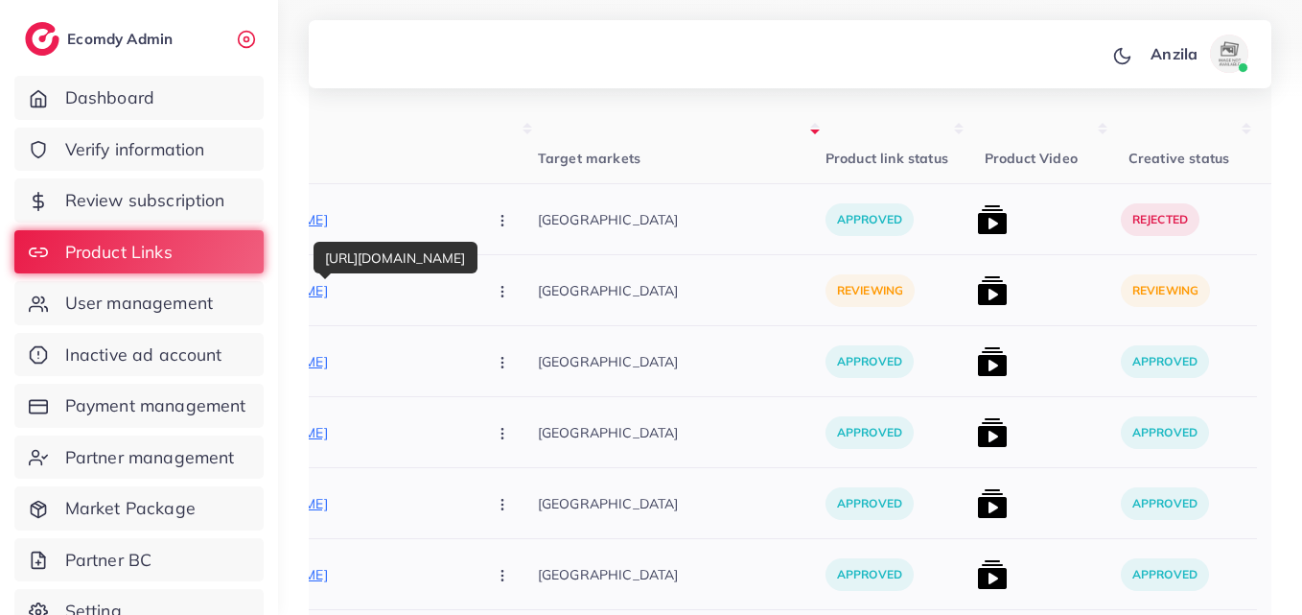
click at [379, 291] on p "[URL][DOMAIN_NAME]" at bounding box center [327, 290] width 288 height 23
click at [495, 288] on icon "button" at bounding box center [502, 291] width 15 height 15
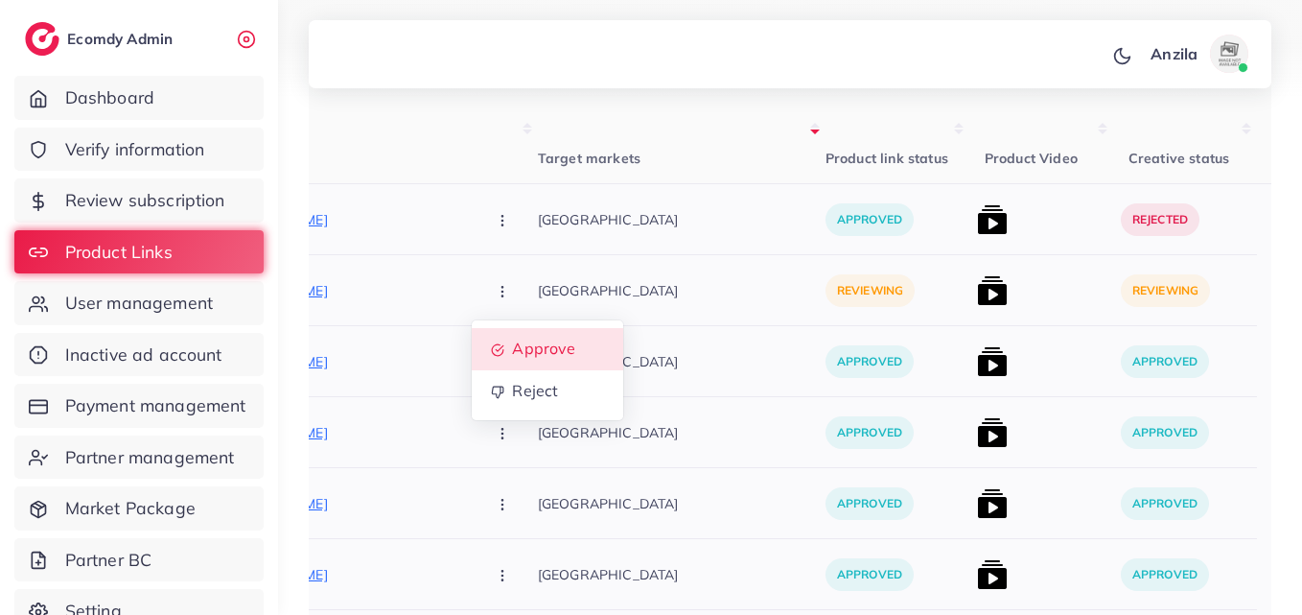
click at [512, 351] on span "Approve" at bounding box center [543, 348] width 63 height 19
click at [495, 291] on icon "button" at bounding box center [502, 291] width 15 height 15
click at [512, 347] on span "Approve" at bounding box center [543, 348] width 63 height 19
click at [977, 220] on img at bounding box center [992, 219] width 31 height 31
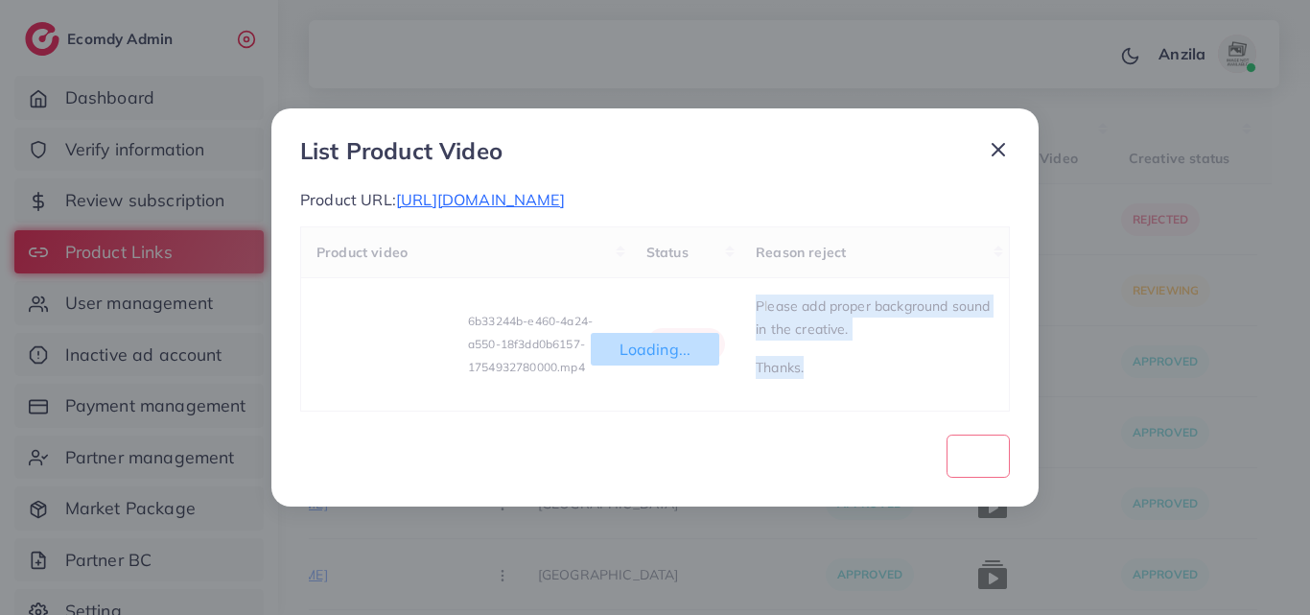
drag, startPoint x: 753, startPoint y: 300, endPoint x: 829, endPoint y: 388, distance: 116.9
click at [829, 388] on div "Loading... Product video Status Reason reject 6b33244b-e460-4a24-a550-18f3dd0b6…" at bounding box center [654, 318] width 709 height 185
copy div "P l ease add proper background sound in the creative. Thanks."
click at [1060, 381] on div "List Product Video Product URL: [URL][DOMAIN_NAME] Loading... Product video Sta…" at bounding box center [655, 307] width 1310 height 615
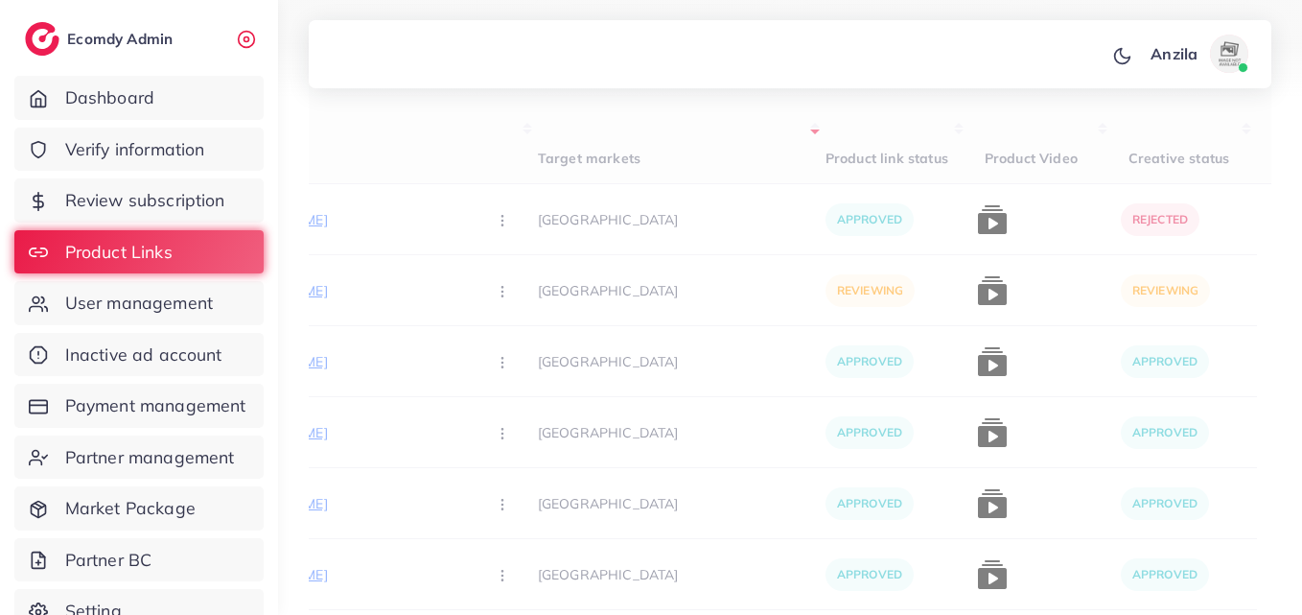
click at [945, 296] on div "User ID Country Product Links Target markets Product link status Product Video …" at bounding box center [790, 592] width 963 height 1036
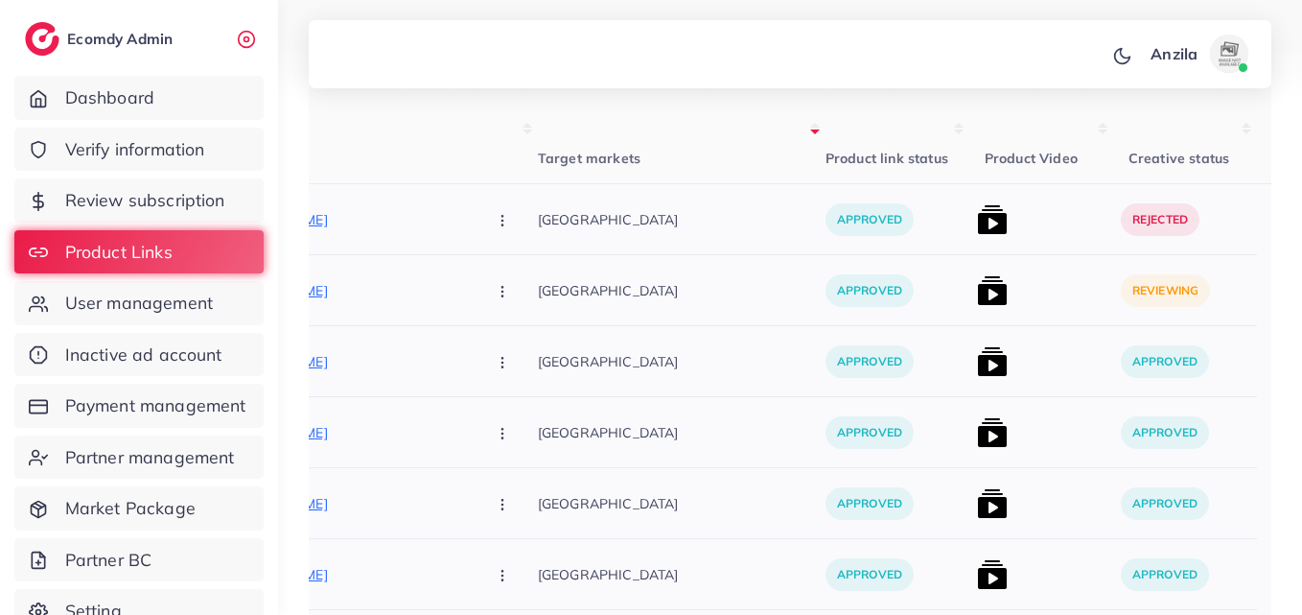
click at [977, 294] on img at bounding box center [992, 290] width 31 height 31
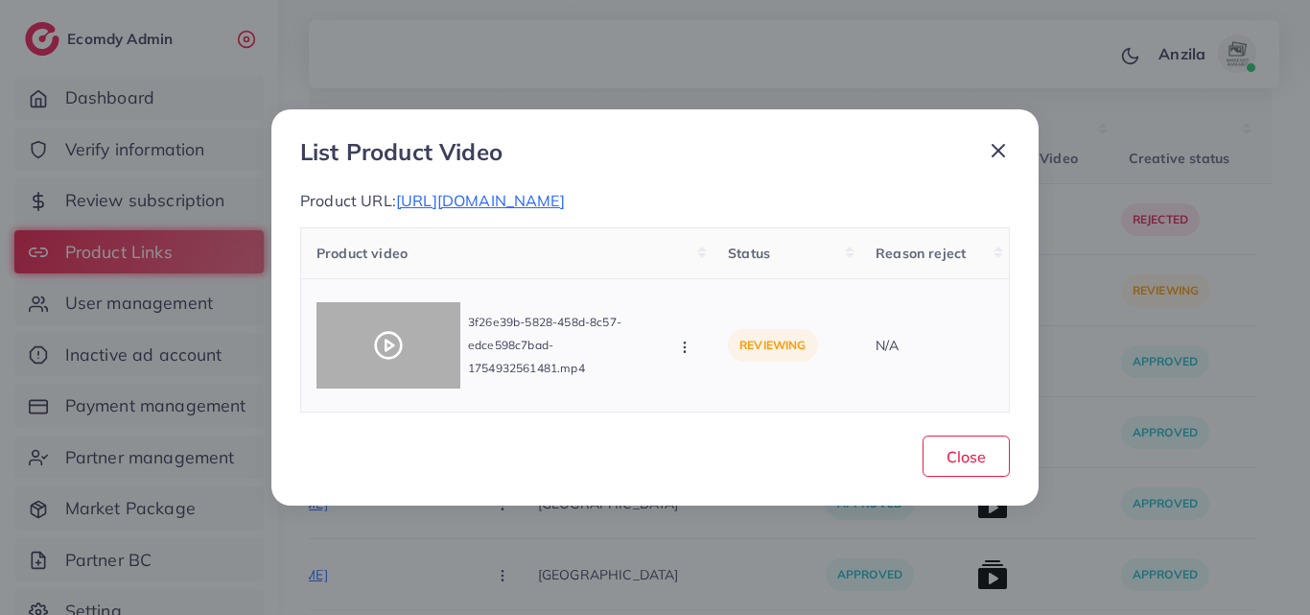
click at [359, 323] on div at bounding box center [388, 345] width 144 height 86
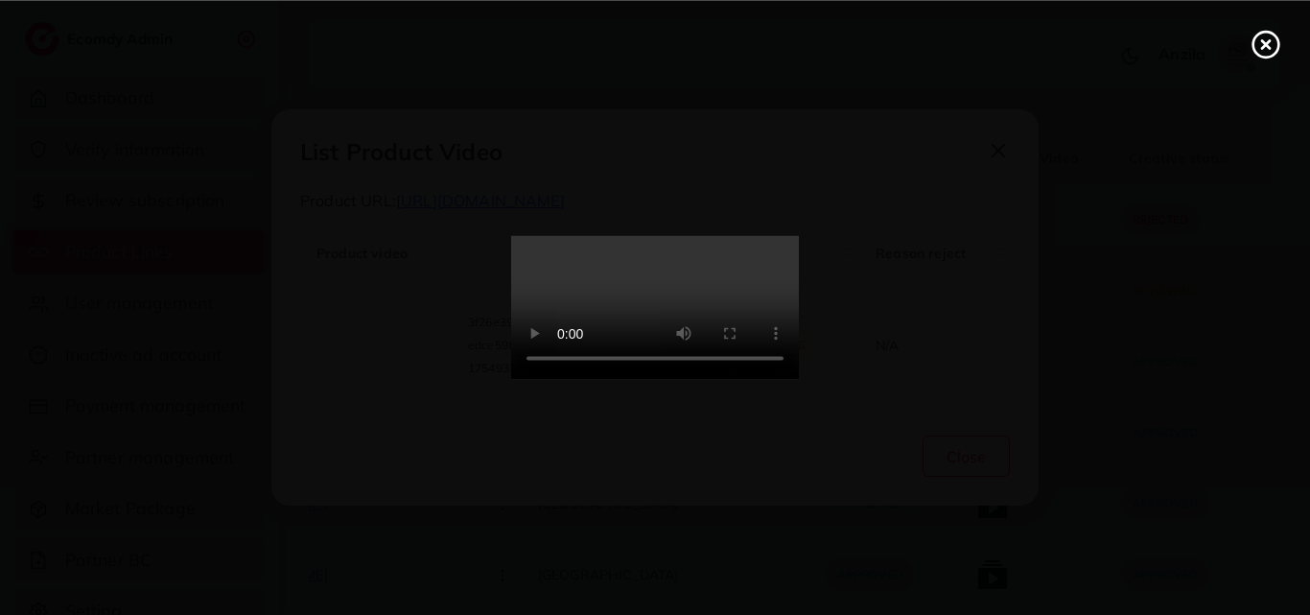
click at [743, 302] on video at bounding box center [655, 308] width 288 height 144
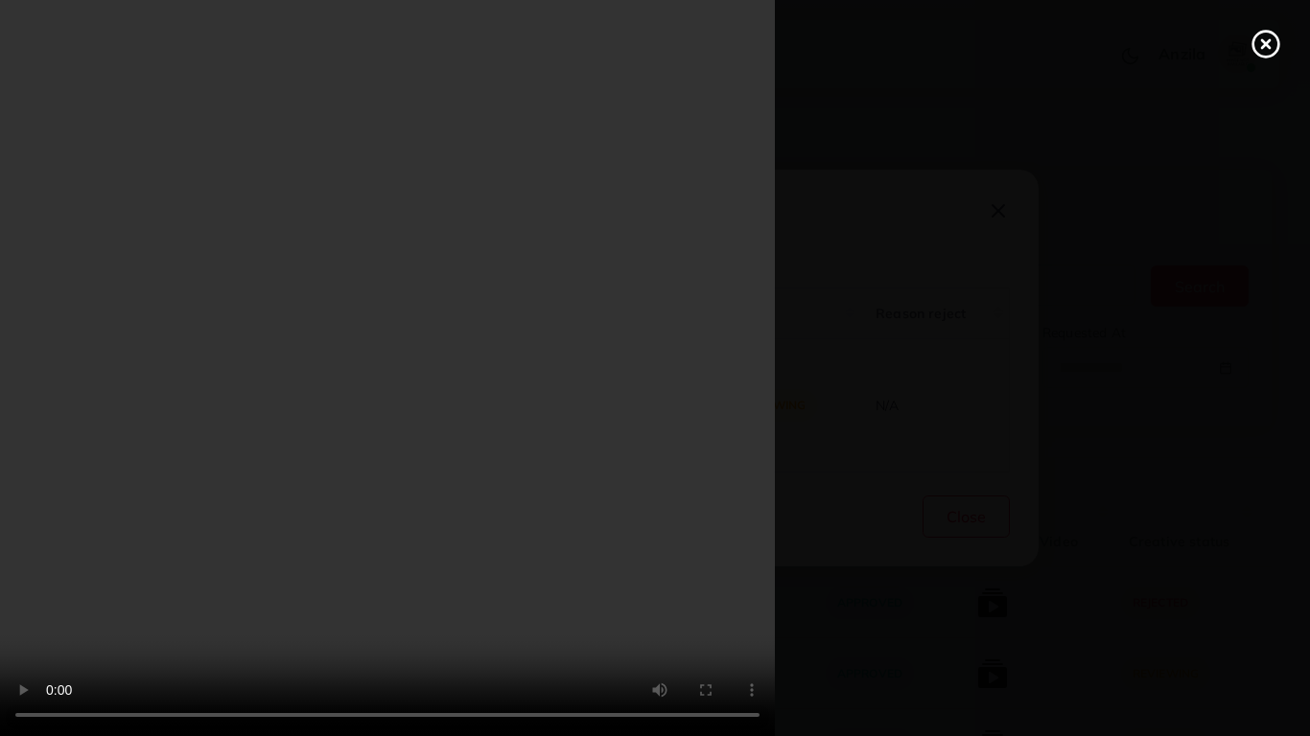
click at [628, 393] on video at bounding box center [655, 368] width 1310 height 736
click at [634, 308] on video at bounding box center [655, 368] width 1310 height 736
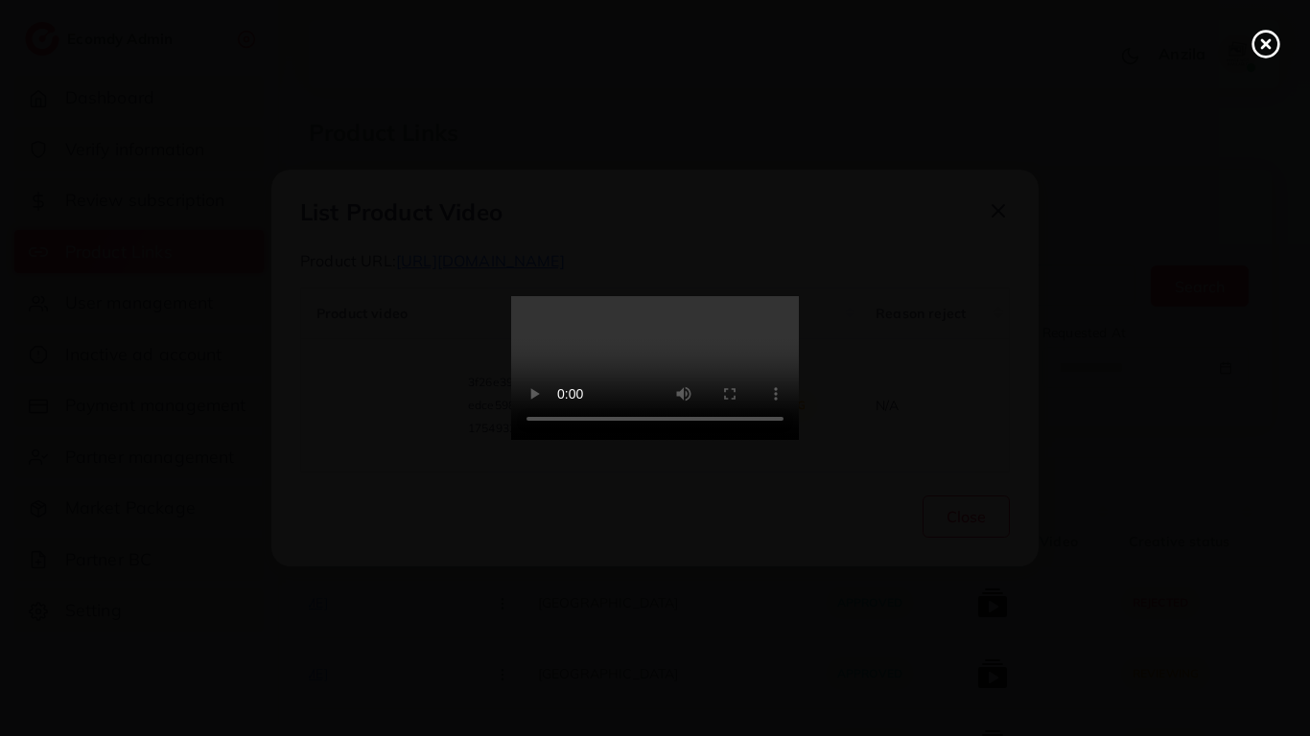
click at [634, 308] on video at bounding box center [655, 368] width 288 height 144
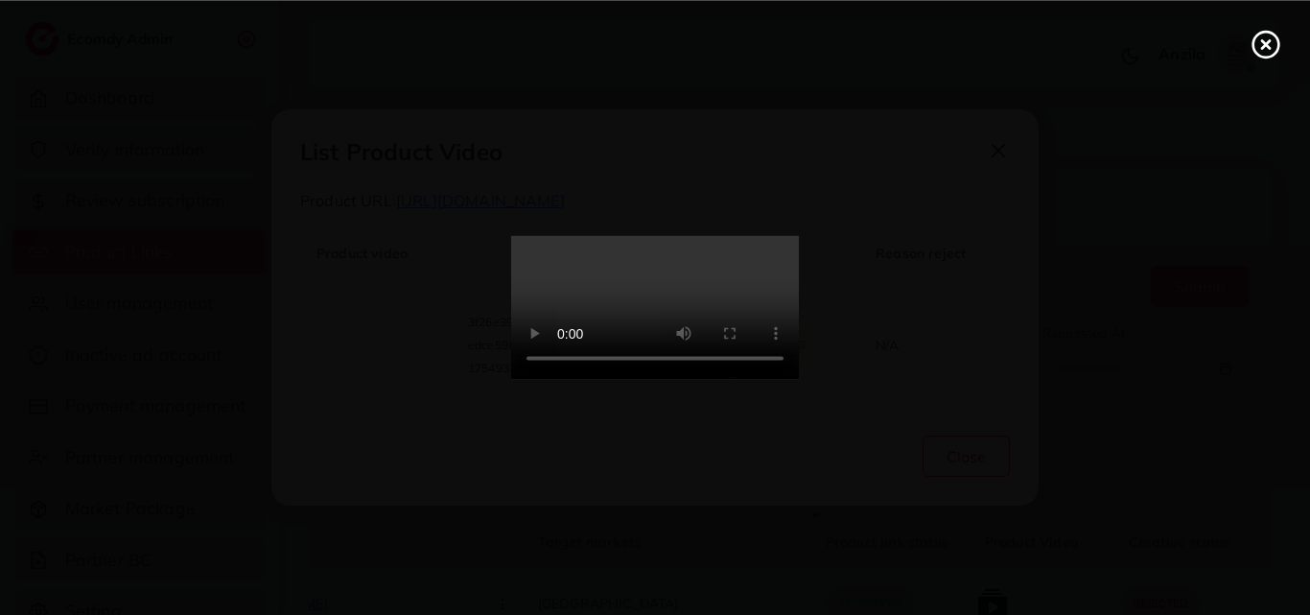
click at [1262, 57] on circle at bounding box center [1266, 45] width 26 height 26
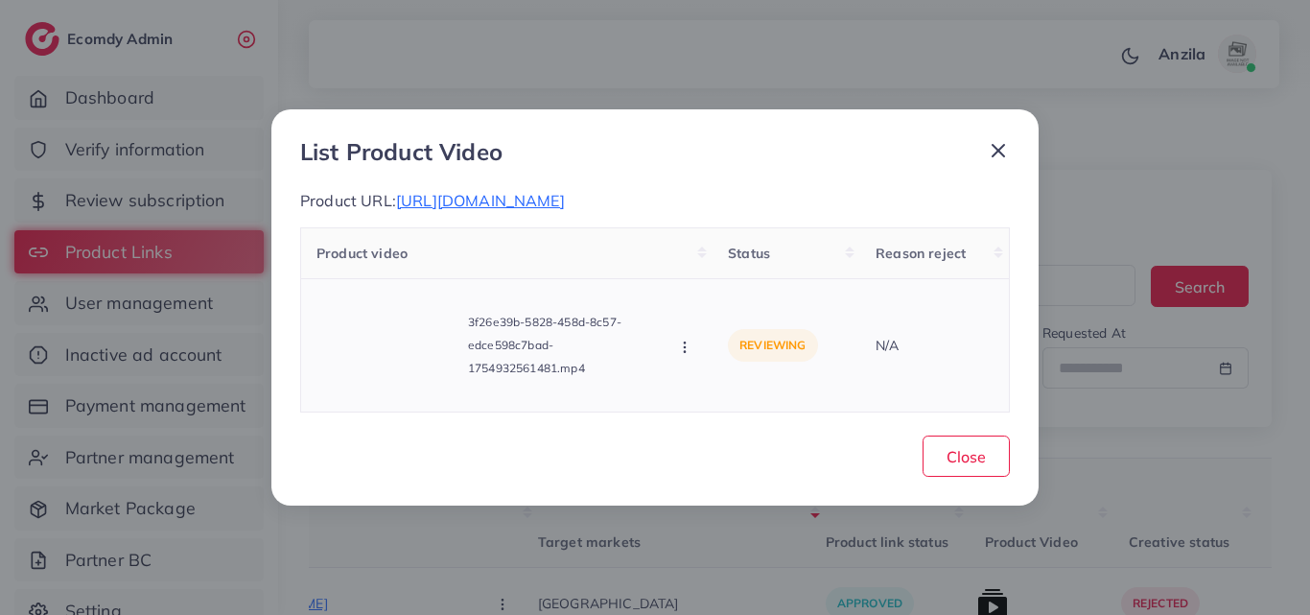
click at [681, 348] on icon "button" at bounding box center [684, 346] width 15 height 15
click at [715, 306] on link "Reject" at bounding box center [752, 304] width 151 height 42
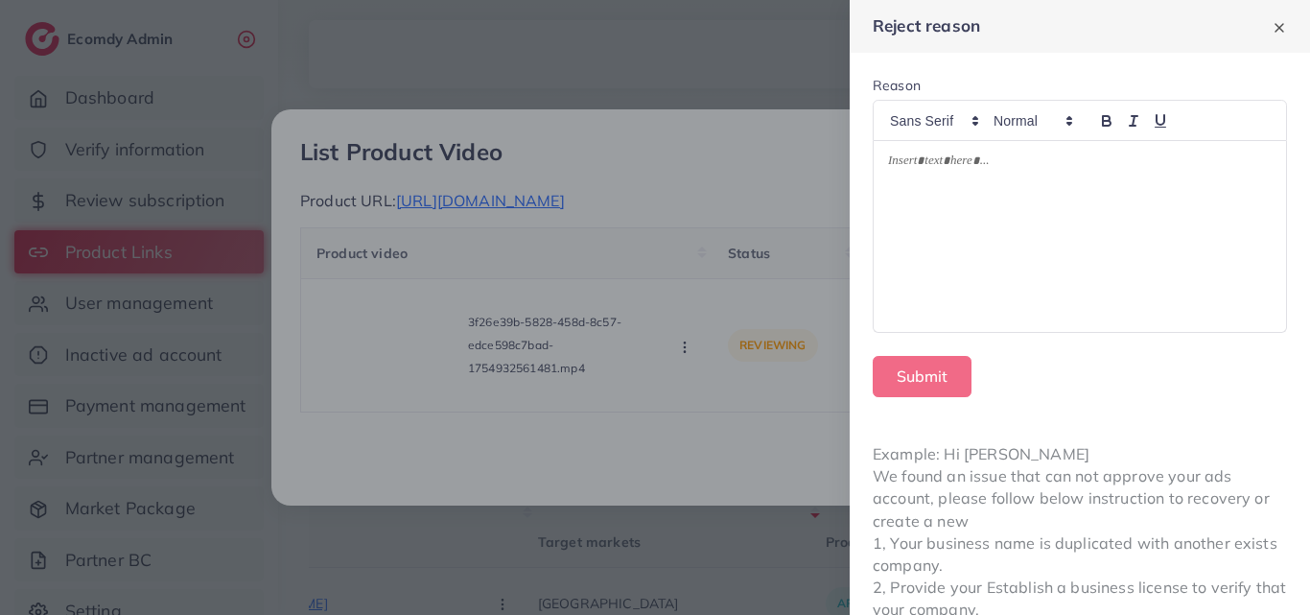
click at [869, 219] on form "Reason Submit" at bounding box center [1079, 236] width 460 height 367
click at [951, 174] on p at bounding box center [1079, 163] width 383 height 23
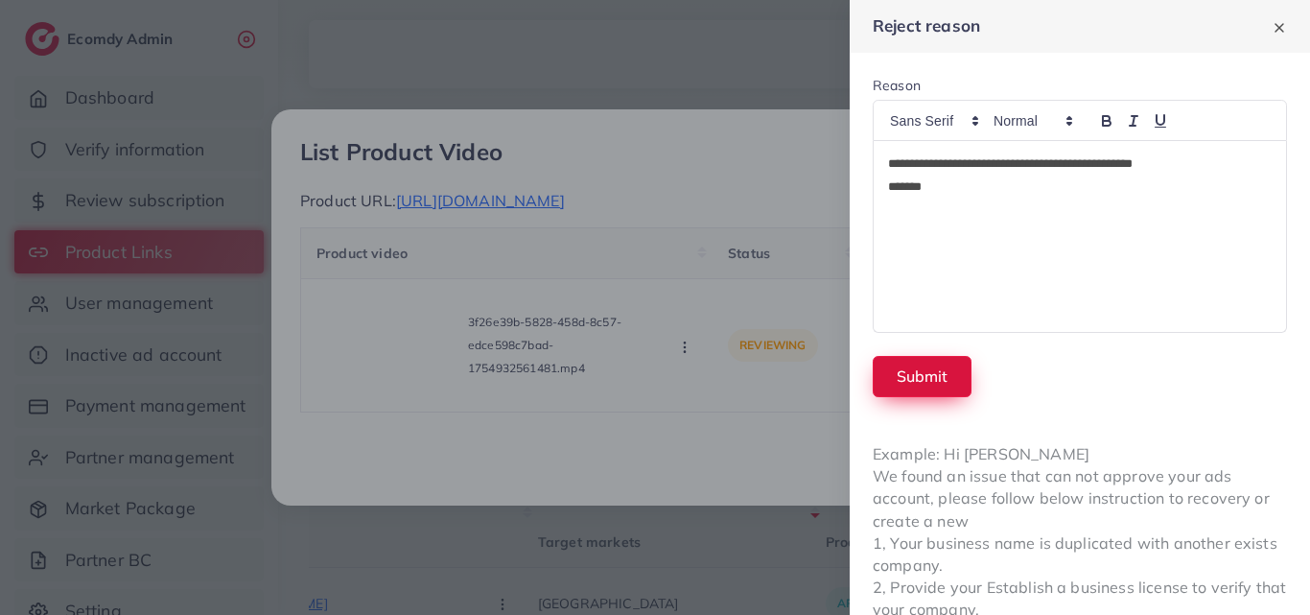
click at [940, 371] on button "Submit" at bounding box center [921, 376] width 99 height 41
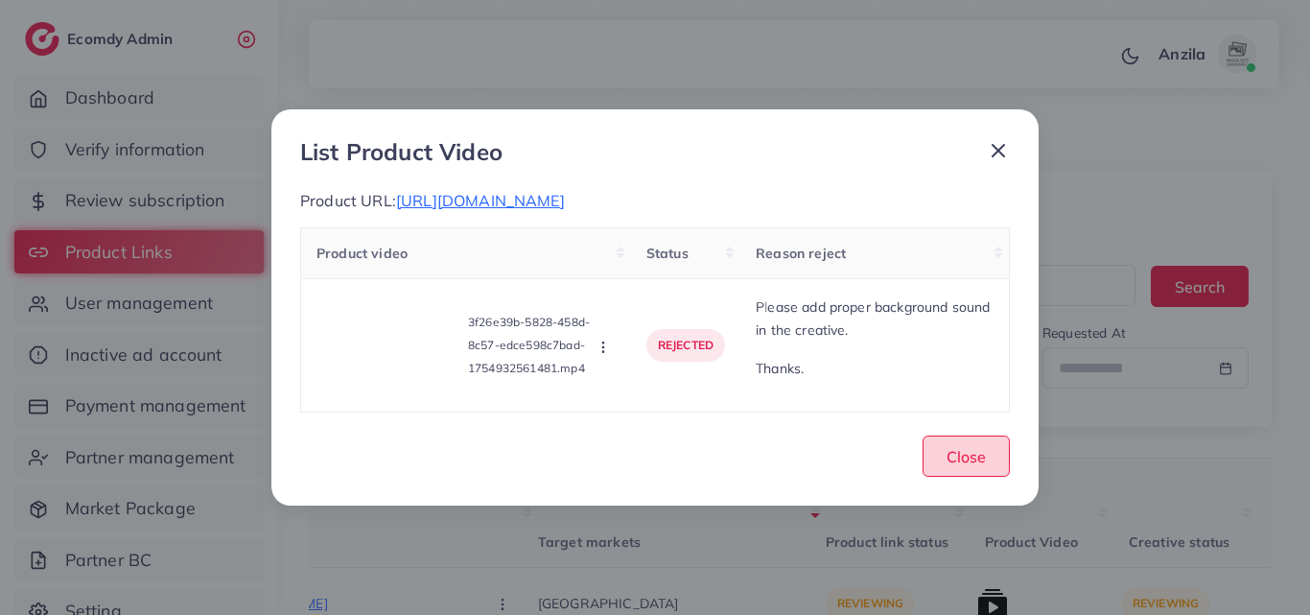
click at [952, 439] on button "Close" at bounding box center [965, 455] width 87 height 41
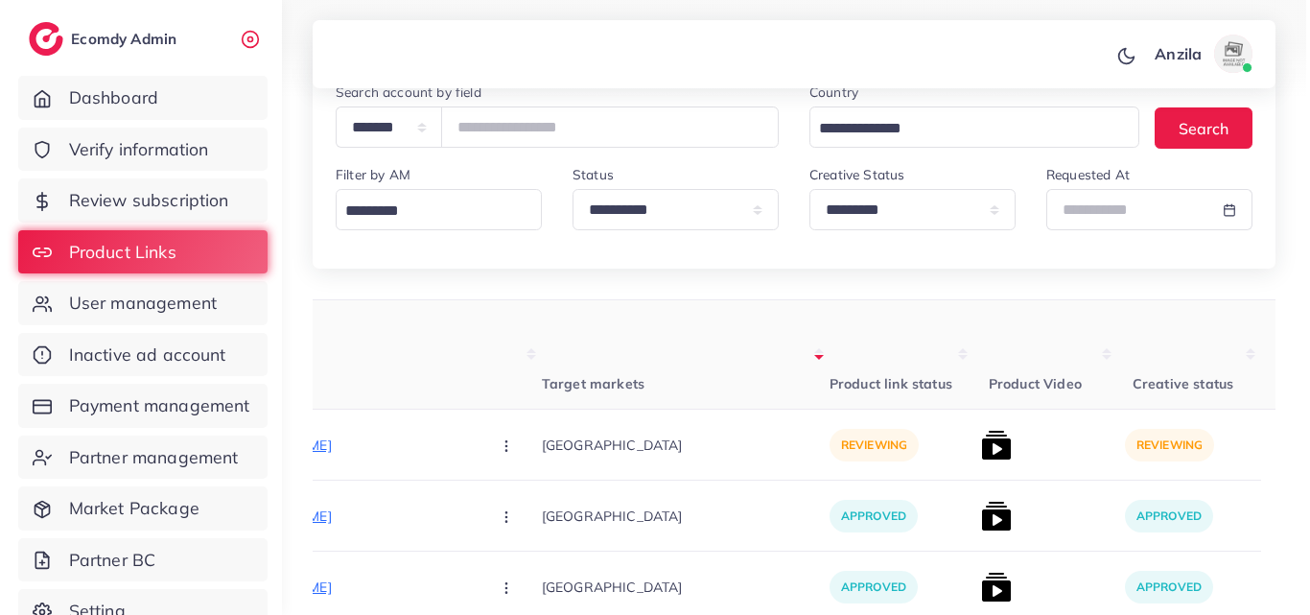
scroll to position [329, 0]
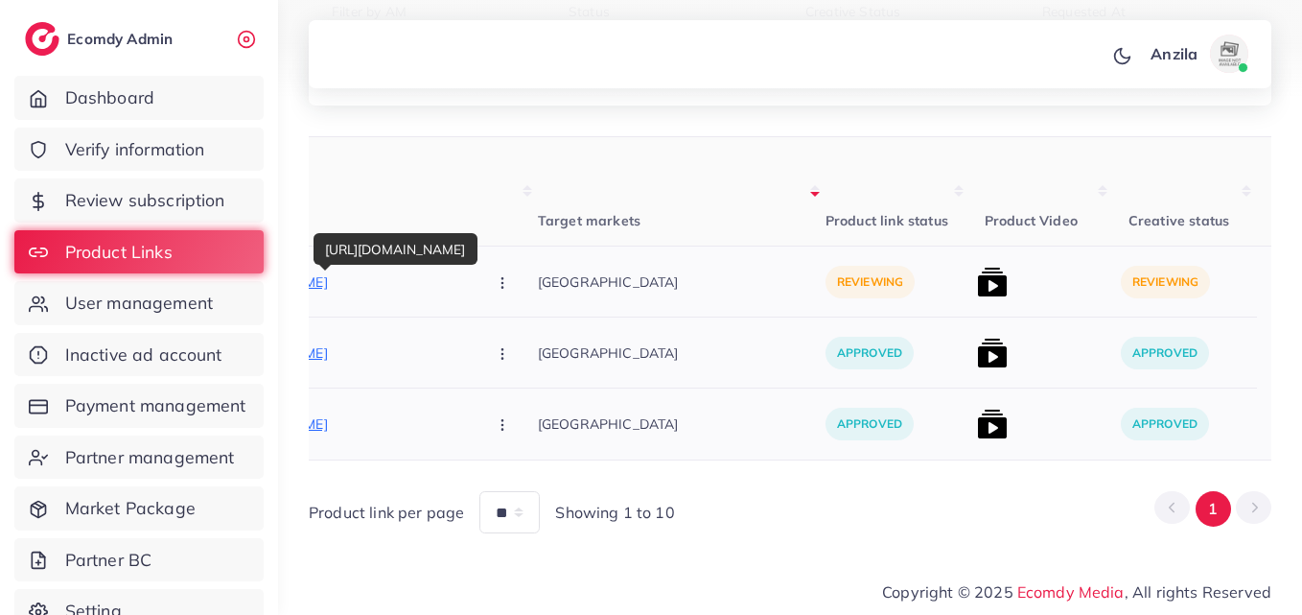
click at [352, 271] on p "[URL][DOMAIN_NAME]" at bounding box center [327, 281] width 288 height 23
click at [471, 285] on button "button" at bounding box center [504, 281] width 67 height 43
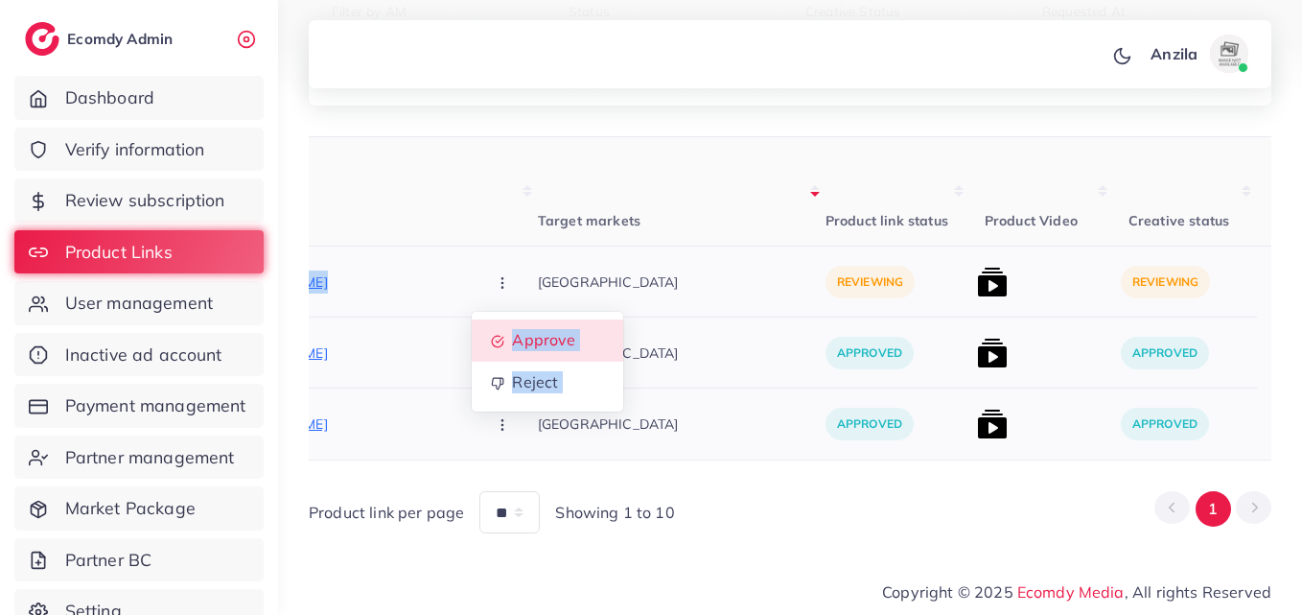
click at [512, 331] on span "Approve" at bounding box center [543, 340] width 63 height 19
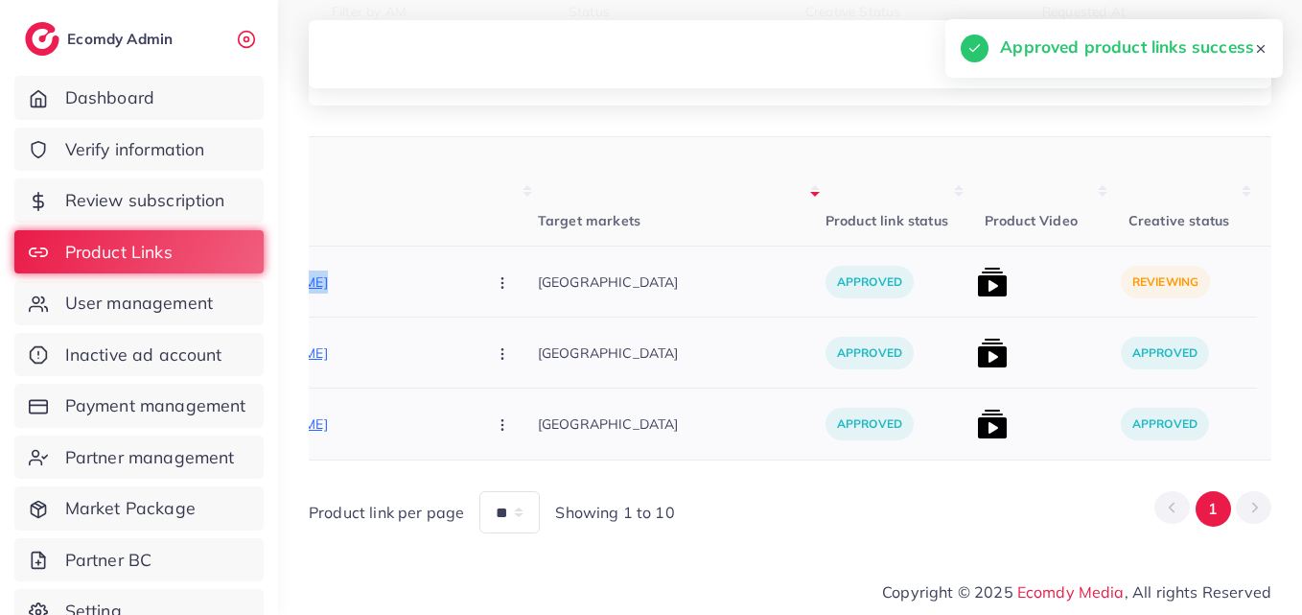
click at [977, 271] on img at bounding box center [992, 282] width 31 height 31
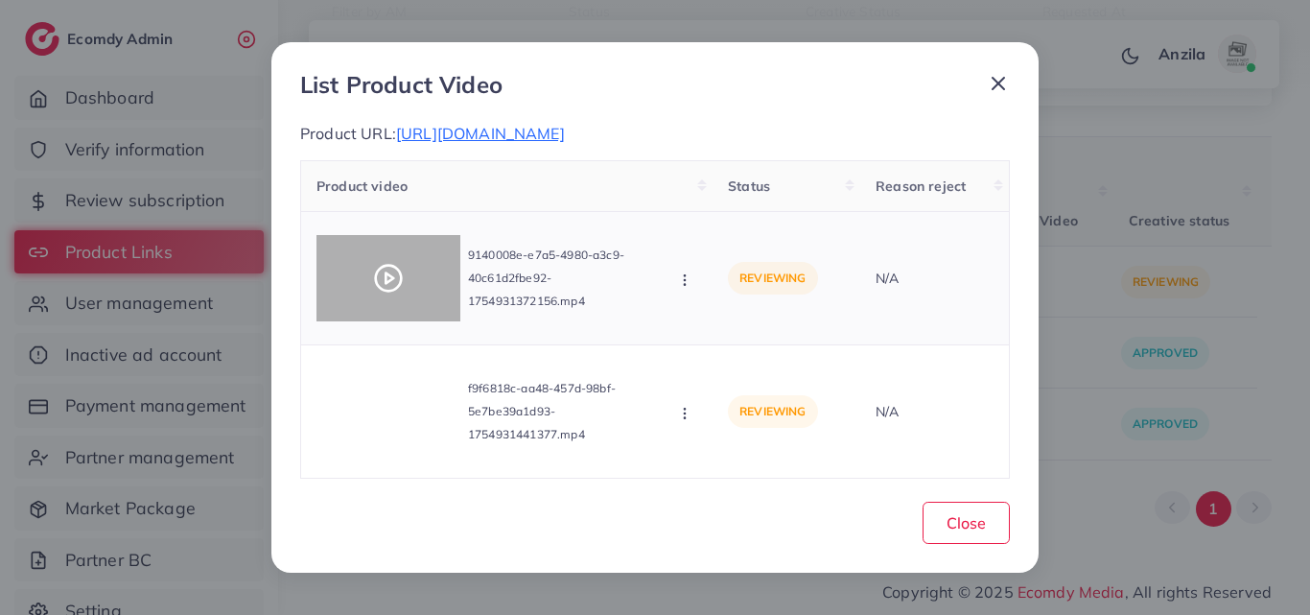
click at [388, 280] on icon at bounding box center [388, 278] width 31 height 31
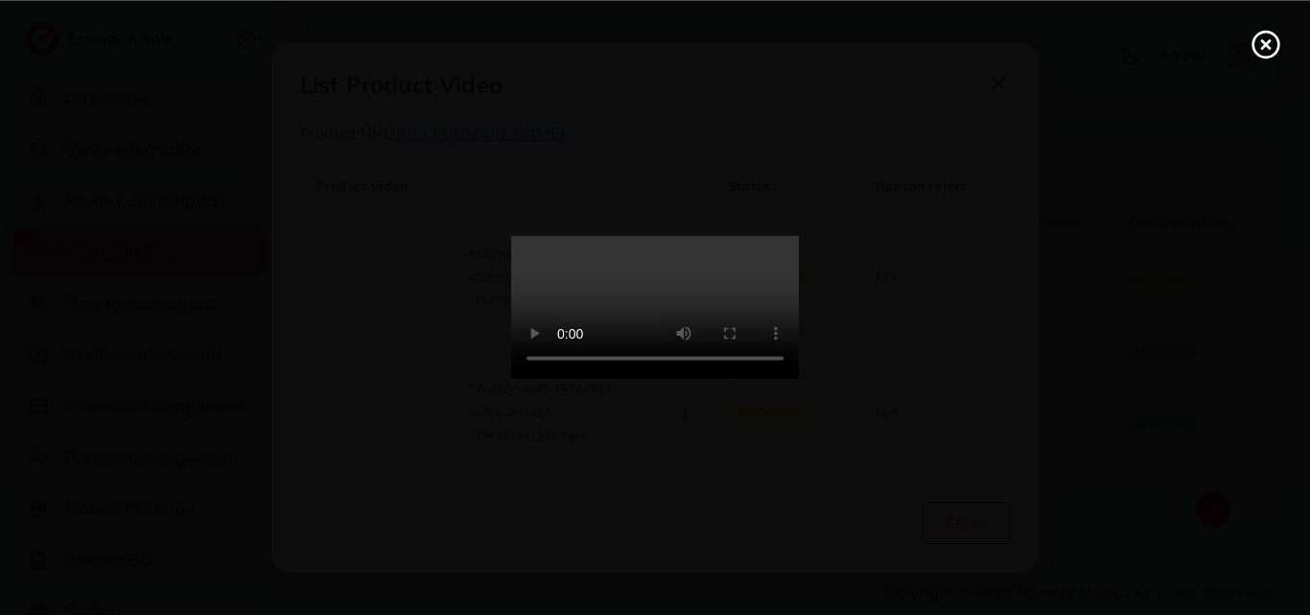
click at [699, 334] on video at bounding box center [655, 308] width 288 height 144
click at [1271, 59] on div at bounding box center [655, 307] width 1310 height 615
click at [1265, 45] on line at bounding box center [1266, 44] width 8 height 8
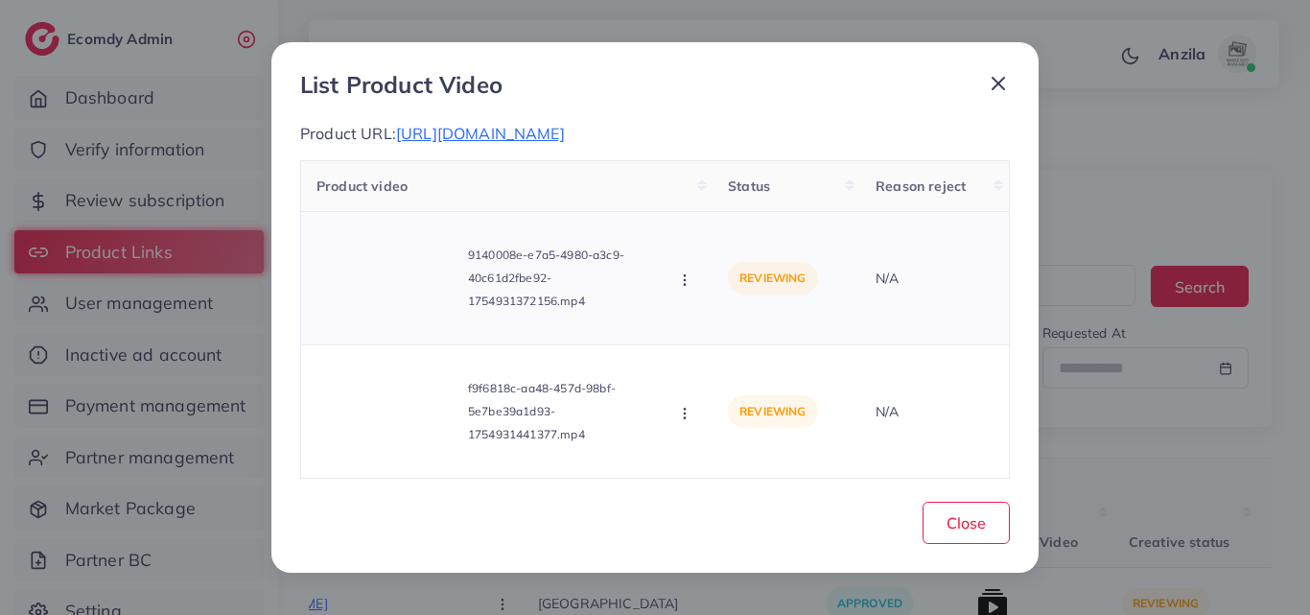
click at [691, 279] on div "Approve Reject" at bounding box center [686, 278] width 21 height 21
click at [682, 288] on icon "button" at bounding box center [684, 279] width 15 height 15
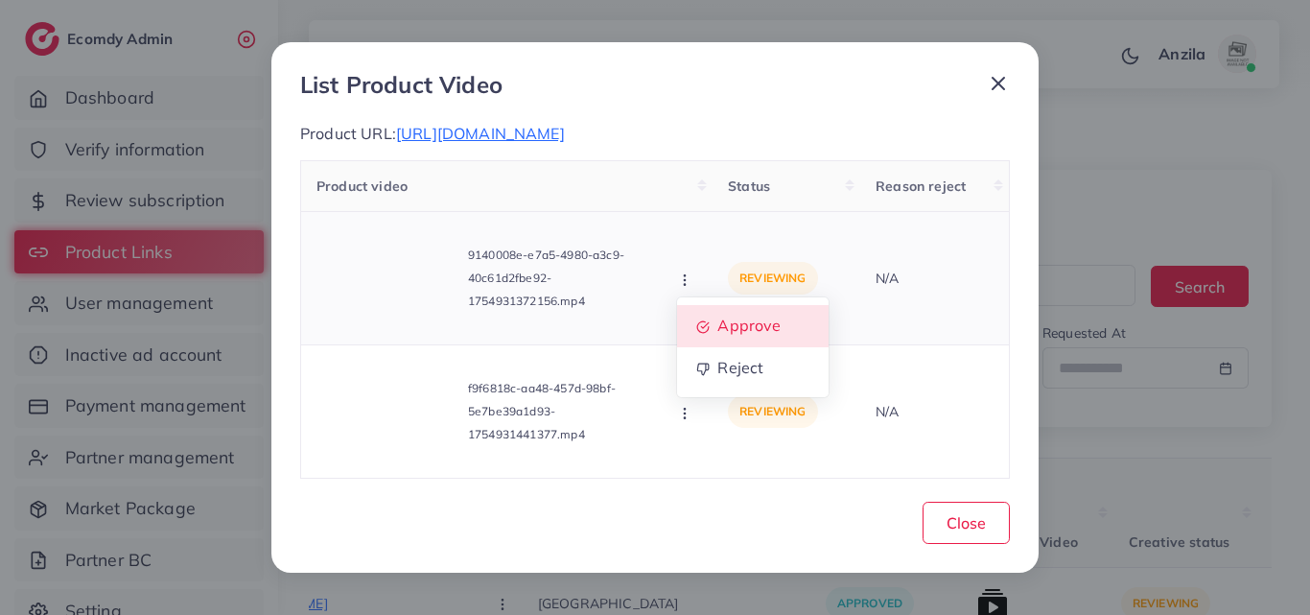
click at [711, 347] on link "Approve" at bounding box center [752, 326] width 151 height 42
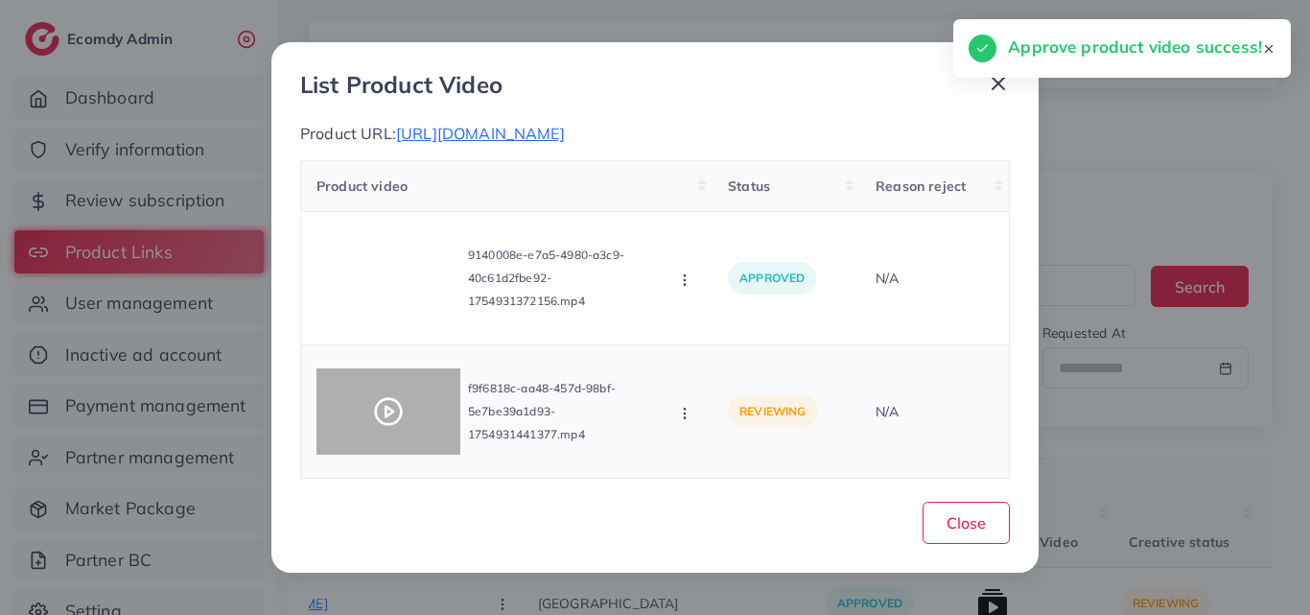
click at [390, 417] on polygon at bounding box center [389, 411] width 8 height 11
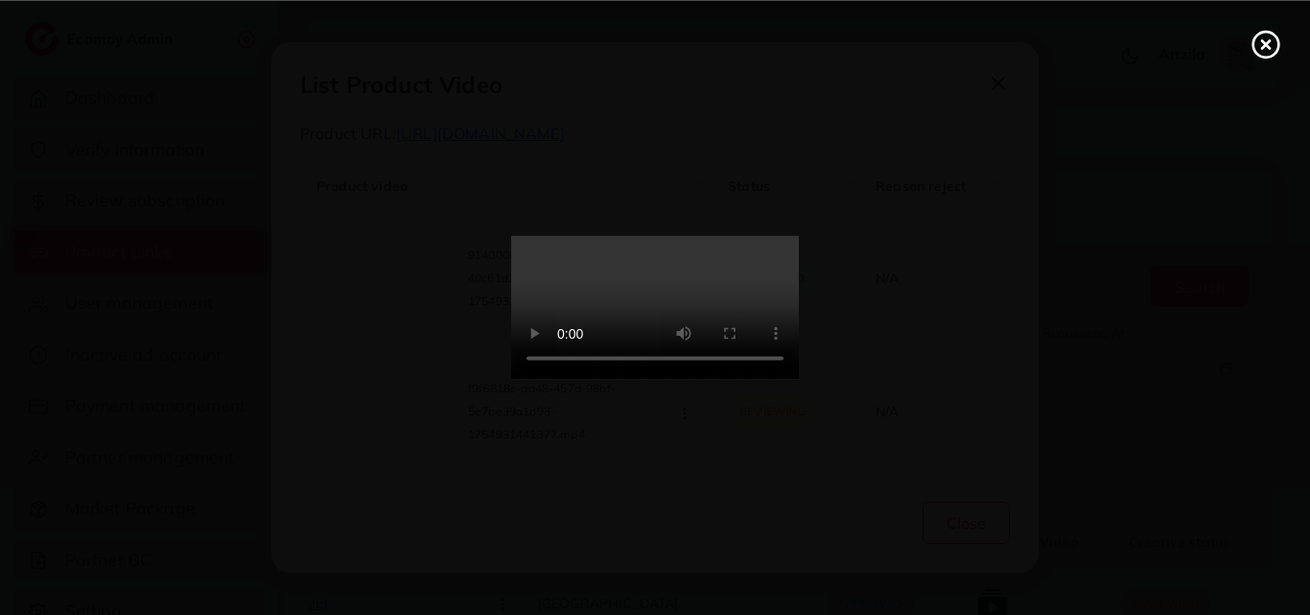
click at [701, 380] on video at bounding box center [655, 308] width 288 height 144
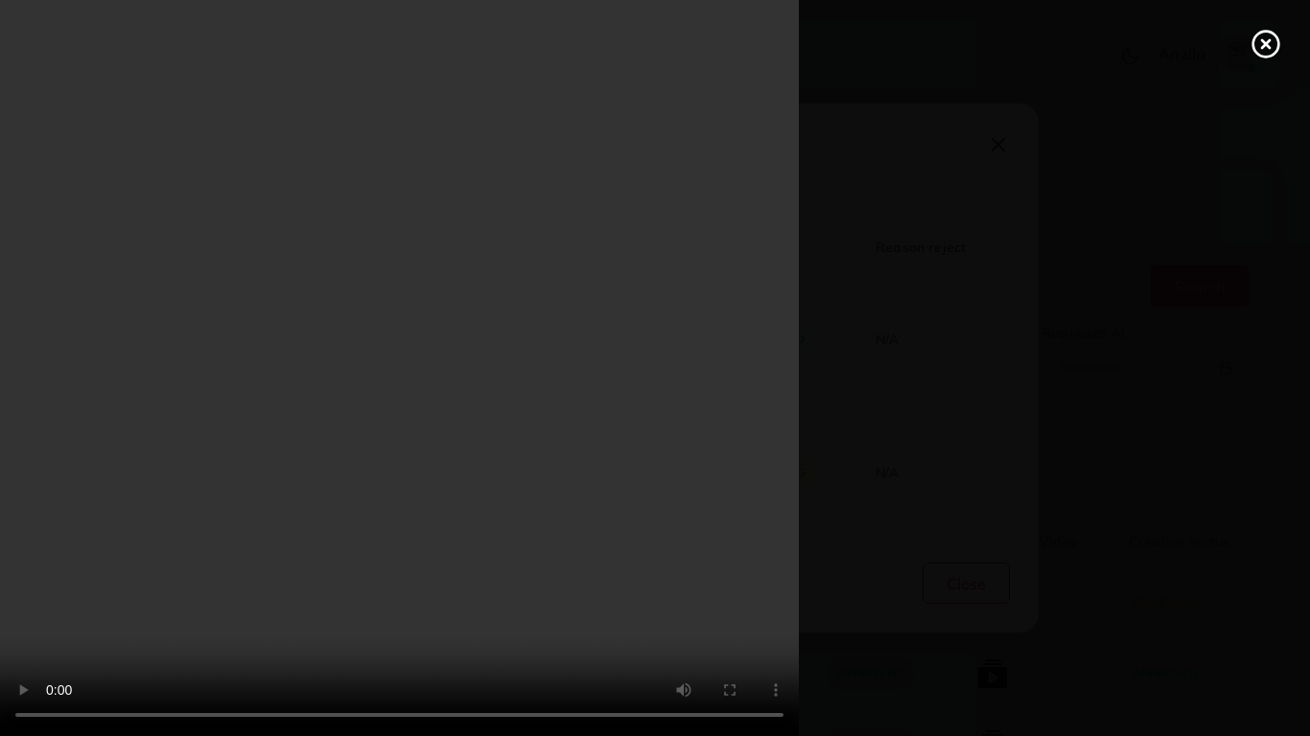
click at [666, 442] on video at bounding box center [655, 368] width 1310 height 736
click at [664, 439] on video at bounding box center [655, 368] width 1310 height 736
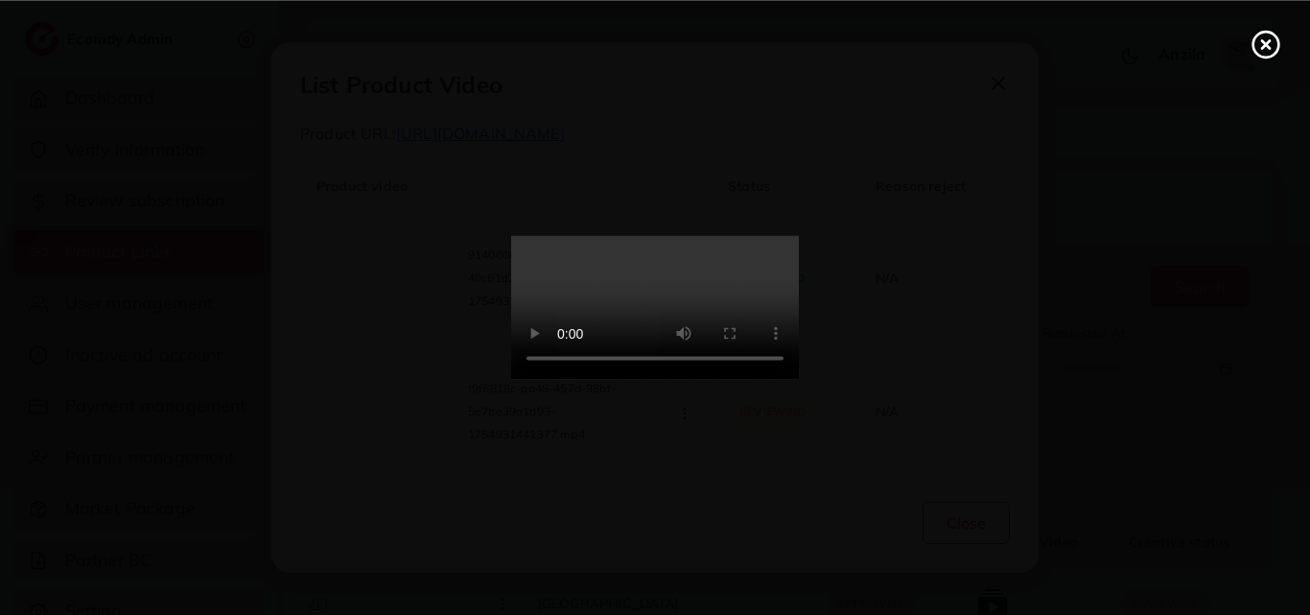
click at [1266, 50] on icon at bounding box center [1265, 44] width 31 height 31
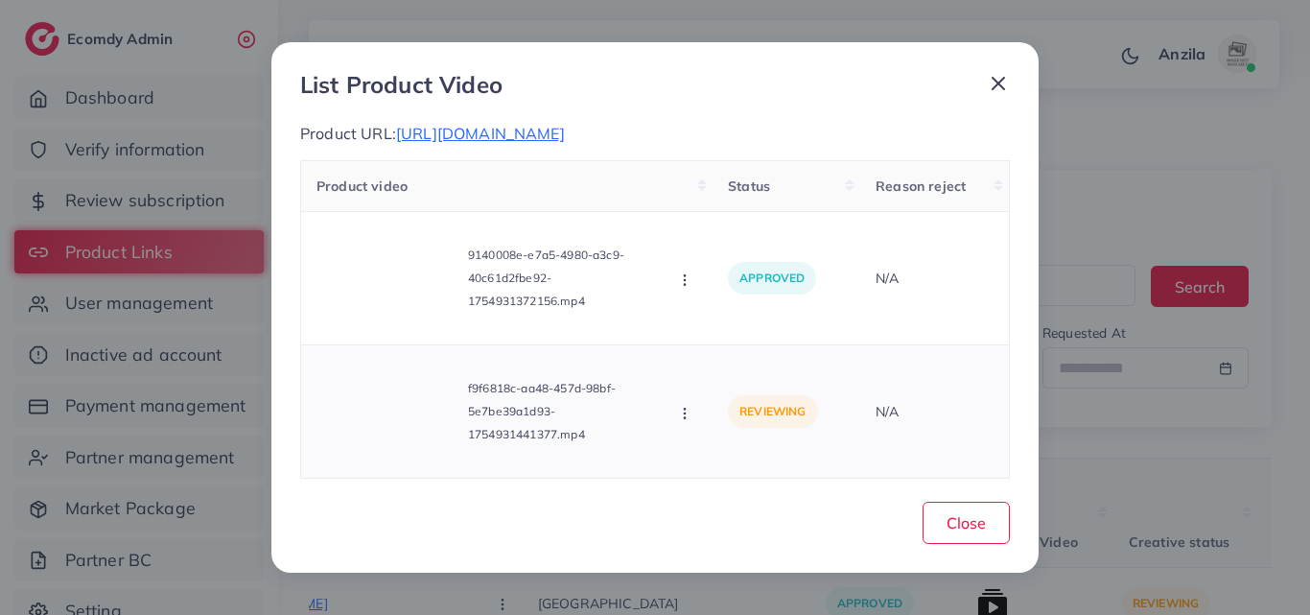
click at [685, 421] on icon "button" at bounding box center [684, 413] width 15 height 15
click at [718, 333] on span "Approve" at bounding box center [749, 322] width 63 height 19
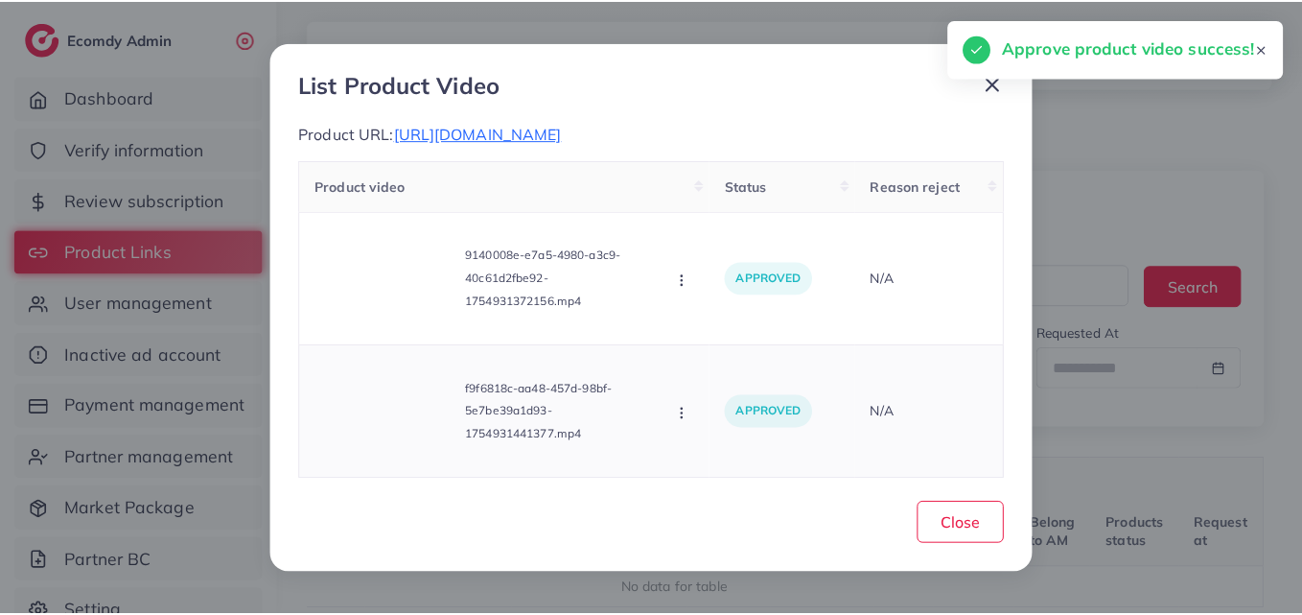
scroll to position [0, 216]
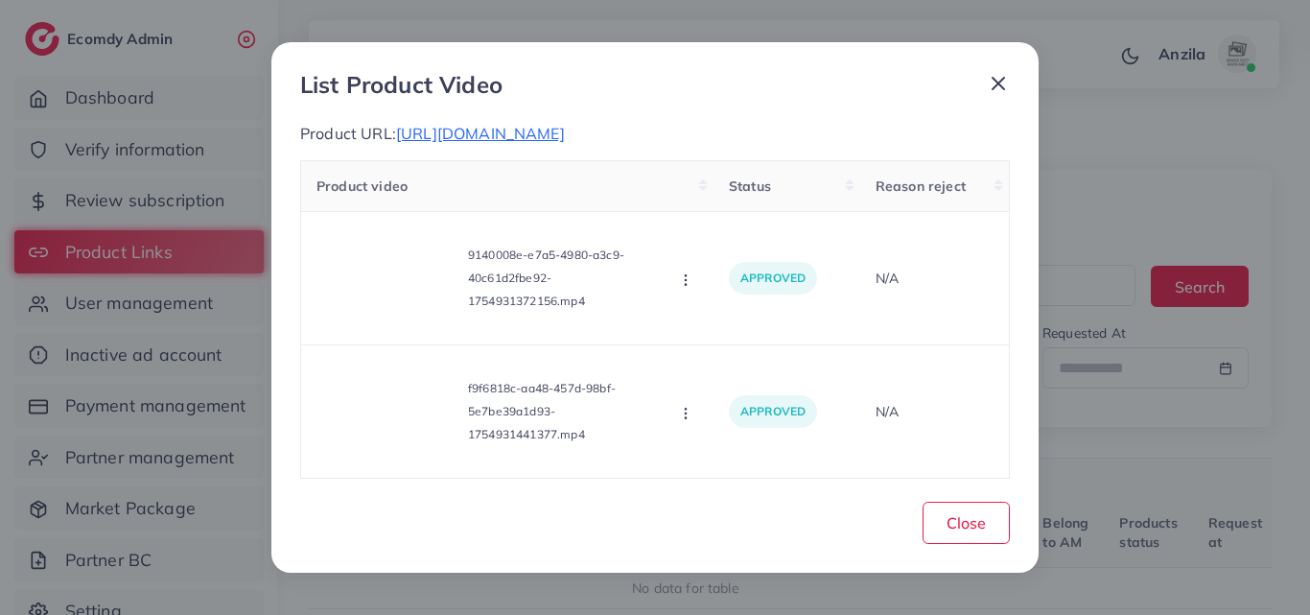
click at [966, 559] on div "List Product Video Product URL: [URL][DOMAIN_NAME] Product video Status Reason …" at bounding box center [654, 306] width 767 height 529
click at [967, 532] on span "Close" at bounding box center [965, 522] width 39 height 19
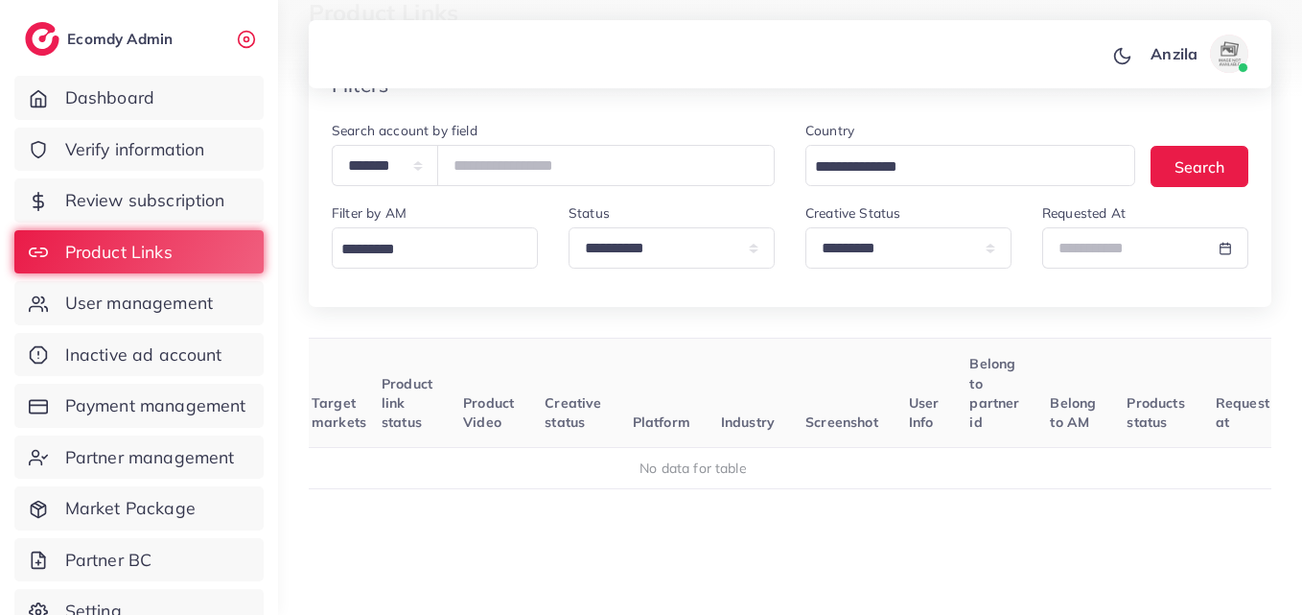
scroll to position [192, 0]
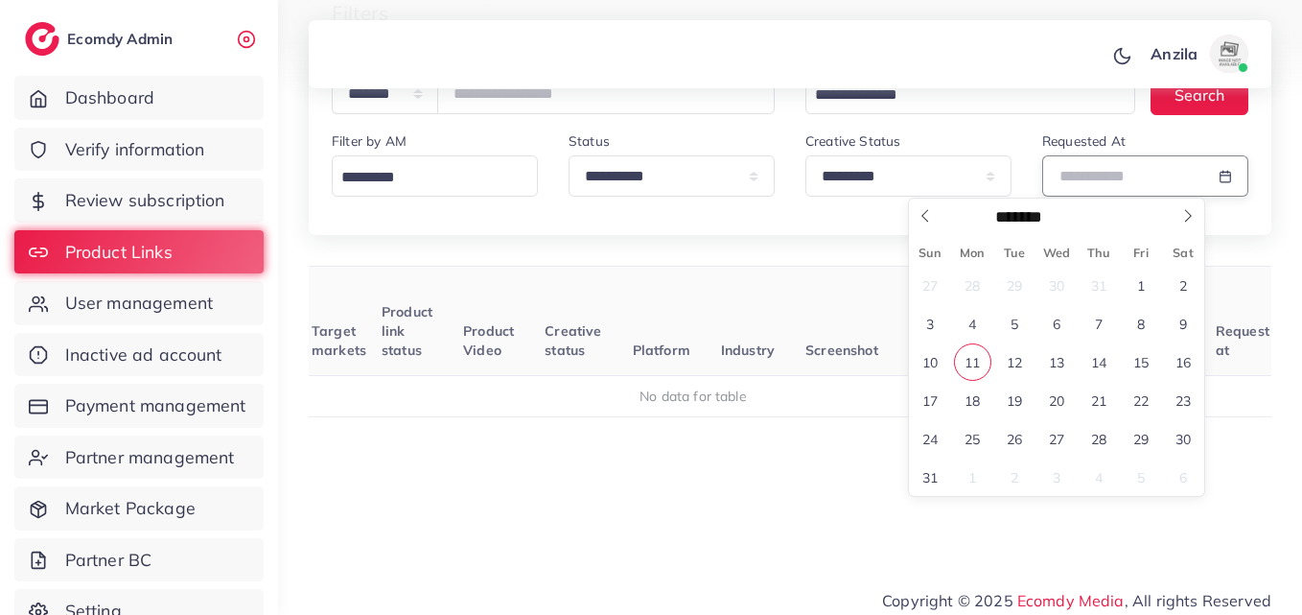
click at [1065, 176] on input "text" at bounding box center [1123, 175] width 162 height 41
click at [980, 356] on span "11" at bounding box center [972, 361] width 37 height 37
type input "**********"
click at [980, 356] on span "11" at bounding box center [972, 361] width 37 height 37
